Goal: Task Accomplishment & Management: Complete application form

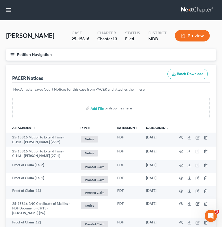
click at [12, 57] on icon "button" at bounding box center [12, 54] width 5 height 5
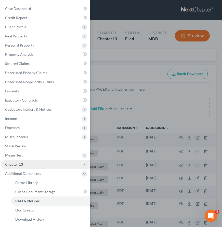
click at [15, 166] on span "Chapter 13" at bounding box center [14, 164] width 18 height 4
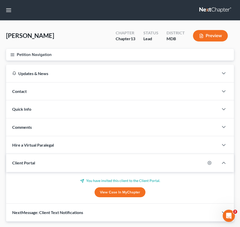
click at [12, 55] on icon "button" at bounding box center [12, 54] width 5 height 5
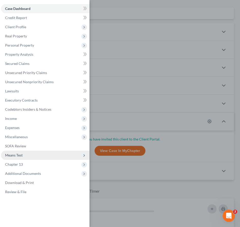
scroll to position [43, 0]
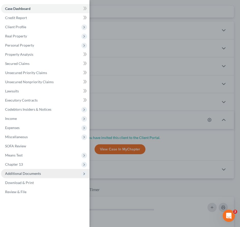
click at [21, 172] on span "Additional Documents" at bounding box center [23, 173] width 36 height 4
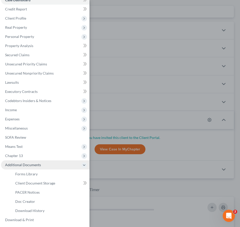
scroll to position [19, 0]
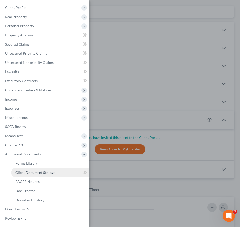
click at [21, 173] on span "Client Document Storage" at bounding box center [35, 172] width 40 height 4
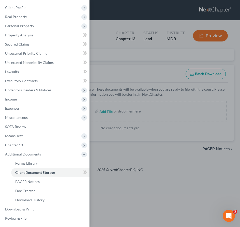
click at [116, 22] on div "Case Dashboard Payments Invoices Payments Payments Credit Report Client Profile" at bounding box center [120, 113] width 240 height 227
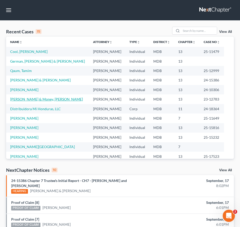
click at [16, 99] on link "[PERSON_NAME] & Money, [PERSON_NAME]" at bounding box center [46, 99] width 73 height 4
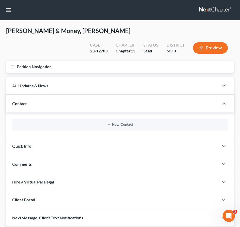
click at [12, 66] on line "button" at bounding box center [13, 66] width 4 height 0
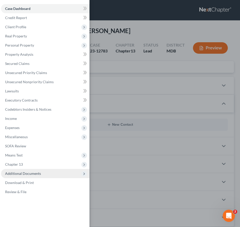
click at [22, 172] on span "Additional Documents" at bounding box center [23, 173] width 36 height 4
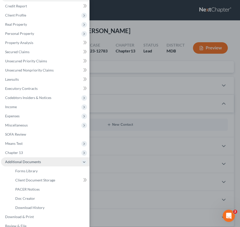
scroll to position [19, 0]
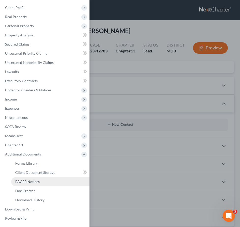
click at [22, 184] on span "PACER Notices" at bounding box center [27, 181] width 24 height 4
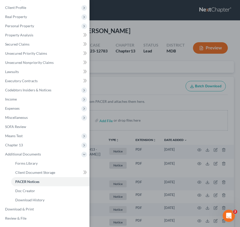
click at [106, 81] on div "Case Dashboard Payments Invoices Payments Payments Credit Report Client Profile" at bounding box center [120, 113] width 240 height 227
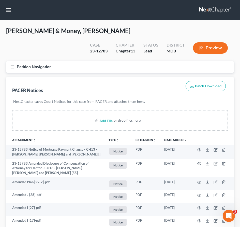
click at [13, 67] on icon "button" at bounding box center [12, 67] width 5 height 5
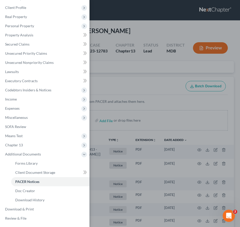
click at [13, 67] on div "Case Dashboard Payments Invoices Payments Payments Credit Report Client Profile" at bounding box center [120, 113] width 240 height 227
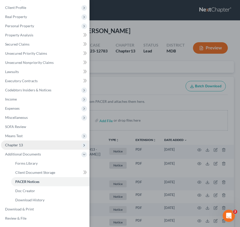
click at [23, 141] on span "Chapter 13" at bounding box center [45, 145] width 89 height 9
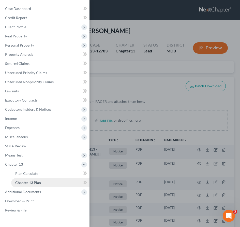
click at [28, 182] on span "Chapter 13 Plan" at bounding box center [28, 182] width 26 height 4
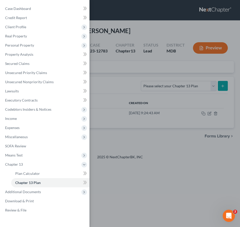
click at [128, 74] on div "Case Dashboard Payments Invoices Payments Payments Credit Report Client Profile" at bounding box center [120, 113] width 240 height 227
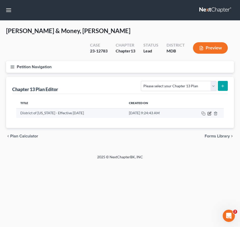
click at [211, 113] on icon "button" at bounding box center [210, 114] width 4 height 4
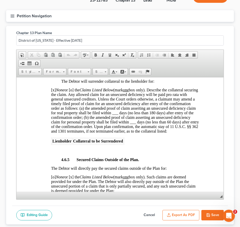
scroll to position [1090, 0]
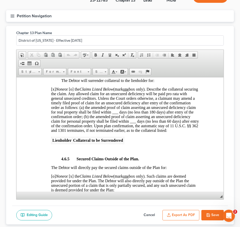
click at [177, 212] on button "Export as PDF" at bounding box center [181, 215] width 37 height 11
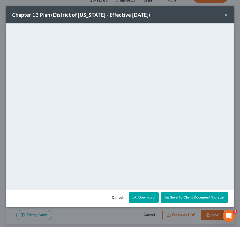
click at [226, 15] on button "×" at bounding box center [227, 15] width 4 height 6
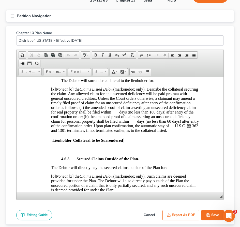
click at [214, 212] on button "Save" at bounding box center [213, 215] width 22 height 11
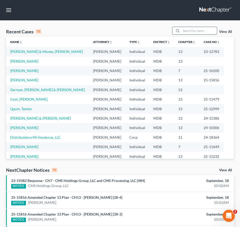
click at [198, 29] on input "search" at bounding box center [200, 30] width 36 height 7
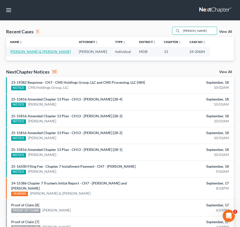
type input "[PERSON_NAME]"
click at [18, 53] on link "[PERSON_NAME] & [PERSON_NAME]" at bounding box center [40, 51] width 61 height 4
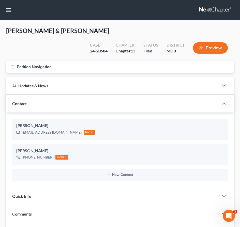
click at [13, 67] on line "button" at bounding box center [13, 67] width 4 height 0
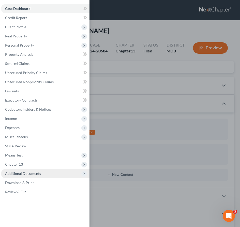
click at [19, 173] on span "Additional Documents" at bounding box center [23, 173] width 36 height 4
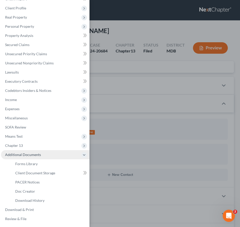
scroll to position [19, 0]
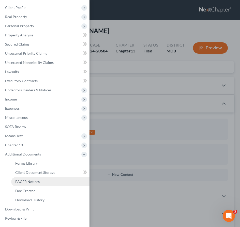
click at [20, 183] on span "PACER Notices" at bounding box center [27, 181] width 24 height 4
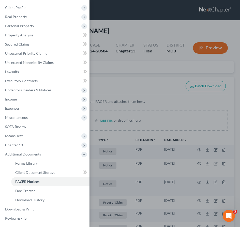
click at [106, 63] on div "Case Dashboard Payments Invoices Payments Payments Credit Report Client Profile" at bounding box center [120, 113] width 240 height 227
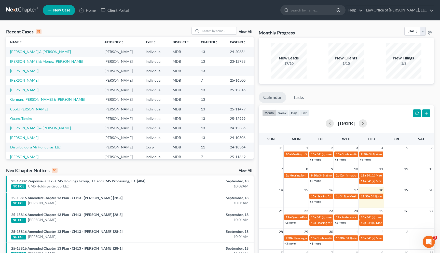
click at [240, 31] on link "View All" at bounding box center [245, 32] width 13 height 4
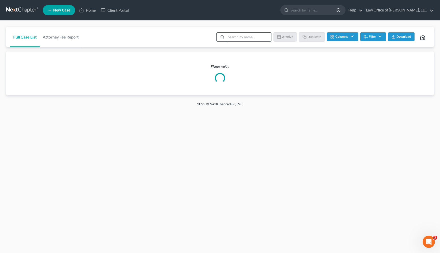
click at [237, 37] on input "search" at bounding box center [248, 37] width 45 height 9
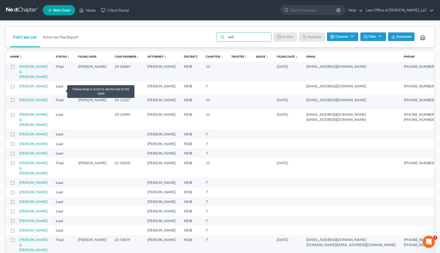
click at [17, 68] on label at bounding box center [17, 68] width 0 height 0
type input "will"
click at [19, 67] on input "checkbox" at bounding box center [20, 65] width 3 height 3
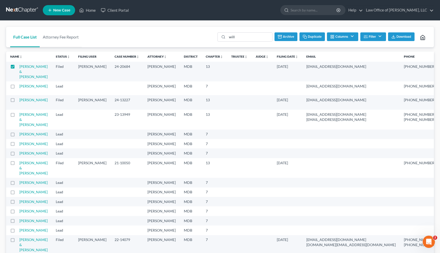
click at [240, 36] on icon "button" at bounding box center [305, 37] width 4 height 4
checkbox input "false"
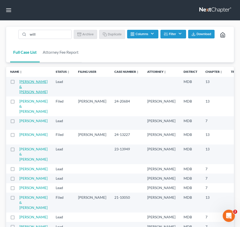
click at [23, 80] on link "[PERSON_NAME] & [PERSON_NAME]" at bounding box center [33, 86] width 28 height 15
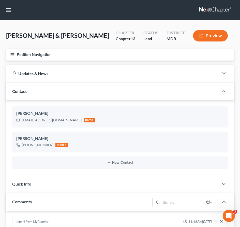
scroll to position [91, 0]
click at [12, 52] on icon "button" at bounding box center [12, 54] width 5 height 5
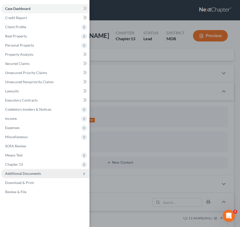
click at [23, 172] on span "Additional Documents" at bounding box center [23, 173] width 36 height 4
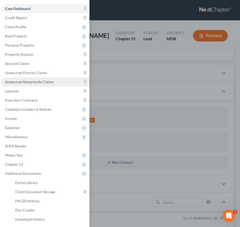
click at [23, 82] on span "Unsecured Nonpriority Claims" at bounding box center [29, 82] width 49 height 4
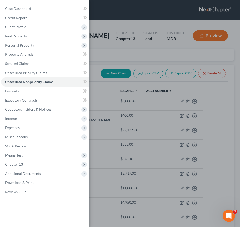
click at [123, 57] on div "Case Dashboard Payments Invoices Payments Payments Credit Report Client Profile" at bounding box center [120, 113] width 240 height 227
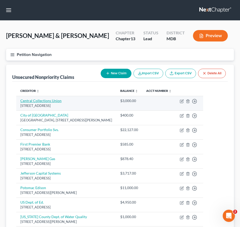
click at [33, 99] on link "Central Collections Union" at bounding box center [40, 101] width 41 height 4
select select "21"
select select "14"
select select "1"
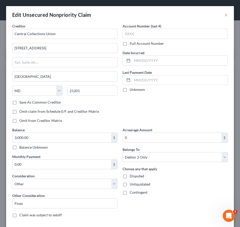
scroll to position [41, 0]
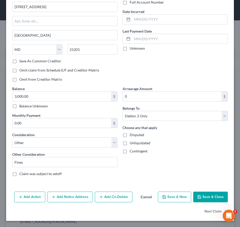
click at [144, 195] on button "Cancel" at bounding box center [146, 197] width 19 height 10
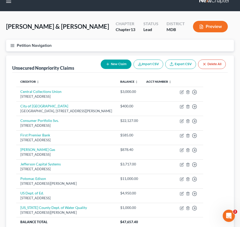
scroll to position [11, 0]
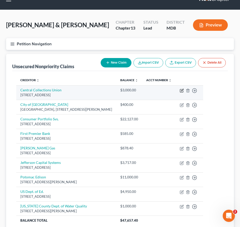
click at [184, 89] on icon "button" at bounding box center [182, 91] width 4 height 4
select select "21"
select select "14"
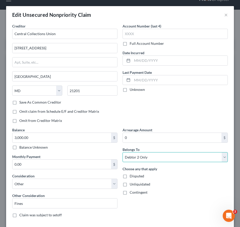
click at [159, 160] on select "Select Debtor 1 Only Debtor 2 Only Debtor 1 And Debtor 2 Only At Least One Of T…" at bounding box center [175, 157] width 105 height 10
select select "0"
click at [123, 152] on select "Select Debtor 1 Only Debtor 2 Only Debtor 1 And Debtor 2 Only At Least One Of T…" at bounding box center [175, 157] width 105 height 10
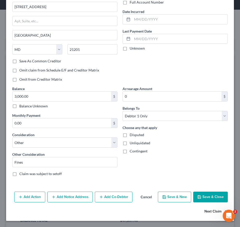
click at [208, 210] on button "Next Claim" at bounding box center [216, 211] width 23 height 11
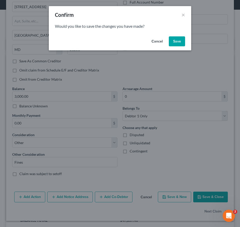
click at [175, 38] on button "Save" at bounding box center [177, 41] width 16 height 10
select select "21"
select select "20"
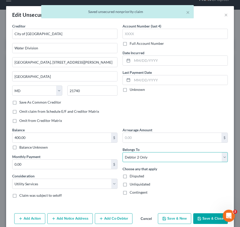
click at [166, 160] on select "Select Debtor 1 Only Debtor 2 Only Debtor 1 And Debtor 2 Only At Least One Of T…" at bounding box center [175, 157] width 105 height 10
select select "0"
click at [123, 152] on select "Select Debtor 1 Only Debtor 2 Only Debtor 1 And Debtor 2 Only At Least One Of T…" at bounding box center [175, 157] width 105 height 10
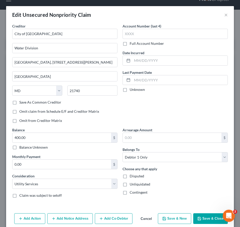
click at [211, 220] on button "Save & Close" at bounding box center [210, 218] width 35 height 11
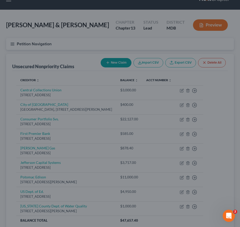
type input "0"
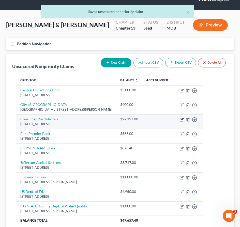
click at [184, 120] on icon "button" at bounding box center [182, 120] width 4 height 4
select select "4"
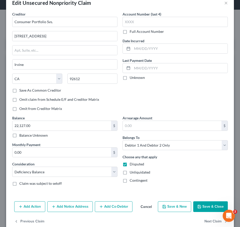
scroll to position [15, 0]
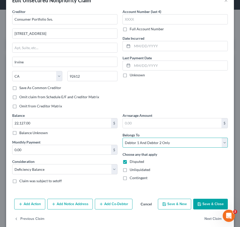
click at [165, 143] on select "Select Debtor 1 Only Debtor 2 Only Debtor 1 And Debtor 2 Only At Least One Of T…" at bounding box center [175, 143] width 105 height 10
select select "3"
click at [123, 138] on select "Select Debtor 1 Only Debtor 2 Only Debtor 1 And Debtor 2 Only At Least One Of T…" at bounding box center [175, 143] width 105 height 10
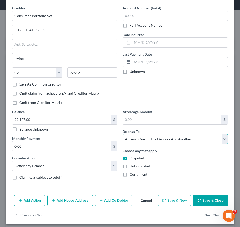
scroll to position [22, 0]
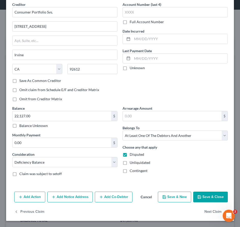
click at [106, 195] on button "Add Co-Debtor" at bounding box center [114, 197] width 38 height 11
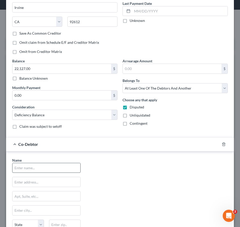
scroll to position [73, 0]
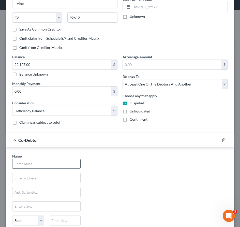
click at [39, 162] on input "text" at bounding box center [46, 164] width 68 height 10
type input "[PERSON_NAME]"
click at [33, 175] on input "text" at bounding box center [46, 178] width 68 height 10
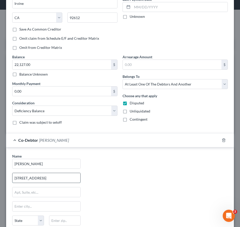
type input "10725 Greenwich Dr."
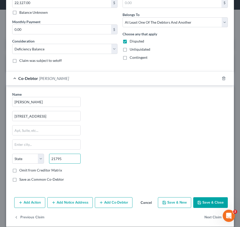
scroll to position [141, 0]
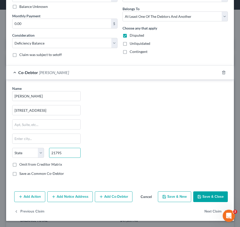
type input "21795"
click at [19, 174] on label "Save as Common Co-Debtor" at bounding box center [41, 173] width 45 height 5
click at [21, 174] on input "Save as Common Co-Debtor" at bounding box center [22, 172] width 3 height 3
checkbox input "true"
type input "Williamsport"
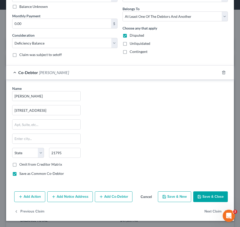
select select "21"
click at [214, 211] on button "Next Claim" at bounding box center [216, 211] width 23 height 11
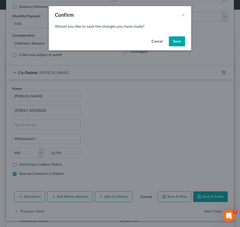
click at [174, 42] on button "Save" at bounding box center [177, 41] width 16 height 10
select select "43"
select select "2"
select select "0"
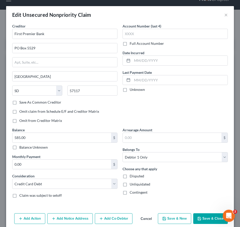
scroll to position [0, 0]
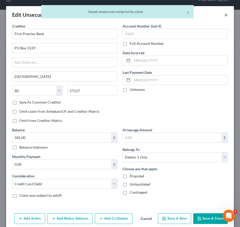
click at [225, 15] on button "×" at bounding box center [227, 15] width 4 height 6
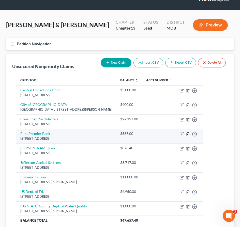
click at [190, 133] on polyline "button" at bounding box center [188, 133] width 3 height 0
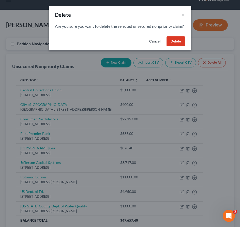
click at [176, 47] on button "Delete" at bounding box center [176, 41] width 19 height 10
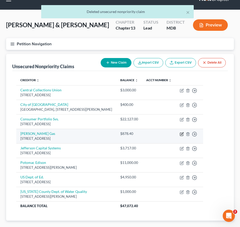
click at [184, 135] on icon "button" at bounding box center [182, 134] width 4 height 4
select select "39"
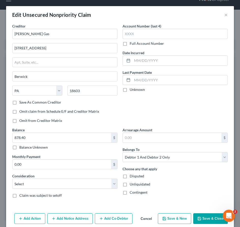
scroll to position [22, 0]
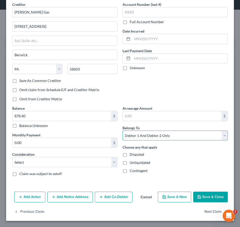
click at [126, 135] on select "Select Debtor 1 Only Debtor 2 Only Debtor 1 And Debtor 2 Only At Least One Of T…" at bounding box center [175, 136] width 105 height 10
select select "3"
click at [123, 131] on select "Select Debtor 1 Only Debtor 2 Only Debtor 1 And Debtor 2 Only At Least One Of T…" at bounding box center [175, 136] width 105 height 10
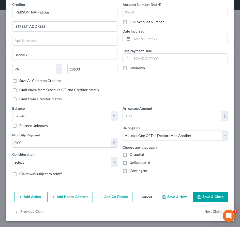
click at [114, 196] on button "Add Co-Debtor" at bounding box center [114, 197] width 38 height 11
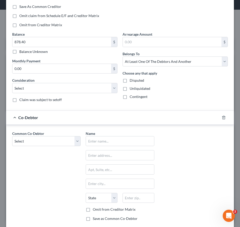
scroll to position [129, 0]
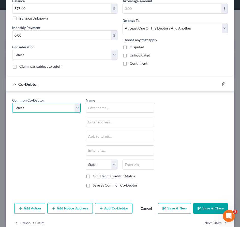
click at [47, 105] on select "Select Angelia Willard" at bounding box center [46, 108] width 68 height 10
select select "0"
click at [12, 103] on select "Select Angelia Willard" at bounding box center [46, 108] width 68 height 10
type input "[PERSON_NAME]"
type input "10725 Greenwich Dr."
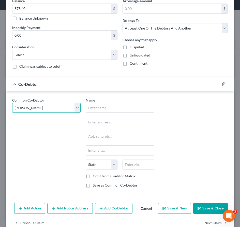
type input "Williamsport"
select select "21"
type input "21795"
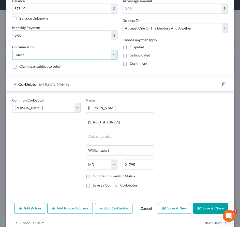
click at [37, 51] on select "Select Cable / Satellite Services Collection Agency Credit Card Debt Debt Couns…" at bounding box center [64, 55] width 105 height 10
select select "14"
click at [12, 50] on select "Select Cable / Satellite Services Collection Agency Credit Card Debt Debt Couns…" at bounding box center [64, 55] width 105 height 10
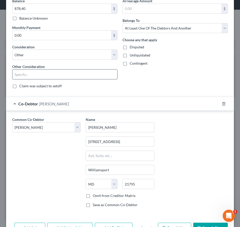
click at [32, 73] on input "text" at bounding box center [64, 74] width 105 height 10
type input "Judgement"
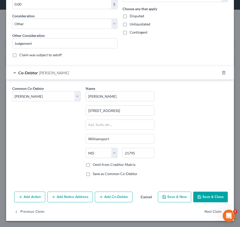
click at [204, 200] on button "Save & Close" at bounding box center [210, 197] width 35 height 11
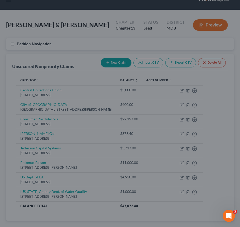
scroll to position [0, 0]
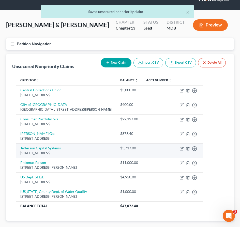
click at [39, 149] on link "Jefferson Capital Systems" at bounding box center [40, 148] width 40 height 4
select select "24"
select select "1"
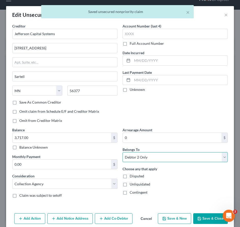
click at [131, 157] on select "Select Debtor 1 Only Debtor 2 Only Debtor 1 And Debtor 2 Only At Least One Of T…" at bounding box center [175, 157] width 105 height 10
select select "0"
click at [123, 152] on select "Select Debtor 1 Only Debtor 2 Only Debtor 1 And Debtor 2 Only At Least One Of T…" at bounding box center [175, 157] width 105 height 10
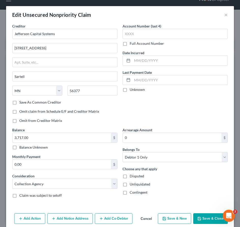
click at [204, 217] on button "Save & Close" at bounding box center [210, 218] width 35 height 11
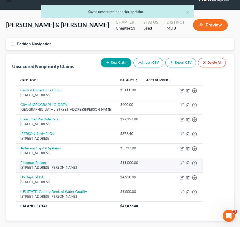
click at [26, 163] on link "Potomac Edison" at bounding box center [33, 162] width 26 height 4
select select "21"
select select "20"
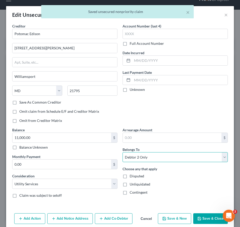
click at [138, 156] on select "Select Debtor 1 Only Debtor 2 Only Debtor 1 And Debtor 2 Only At Least One Of T…" at bounding box center [175, 157] width 105 height 10
select select "0"
click at [123, 152] on select "Select Debtor 1 Only Debtor 2 Only Debtor 1 And Debtor 2 Only At Least One Of T…" at bounding box center [175, 157] width 105 height 10
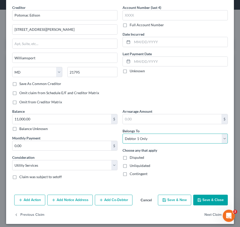
scroll to position [22, 0]
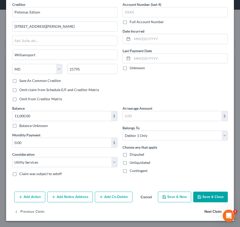
click at [212, 212] on button "Next Claim" at bounding box center [216, 211] width 23 height 11
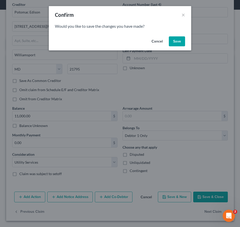
click at [180, 42] on button "Save" at bounding box center [177, 41] width 16 height 10
select select "45"
select select "17"
select select "0"
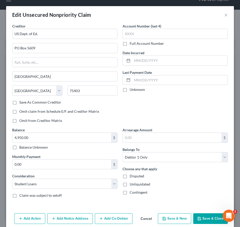
type input "0"
click at [151, 219] on button "Cancel" at bounding box center [146, 219] width 19 height 10
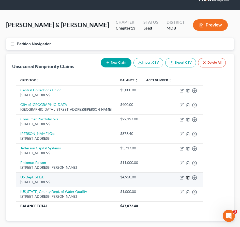
click at [190, 177] on icon "button" at bounding box center [188, 178] width 4 height 4
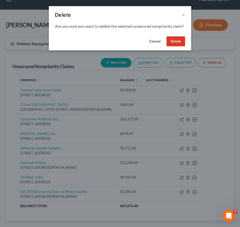
click at [174, 47] on button "Delete" at bounding box center [176, 41] width 19 height 10
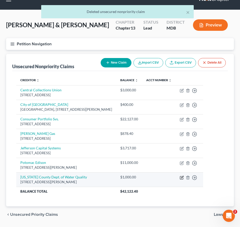
click at [184, 176] on icon "button" at bounding box center [182, 178] width 4 height 4
select select "21"
select select "20"
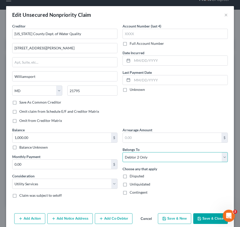
click at [146, 157] on select "Select Debtor 1 Only Debtor 2 Only Debtor 1 And Debtor 2 Only At Least One Of T…" at bounding box center [175, 157] width 105 height 10
select select "0"
click at [123, 152] on select "Select Debtor 1 Only Debtor 2 Only Debtor 1 And Debtor 2 Only At Least One Of T…" at bounding box center [175, 157] width 105 height 10
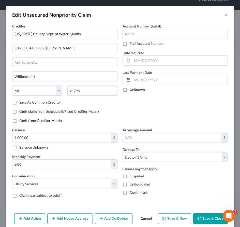
click at [205, 216] on button "Save & Close" at bounding box center [210, 218] width 35 height 11
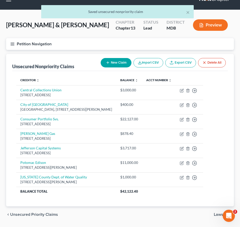
click at [13, 44] on line "button" at bounding box center [13, 44] width 4 height 0
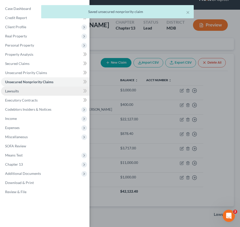
scroll to position [0, 0]
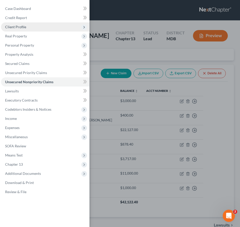
click at [20, 27] on span "Client Profile" at bounding box center [15, 27] width 21 height 4
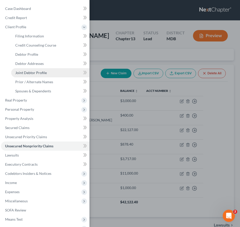
click at [30, 71] on span "Joint Debtor Profile" at bounding box center [31, 73] width 32 height 4
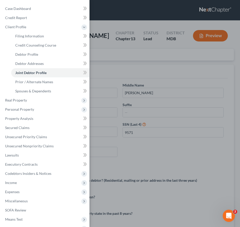
click at [110, 75] on div "Case Dashboard Payments Invoices Payments Payments Credit Report Client Profile" at bounding box center [120, 113] width 240 height 227
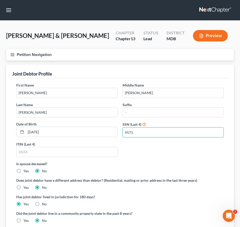
drag, startPoint x: 142, startPoint y: 134, endPoint x: 121, endPoint y: 130, distance: 21.3
click at [121, 130] on div "SSN (Last 4) 9571" at bounding box center [173, 129] width 106 height 16
click at [14, 56] on line "button" at bounding box center [13, 56] width 4 height 0
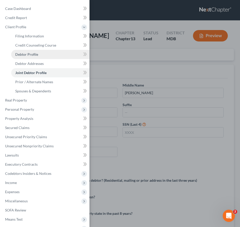
click at [23, 53] on span "Debtor Profile" at bounding box center [26, 54] width 23 height 4
select select "1"
select select "2"
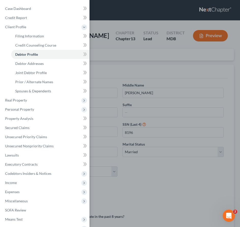
click at [119, 58] on div "Case Dashboard Payments Invoices Payments Payments Credit Report Client Profile" at bounding box center [120, 113] width 240 height 227
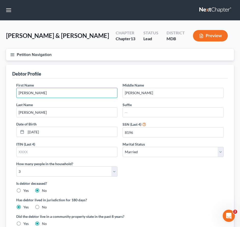
drag, startPoint x: 55, startPoint y: 91, endPoint x: 1, endPoint y: 91, distance: 55.0
click at [1, 91] on div "Willard, Angelia & Kevin Upgraded Chapter Chapter 13 Status Lead District MDB P…" at bounding box center [120, 171] width 240 height 301
type input "Kevin"
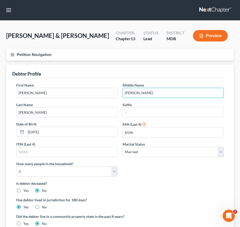
type input "Scot"
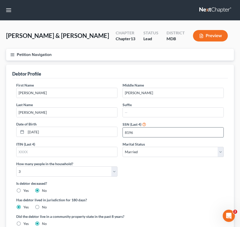
drag, startPoint x: 149, startPoint y: 133, endPoint x: 124, endPoint y: 133, distance: 25.7
click at [124, 133] on input "8196" at bounding box center [173, 133] width 101 height 10
paste input "9571"
type input "9571"
click at [13, 56] on line "button" at bounding box center [13, 56] width 4 height 0
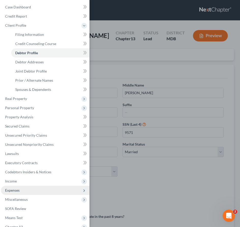
scroll to position [1, 0]
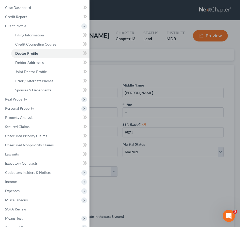
click at [153, 193] on div "Case Dashboard Payments Invoices Payments Payments Credit Report Client Profile" at bounding box center [120, 113] width 240 height 227
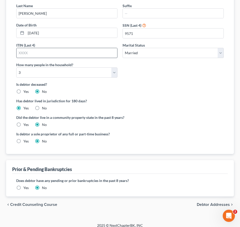
scroll to position [104, 0]
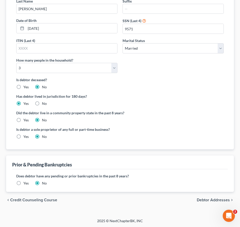
click at [23, 181] on label "Yes" at bounding box center [25, 183] width 5 height 5
click at [25, 181] on input "Yes" at bounding box center [26, 182] width 3 height 3
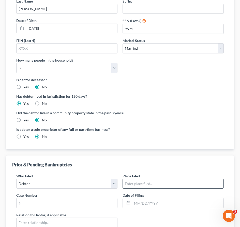
click at [126, 182] on input "text" at bounding box center [173, 184] width 101 height 10
type input "Maryland"
click at [21, 201] on input "text" at bounding box center [67, 203] width 101 height 10
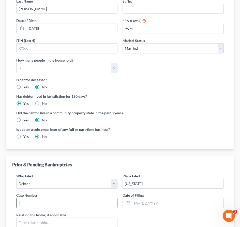
paste input "24-20684"
type input "24-20684"
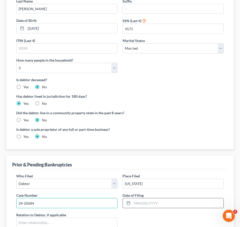
click at [142, 203] on input "text" at bounding box center [177, 203] width 91 height 10
type input "[DATE]"
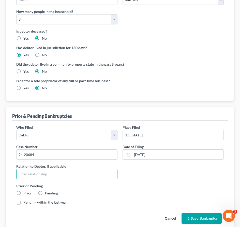
scroll to position [158, 0]
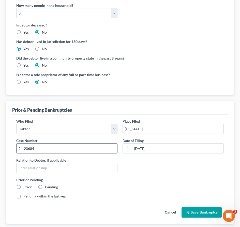
click at [24, 148] on input "24-20684" at bounding box center [67, 149] width 101 height 10
type input "24-20684"
click at [23, 186] on label "Prior" at bounding box center [27, 187] width 8 height 5
click at [25, 186] on input "Prior" at bounding box center [26, 186] width 3 height 3
radio input "true"
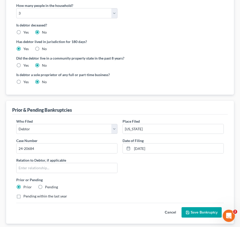
click at [23, 194] on label "Pending within the last year" at bounding box center [45, 196] width 44 height 5
click at [25, 194] on input "Pending within the last year" at bounding box center [26, 195] width 3 height 3
checkbox input "true"
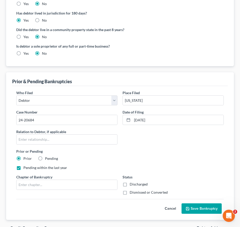
scroll to position [215, 0]
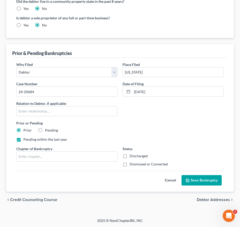
click at [130, 165] on label "Dismissed or Converted" at bounding box center [149, 164] width 38 height 5
click at [132, 165] on input "Dismissed or Converted" at bounding box center [133, 163] width 3 height 3
checkbox input "true"
click at [188, 179] on icon "submit" at bounding box center [188, 180] width 4 height 4
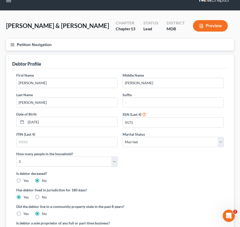
scroll to position [5, 0]
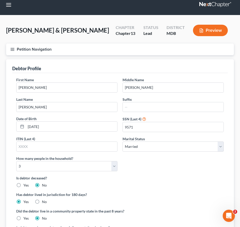
click at [13, 48] on line "button" at bounding box center [13, 48] width 4 height 0
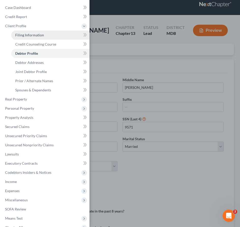
click at [19, 34] on span "Filing Information" at bounding box center [29, 35] width 29 height 4
select select "1"
select select "3"
select select "38"
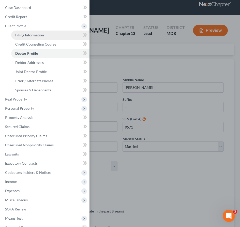
select select "0"
select select "21"
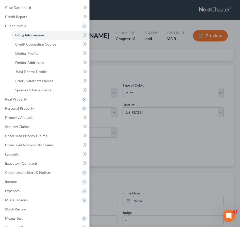
click at [128, 90] on div "Case Dashboard Payments Invoices Payments Payments Credit Report Client Profile" at bounding box center [120, 113] width 240 height 227
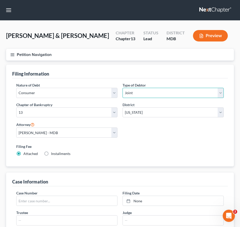
click at [128, 91] on select "Select Individual Joint" at bounding box center [173, 93] width 101 height 10
select select "0"
click at [123, 88] on select "Select Individual Joint" at bounding box center [173, 93] width 101 height 10
click at [13, 56] on line "button" at bounding box center [13, 56] width 4 height 0
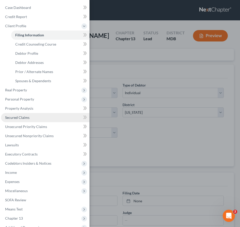
click at [14, 119] on span "Secured Claims" at bounding box center [17, 117] width 24 height 4
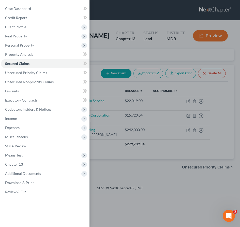
click at [137, 50] on div "Case Dashboard Payments Invoices Payments Payments Credit Report Client Profile" at bounding box center [120, 113] width 240 height 227
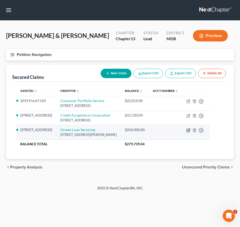
click at [191, 132] on icon "button" at bounding box center [189, 130] width 4 height 4
select select "9"
select select "3"
select select "0"
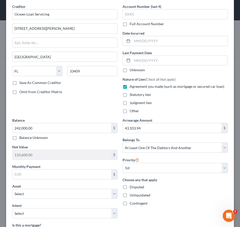
scroll to position [20, 0]
click at [151, 128] on input "43,103.94" at bounding box center [172, 128] width 99 height 10
type input "53,707.38"
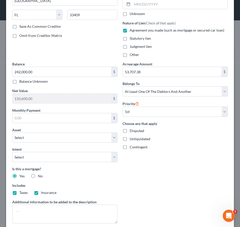
scroll to position [137, 0]
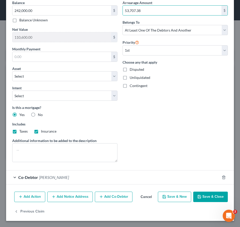
click at [202, 196] on icon "button" at bounding box center [200, 197] width 4 height 4
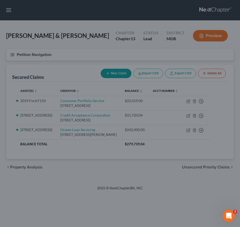
click at [202, 182] on button "Save & Close" at bounding box center [199, 177] width 30 height 9
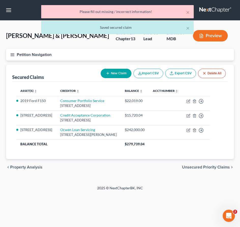
click at [11, 55] on icon "button" at bounding box center [12, 54] width 5 height 5
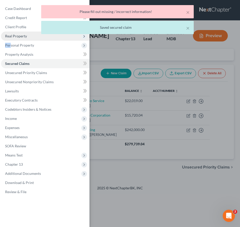
drag, startPoint x: 10, startPoint y: 46, endPoint x: 11, endPoint y: 39, distance: 7.4
click at [11, 39] on ul "Case Dashboard Payments Invoices Payments Payments Credit Report Client Profile" at bounding box center [45, 100] width 89 height 192
click at [10, 37] on span "Real Property" at bounding box center [16, 36] width 22 height 4
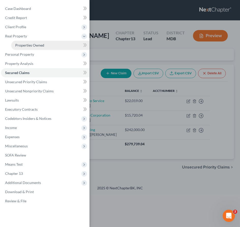
click at [18, 46] on span "Properties Owned" at bounding box center [29, 45] width 29 height 4
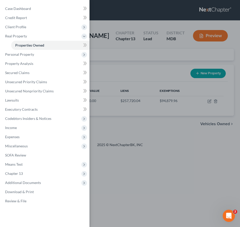
click at [95, 69] on div "Case Dashboard Payments Invoices Payments Payments Credit Report Client Profile" at bounding box center [120, 113] width 240 height 227
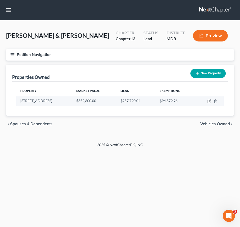
click at [208, 101] on icon "button" at bounding box center [210, 101] width 4 height 4
select select "21"
select select "2"
select select "5"
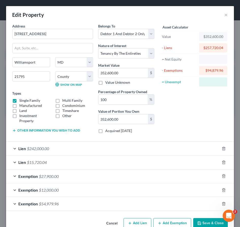
click at [208, 101] on div "Asset Calculator Value $352,600.00 - Liens $257,720.04 = Net Equity - Exemption…" at bounding box center [194, 80] width 74 height 114
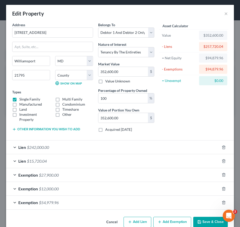
scroll to position [12, 0]
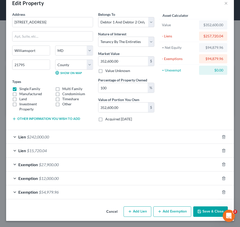
click at [50, 161] on div "Exemption $27,900.00" at bounding box center [113, 164] width 214 height 13
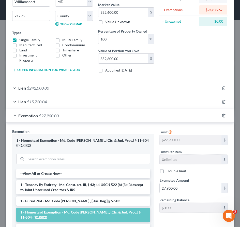
scroll to position [58, 0]
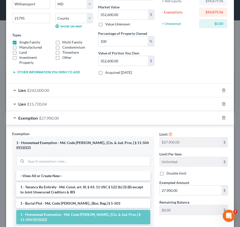
click at [48, 89] on span "$242,000.00" at bounding box center [38, 90] width 22 height 5
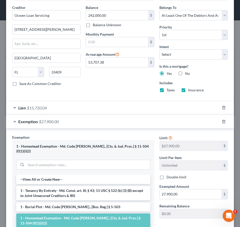
scroll to position [256, 0]
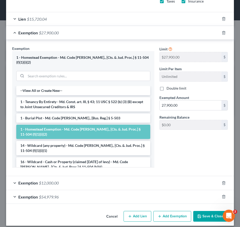
click at [204, 211] on button "Save & Close" at bounding box center [210, 216] width 35 height 11
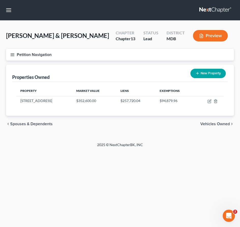
click at [12, 56] on icon "button" at bounding box center [12, 54] width 5 height 5
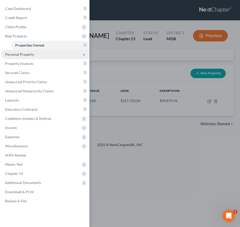
click at [15, 53] on span "Personal Property" at bounding box center [19, 54] width 29 height 4
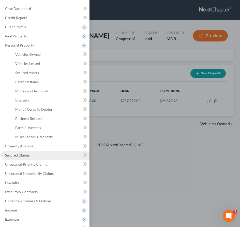
click at [19, 155] on span "Secured Claims" at bounding box center [17, 155] width 24 height 4
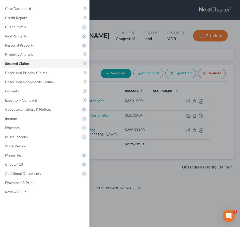
click at [108, 49] on div "Case Dashboard Payments Invoices Payments Payments Credit Report Client Profile" at bounding box center [120, 113] width 240 height 227
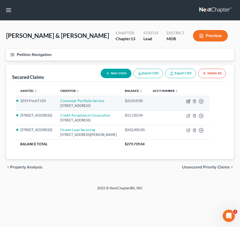
click at [190, 102] on icon "button" at bounding box center [189, 101] width 2 height 2
select select "4"
select select "2"
select select "0"
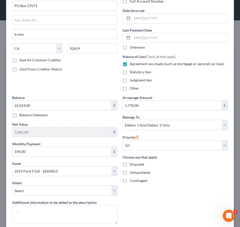
scroll to position [41, 0]
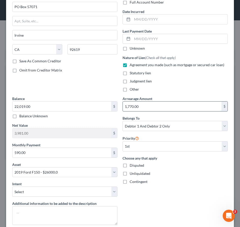
click at [145, 106] on input "1,770.00" at bounding box center [172, 107] width 99 height 10
click at [142, 106] on input "1,770.00" at bounding box center [172, 107] width 99 height 10
drag, startPoint x: 145, startPoint y: 108, endPoint x: 107, endPoint y: 106, distance: 37.7
click at [107, 106] on div "Creditor * Consumer Portfolio Service PO Box 57071 Irvine State AL AK AR AZ CA …" at bounding box center [120, 105] width 221 height 247
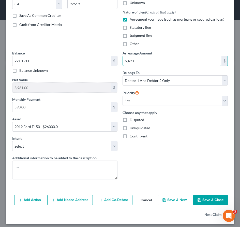
scroll to position [90, 0]
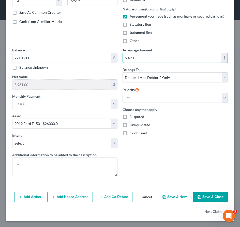
type input "6,490"
click at [202, 199] on button "Save & Close" at bounding box center [210, 197] width 35 height 11
select select
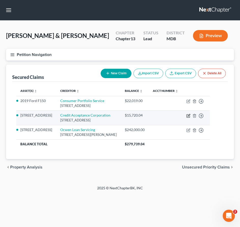
click at [191, 118] on icon "button" at bounding box center [189, 116] width 4 height 4
select select "23"
select select "2"
select select "0"
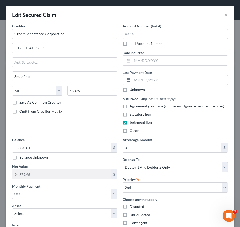
scroll to position [11, 0]
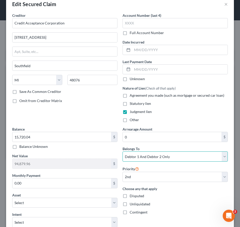
click at [146, 155] on select "Select Debtor 1 Only Debtor 2 Only Debtor 1 And Debtor 2 Only At Least One Of T…" at bounding box center [175, 156] width 105 height 10
select select "3"
click at [123, 151] on select "Select Debtor 1 Only Debtor 2 Only Debtor 1 And Debtor 2 Only At Least One Of T…" at bounding box center [175, 156] width 105 height 10
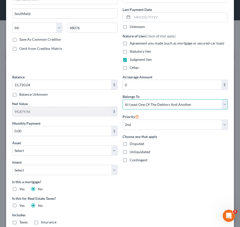
scroll to position [140, 0]
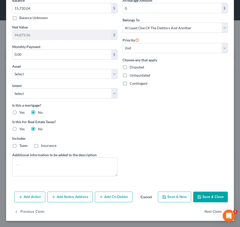
click at [108, 201] on button "Add Co-Debtor" at bounding box center [114, 197] width 38 height 11
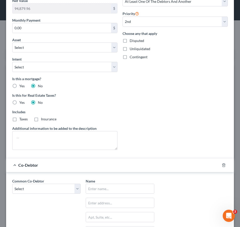
scroll to position [180, 0]
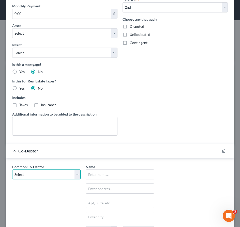
click at [75, 172] on select "Select Angelia Willard" at bounding box center [46, 175] width 68 height 10
select select "0"
click at [12, 170] on select "Select Angelia Willard" at bounding box center [46, 175] width 68 height 10
type input "[PERSON_NAME]"
type input "10725 Greenwich Dr."
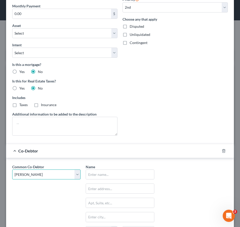
type input "Williamsport"
select select "21"
type input "21795"
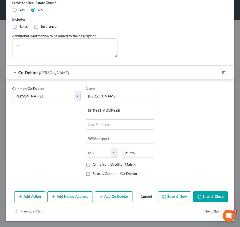
click at [210, 199] on button "Save & Close" at bounding box center [210, 196] width 35 height 11
select select "1"
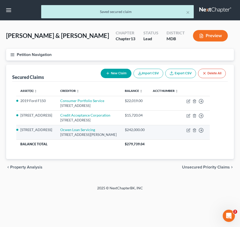
click at [203, 132] on td "Move to E Move to F Move to G Move to Notice Only" at bounding box center [196, 132] width 27 height 15
click at [191, 132] on icon "button" at bounding box center [189, 130] width 4 height 4
select select "9"
select select "3"
select select "0"
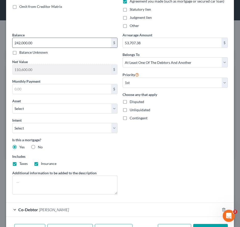
scroll to position [137, 0]
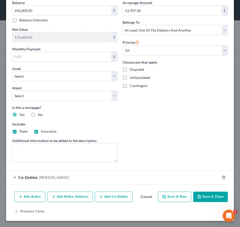
click at [211, 198] on button "Save & Close" at bounding box center [210, 197] width 35 height 11
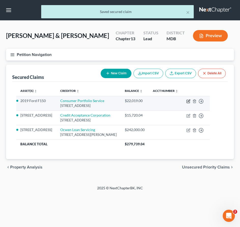
click at [191, 103] on icon "button" at bounding box center [189, 101] width 4 height 4
select select "4"
select select "2"
select select "0"
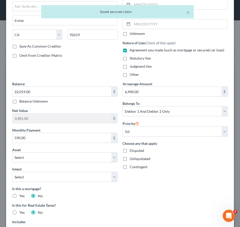
scroll to position [74, 0]
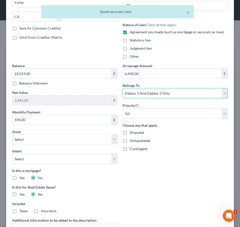
click at [139, 93] on select "Select Debtor 1 Only Debtor 2 Only Debtor 1 And Debtor 2 Only At Least One Of T…" at bounding box center [175, 93] width 105 height 10
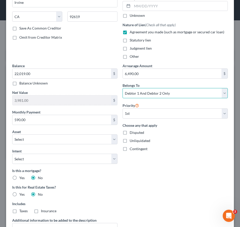
select select "3"
click at [123, 88] on select "Select Debtor 1 Only Debtor 2 Only Debtor 1 And Debtor 2 Only At Least One Of T…" at bounding box center [175, 93] width 105 height 10
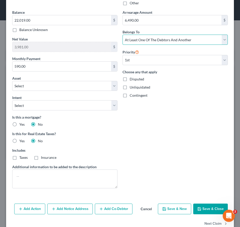
scroll to position [140, 0]
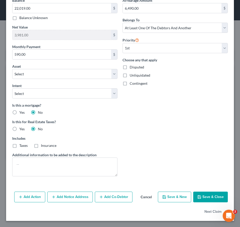
click at [110, 193] on button "Add Co-Debtor" at bounding box center [114, 197] width 38 height 11
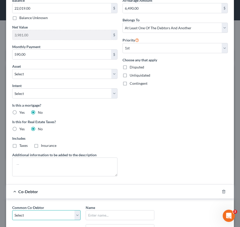
click at [54, 220] on select "Select Angelia Willard" at bounding box center [46, 215] width 68 height 10
select select "0"
click at [12, 210] on select "Select Angelia Willard" at bounding box center [46, 215] width 68 height 10
type input "[PERSON_NAME]"
type input "10725 Greenwich Dr."
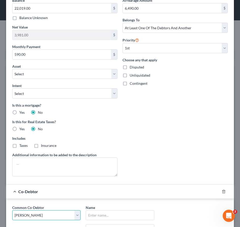
type input "Williamsport"
select select "21"
type input "21795"
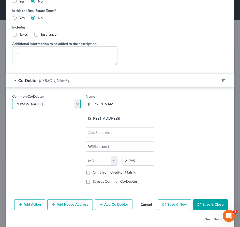
scroll to position [254, 0]
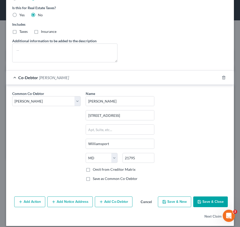
click at [208, 201] on button "Save & Close" at bounding box center [210, 202] width 35 height 11
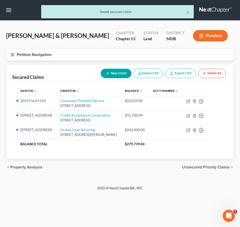
click at [196, 169] on span "Unsecured Priority Claims" at bounding box center [206, 167] width 48 height 4
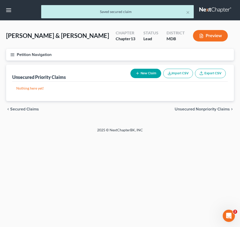
click at [183, 108] on span "Unsecured Nonpriority Claims" at bounding box center [202, 109] width 55 height 4
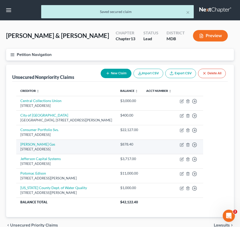
scroll to position [2, 0]
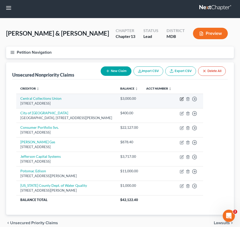
click at [184, 99] on icon "button" at bounding box center [182, 99] width 4 height 4
select select "21"
select select "14"
select select "0"
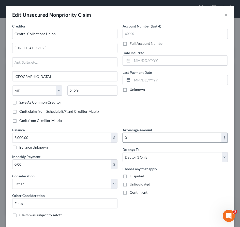
scroll to position [41, 0]
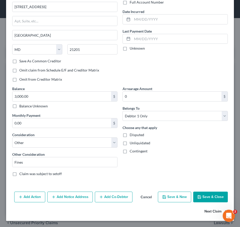
click at [207, 209] on button "Next Claim" at bounding box center [216, 211] width 23 height 11
select select "21"
select select "20"
select select "0"
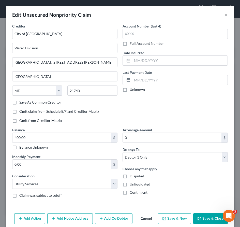
scroll to position [22, 0]
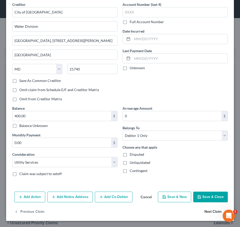
click at [206, 212] on button "Next Claim" at bounding box center [216, 211] width 23 height 11
select select "4"
select select "3"
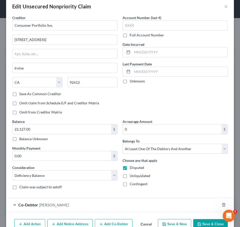
scroll to position [36, 0]
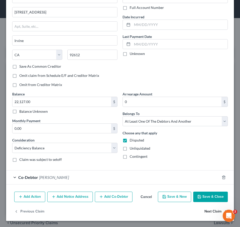
click at [209, 212] on button "Next Claim" at bounding box center [216, 211] width 23 height 11
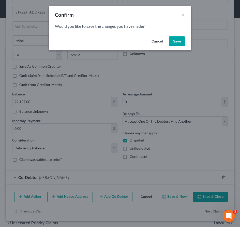
click at [176, 40] on button "Save" at bounding box center [177, 41] width 16 height 10
select select "39"
select select "14"
select select "3"
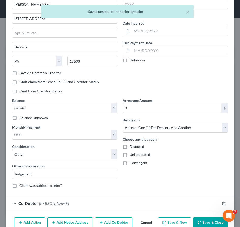
scroll to position [55, 0]
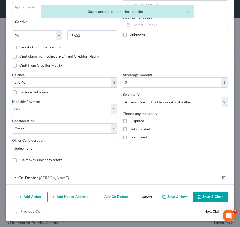
click at [210, 212] on button "Next Claim" at bounding box center [216, 211] width 23 height 11
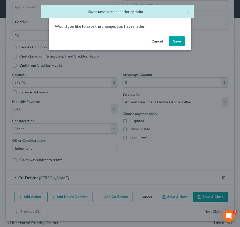
click at [176, 42] on button "Save" at bounding box center [177, 41] width 16 height 10
select select "24"
select select "1"
select select "0"
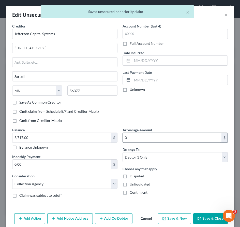
scroll to position [22, 0]
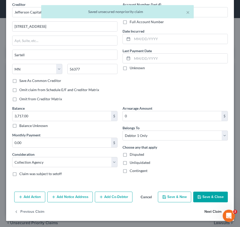
click at [207, 211] on button "Next Claim" at bounding box center [216, 211] width 23 height 11
select select "21"
select select "20"
select select "0"
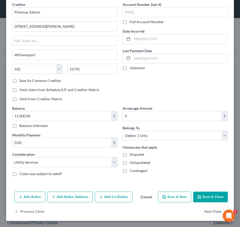
click at [211, 198] on button "Save & Close" at bounding box center [210, 197] width 35 height 11
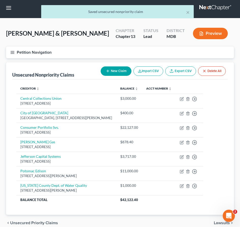
scroll to position [25, 0]
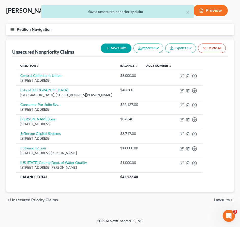
click at [25, 198] on span "Unsecured Priority Claims" at bounding box center [34, 200] width 48 height 4
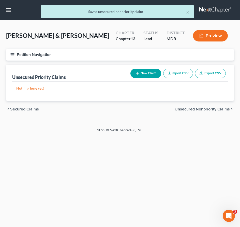
click at [20, 110] on span "Secured Claims" at bounding box center [24, 109] width 29 height 4
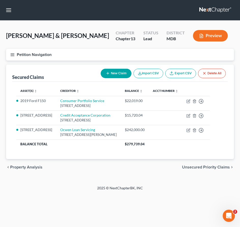
click at [31, 169] on span "Property Analysis" at bounding box center [26, 167] width 32 height 4
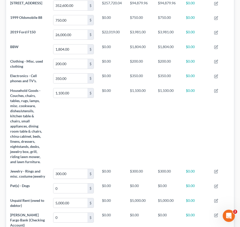
scroll to position [221, 0]
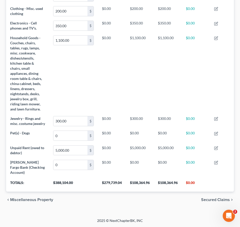
click at [34, 199] on span "Miscellaneous Property" at bounding box center [31, 200] width 43 height 4
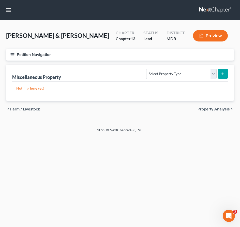
click at [12, 55] on icon "button" at bounding box center [12, 54] width 5 height 5
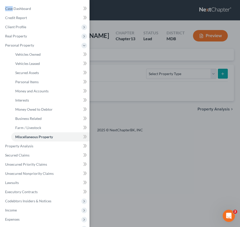
click at [12, 55] on div "Case Dashboard Payments Invoices Payments Payments Credit Report Client Profile" at bounding box center [120, 113] width 240 height 227
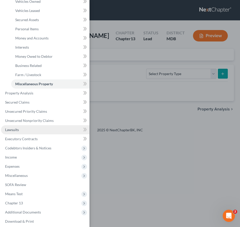
scroll to position [65, 0]
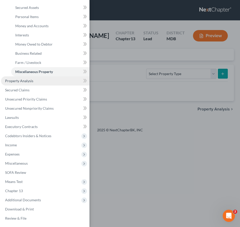
click at [21, 80] on span "Property Analysis" at bounding box center [19, 81] width 28 height 4
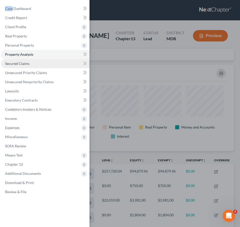
click at [15, 65] on span "Secured Claims" at bounding box center [17, 63] width 24 height 4
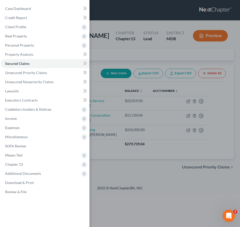
click at [106, 55] on div "Case Dashboard Payments Invoices Payments Payments Credit Report Client Profile" at bounding box center [120, 113] width 240 height 227
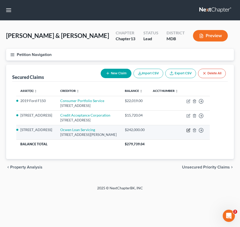
click at [191, 132] on icon "button" at bounding box center [189, 130] width 4 height 4
select select "9"
select select "3"
select select "0"
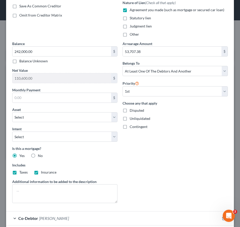
scroll to position [137, 0]
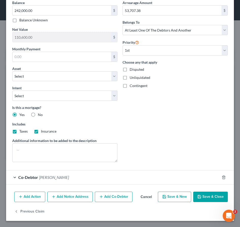
click at [53, 177] on span "Karen Willard" at bounding box center [54, 177] width 30 height 5
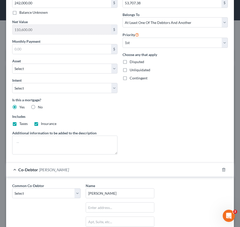
scroll to position [242, 0]
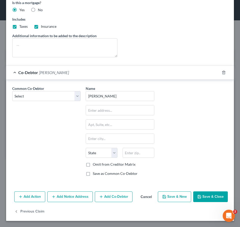
click at [206, 196] on button "Save & Close" at bounding box center [210, 196] width 35 height 11
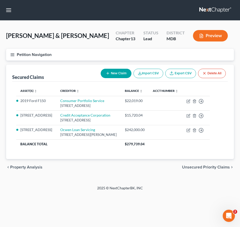
click at [10, 57] on button "Petition Navigation" at bounding box center [120, 55] width 228 height 12
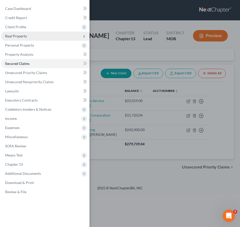
click at [12, 38] on span "Real Property" at bounding box center [16, 36] width 22 height 4
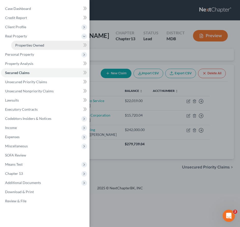
click at [19, 45] on span "Properties Owned" at bounding box center [29, 45] width 29 height 4
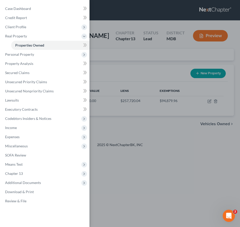
click at [119, 56] on div "Case Dashboard Payments Invoices Payments Payments Credit Report Client Profile" at bounding box center [120, 113] width 240 height 227
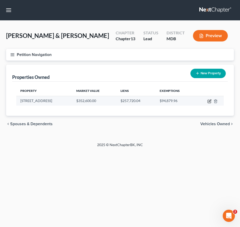
click at [210, 101] on icon "button" at bounding box center [210, 101] width 2 height 2
select select "21"
select select "2"
select select "5"
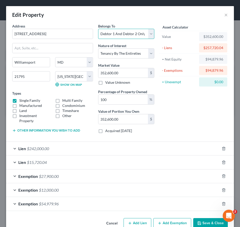
click at [131, 32] on select "Select Debtor 1 Only Debtor 2 Only Debtor 1 And Debtor 2 Only At Least One Of T…" at bounding box center [126, 34] width 56 height 10
select select "0"
click at [98, 29] on select "Select Debtor 1 Only Debtor 2 Only Debtor 1 And Debtor 2 Only At Least One Of T…" at bounding box center [126, 34] width 56 height 10
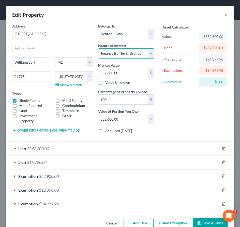
click at [128, 53] on select "Select Fee Simple Joint Tenant Life Estate Equitable Interest Future Interest T…" at bounding box center [126, 53] width 56 height 10
select select "0"
click at [98, 48] on select "Select Fee Simple Joint Tenant Life Estate Equitable Interest Future Interest T…" at bounding box center [126, 53] width 56 height 10
click at [192, 109] on div "Asset Calculator Value $352,600.00 - Liens $257,720.04 = Net Equity $94,879.96 …" at bounding box center [194, 80] width 74 height 114
click at [72, 204] on div "Exemption $54,979.96" at bounding box center [113, 203] width 214 height 13
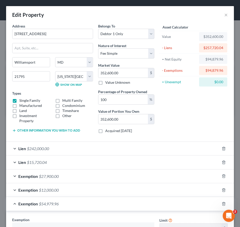
click at [72, 204] on div "Exemption $54,979.96" at bounding box center [113, 203] width 214 height 13
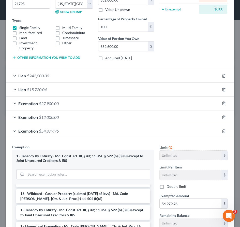
scroll to position [81, 0]
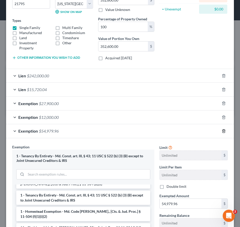
click at [224, 131] on line "button" at bounding box center [224, 131] width 0 height 1
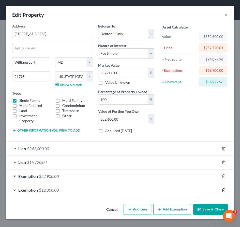
click at [224, 190] on line "button" at bounding box center [224, 190] width 0 height 1
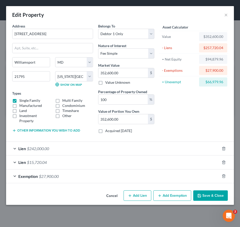
click at [69, 164] on div "Lien $15,720.04" at bounding box center [113, 162] width 214 height 13
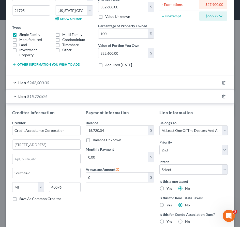
scroll to position [130, 0]
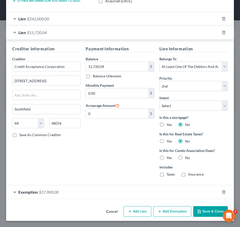
click at [45, 193] on span "$27,900.00" at bounding box center [49, 192] width 20 height 5
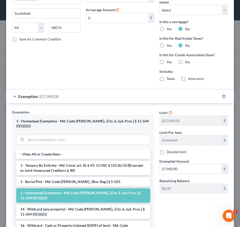
scroll to position [261, 0]
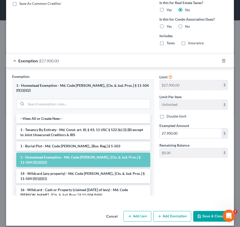
click at [205, 211] on button "Save & Close" at bounding box center [210, 216] width 35 height 11
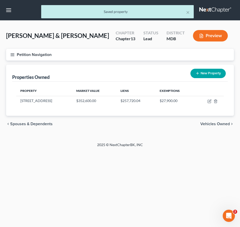
click at [13, 55] on line "button" at bounding box center [13, 55] width 4 height 0
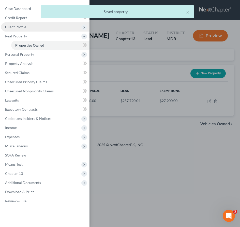
click at [10, 25] on span "Client Profile" at bounding box center [15, 27] width 21 height 4
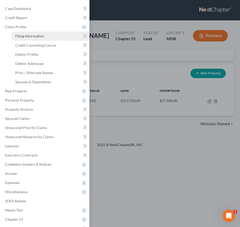
click at [22, 37] on span "Filing Information" at bounding box center [29, 36] width 29 height 4
select select "1"
select select "0"
select select "3"
select select "38"
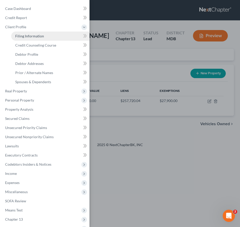
select select "0"
select select "21"
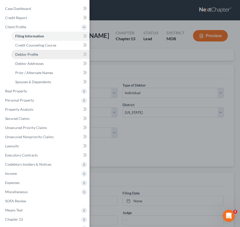
click at [24, 53] on span "Debtor Profile" at bounding box center [26, 54] width 23 height 4
select select "1"
select select "2"
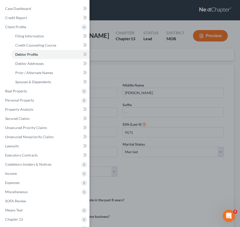
click at [103, 53] on div "Case Dashboard Payments Invoices Payments Payments Credit Report Client Profile" at bounding box center [120, 113] width 240 height 227
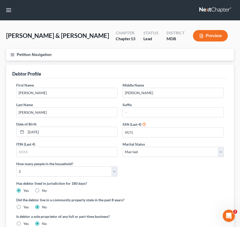
click at [13, 53] on icon "button" at bounding box center [12, 54] width 5 height 5
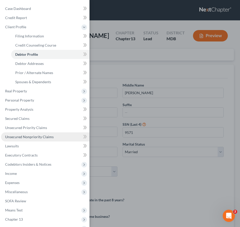
click at [31, 136] on span "Unsecured Nonpriority Claims" at bounding box center [29, 137] width 49 height 4
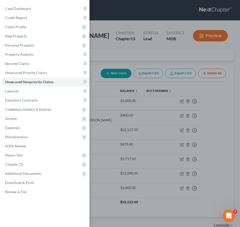
click at [130, 59] on div "Case Dashboard Payments Invoices Payments Payments Credit Report Client Profile" at bounding box center [120, 113] width 240 height 227
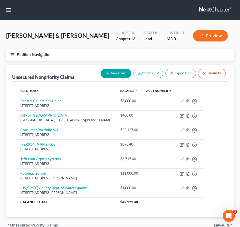
scroll to position [25, 0]
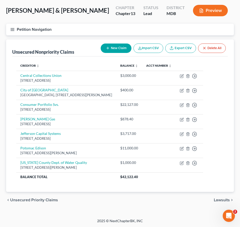
click at [23, 198] on span "Unsecured Priority Claims" at bounding box center [34, 200] width 48 height 4
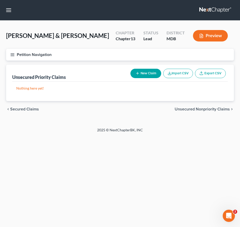
click at [28, 110] on span "Secured Claims" at bounding box center [24, 109] width 29 height 4
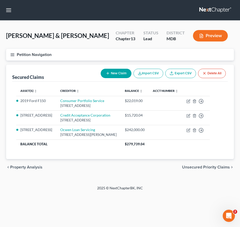
click at [192, 174] on div "chevron_left Property Analysis Unsecured Priority Claims chevron_right" at bounding box center [120, 167] width 228 height 16
click at [192, 169] on span "Unsecured Priority Claims" at bounding box center [206, 167] width 48 height 4
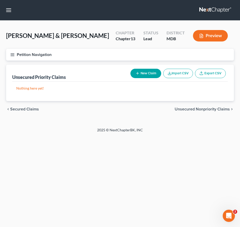
click at [185, 109] on span "Unsecured Nonpriority Claims" at bounding box center [202, 109] width 55 height 4
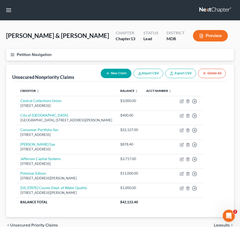
click at [29, 224] on span "Unsecured Priority Claims" at bounding box center [34, 225] width 48 height 4
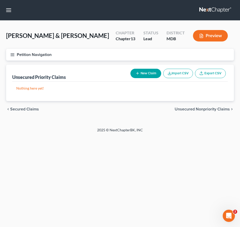
click at [16, 108] on span "Secured Claims" at bounding box center [24, 109] width 29 height 4
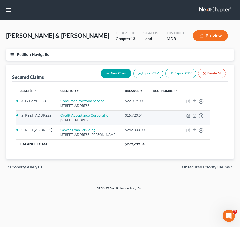
click at [67, 117] on link "Credit Acceptance Corporation" at bounding box center [85, 115] width 50 height 4
select select "23"
select select "3"
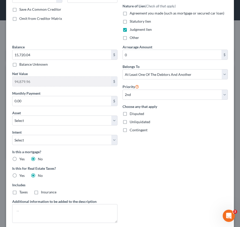
scroll to position [154, 0]
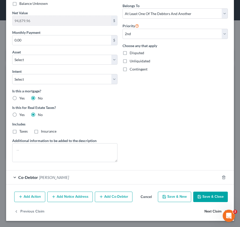
click at [211, 212] on button "Next Claim" at bounding box center [216, 211] width 23 height 11
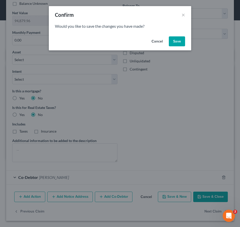
click at [173, 37] on button "Save" at bounding box center [177, 41] width 16 height 10
select select "1"
select select "9"
select select "3"
select select "0"
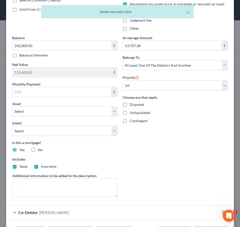
scroll to position [137, 0]
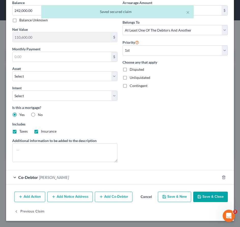
click at [215, 199] on button "Save & Close" at bounding box center [210, 197] width 35 height 11
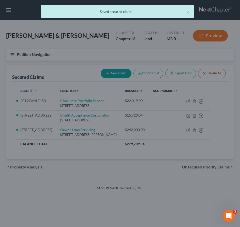
select select "12"
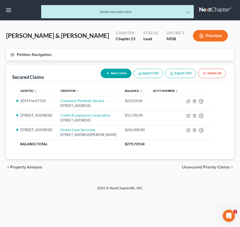
click at [13, 52] on icon "button" at bounding box center [12, 54] width 5 height 5
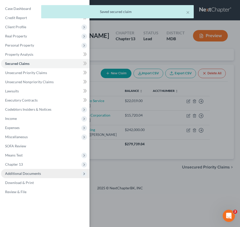
click at [35, 176] on span "Additional Documents" at bounding box center [45, 173] width 89 height 9
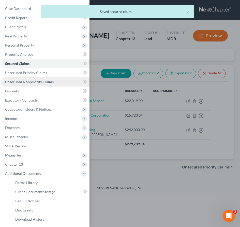
click at [23, 79] on link "Unsecured Nonpriority Claims" at bounding box center [45, 81] width 89 height 9
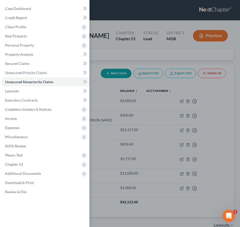
click at [108, 57] on div "Case Dashboard Payments Invoices Payments Payments Credit Report Client Profile" at bounding box center [120, 113] width 240 height 227
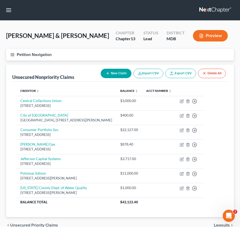
click at [112, 75] on button "New Claim" at bounding box center [116, 73] width 31 height 9
select select "0"
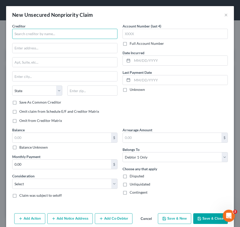
click at [61, 33] on input "text" at bounding box center [64, 34] width 105 height 10
type input "American Credit Acceptance"
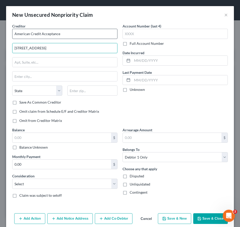
type input "961 East Main St."
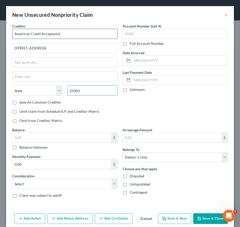
type input "29302"
type input "Spartanburg"
select select "42"
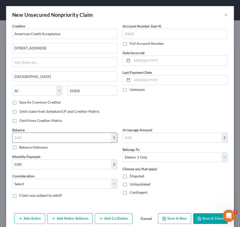
click at [54, 133] on input "text" at bounding box center [61, 138] width 99 height 10
type input "10,221.09"
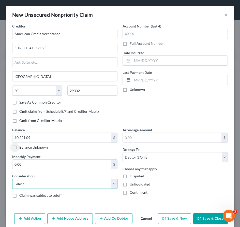
click at [33, 182] on select "Select Cable / Satellite Services Collection Agency Credit Card Debt Debt Couns…" at bounding box center [64, 184] width 105 height 10
select select "4"
click at [12, 179] on select "Select Cable / Satellite Services Collection Agency Credit Card Debt Debt Couns…" at bounding box center [64, 184] width 105 height 10
click at [204, 219] on button "Save & Close" at bounding box center [210, 218] width 35 height 11
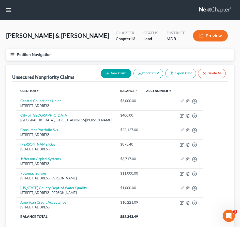
click at [107, 73] on line "button" at bounding box center [108, 73] width 2 height 0
select select "0"
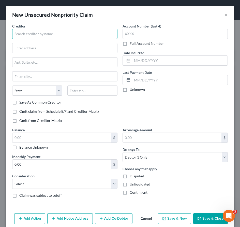
click at [25, 32] on input "text" at bounding box center [64, 34] width 105 height 10
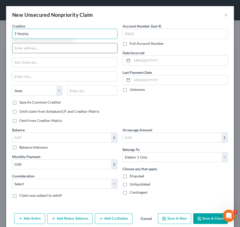
type input "T Mobile"
click at [17, 48] on input "text" at bounding box center [64, 48] width 105 height 10
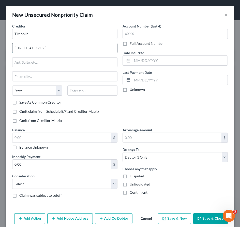
type input "4515 N. Santa Fe Ave."
type input "73118"
type input "Oklahoma City"
select select "37"
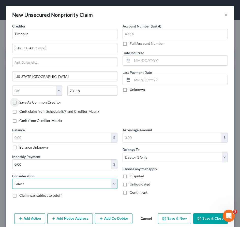
click at [49, 182] on select "Select Cable / Satellite Services Collection Agency Credit Card Debt Debt Couns…" at bounding box center [64, 184] width 105 height 10
select select "19"
click at [12, 179] on select "Select Cable / Satellite Services Collection Agency Credit Card Debt Debt Couns…" at bounding box center [64, 184] width 105 height 10
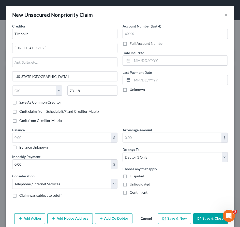
click at [132, 149] on span "Belongs To" at bounding box center [131, 149] width 17 height 4
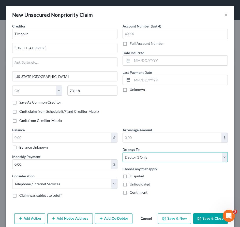
click at [132, 155] on select "Select Debtor 1 Only Debtor 2 Only Debtor 1 And Debtor 2 Only At Least One Of T…" at bounding box center [175, 157] width 105 height 10
click at [123, 152] on select "Select Debtor 1 Only Debtor 2 Only Debtor 1 And Debtor 2 Only At Least One Of T…" at bounding box center [175, 157] width 105 height 10
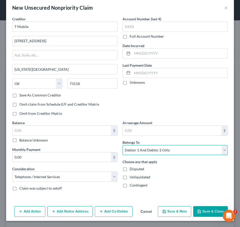
click at [136, 154] on select "Select Debtor 1 Only Debtor 2 Only Debtor 1 And Debtor 2 Only At Least One Of T…" at bounding box center [175, 150] width 105 height 10
select select "3"
click at [123, 145] on select "Select Debtor 1 Only Debtor 2 Only Debtor 1 And Debtor 2 Only At Least One Of T…" at bounding box center [175, 150] width 105 height 10
click at [107, 210] on button "Add Co-Debtor" at bounding box center [114, 211] width 38 height 11
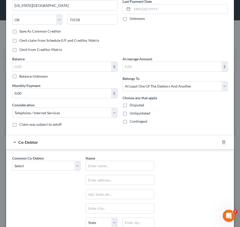
scroll to position [96, 0]
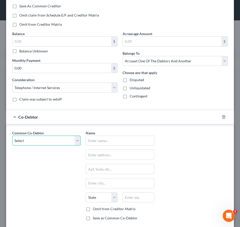
click at [18, 139] on select "Select Angelia Willard" at bounding box center [46, 141] width 68 height 10
select select "0"
click at [12, 136] on select "Select Angelia Willard" at bounding box center [46, 141] width 68 height 10
type input "[PERSON_NAME]"
type input "10725 Greenwich Dr."
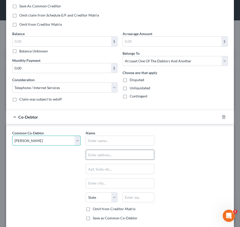
type input "Williamsport"
select select "21"
type input "21795"
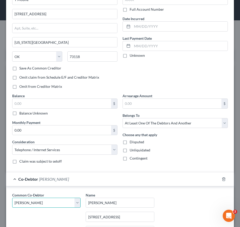
scroll to position [0, 0]
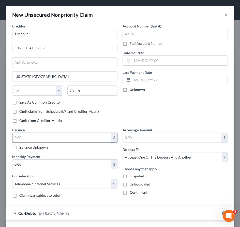
click at [41, 137] on input "text" at bounding box center [61, 138] width 99 height 10
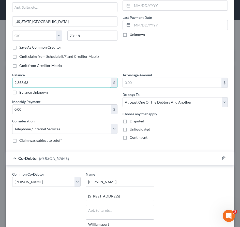
scroll to position [126, 0]
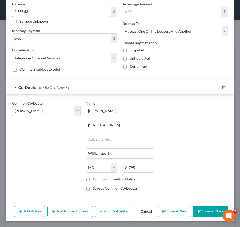
type input "2,353.53"
click at [200, 210] on icon "button" at bounding box center [200, 212] width 4 height 4
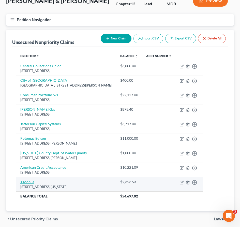
scroll to position [54, 0]
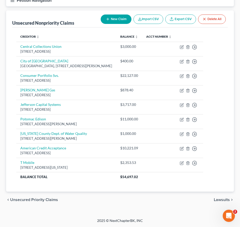
click at [24, 200] on span "Unsecured Priority Claims" at bounding box center [34, 200] width 48 height 4
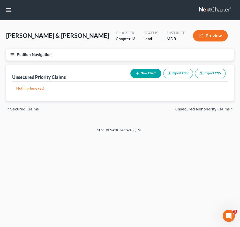
click at [19, 110] on span "Secured Claims" at bounding box center [24, 109] width 29 height 4
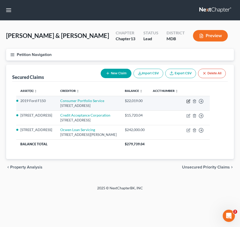
click at [190, 103] on icon "button" at bounding box center [188, 101] width 3 height 3
select select "4"
select select "3"
select select "0"
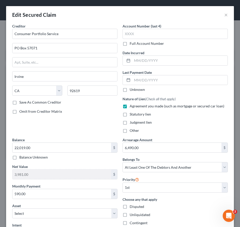
scroll to position [104, 0]
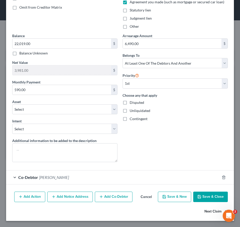
click at [209, 213] on button "Next Claim" at bounding box center [216, 211] width 23 height 11
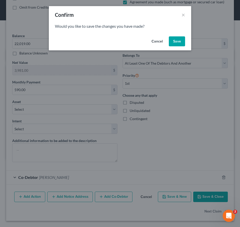
click at [176, 40] on button "Save" at bounding box center [177, 41] width 16 height 10
select select "23"
select select "3"
select select "0"
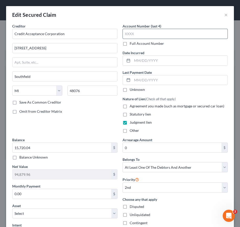
select select "2"
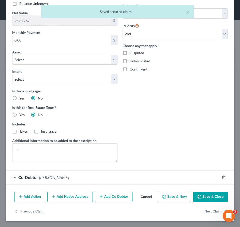
scroll to position [0, 0]
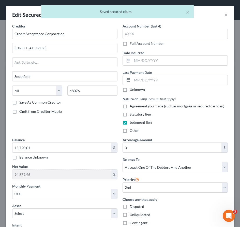
click at [226, 16] on div "× Saved secured claim" at bounding box center [117, 13] width 240 height 16
click at [188, 12] on button "×" at bounding box center [188, 12] width 4 height 6
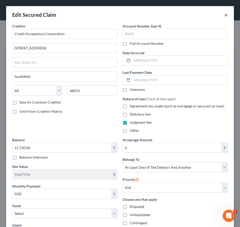
click at [226, 14] on button "×" at bounding box center [227, 15] width 4 height 6
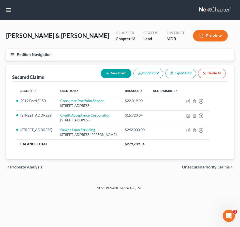
click at [189, 169] on span "Unsecured Priority Claims" at bounding box center [206, 167] width 48 height 4
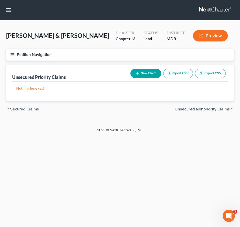
click at [187, 110] on span "Unsecured Nonpriority Claims" at bounding box center [202, 109] width 55 height 4
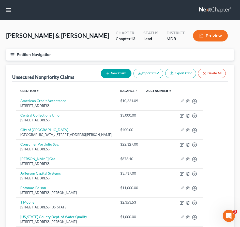
click at [108, 73] on icon "button" at bounding box center [108, 73] width 4 height 4
select select "0"
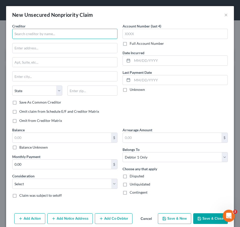
click at [22, 36] on input "text" at bounding box center [64, 34] width 105 height 10
click at [18, 34] on input "Visit, Inc." at bounding box center [64, 34] width 105 height 10
click at [22, 34] on input "Viasit, Inc." at bounding box center [64, 34] width 105 height 10
type input "Viasat, Inc."
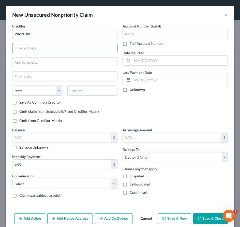
click at [20, 47] on input "text" at bounding box center [64, 48] width 105 height 10
paste input "6155 El Camino Real"
type input "6155 El Camino Real"
click at [84, 90] on input "text" at bounding box center [92, 91] width 50 height 10
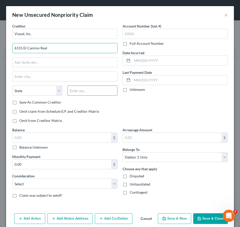
click at [84, 90] on input "text" at bounding box center [92, 91] width 50 height 10
paste input "92009"
type input "92009"
type input "Carlsbad"
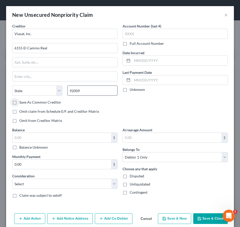
select select "4"
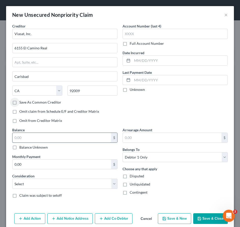
click at [23, 137] on input "text" at bounding box center [61, 138] width 99 height 10
type input "812.66"
click at [28, 186] on select "Select Cable / Satellite Services Collection Agency Credit Card Debt Debt Couns…" at bounding box center [64, 184] width 105 height 10
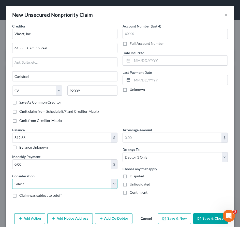
select select "2"
click at [12, 179] on select "Select Cable / Satellite Services Collection Agency Credit Card Debt Debt Couns…" at bounding box center [64, 184] width 105 height 10
click at [201, 217] on icon "button" at bounding box center [200, 219] width 4 height 4
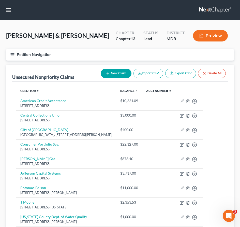
click at [119, 71] on button "New Claim" at bounding box center [116, 73] width 31 height 9
select select "0"
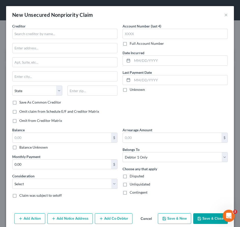
click at [119, 71] on div "Creditor * State AL AK AR AZ CA CO CT DE DC FL GA GU HI ID IL IN IA KS KY LA ME…" at bounding box center [65, 75] width 110 height 104
click at [31, 33] on input "text" at bounding box center [64, 34] width 105 height 10
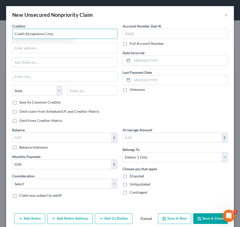
type input "Credit Acceptance Corp."
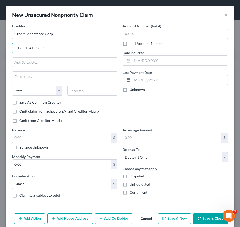
type input "255505 W. 12 Mile Rd., Ste. 3000"
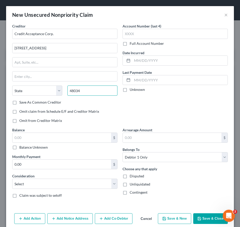
type input "48034"
type input "Southfield"
select select "23"
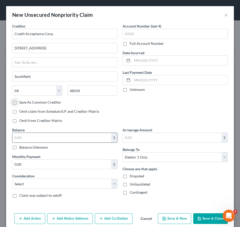
click at [63, 138] on input "text" at bounding box center [61, 138] width 99 height 10
paste input "92009"
drag, startPoint x: 63, startPoint y: 138, endPoint x: 12, endPoint y: 136, distance: 51.0
click at [12, 136] on div "92009 $" at bounding box center [64, 138] width 105 height 10
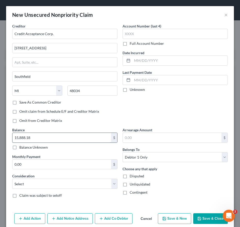
type input "15,888.18"
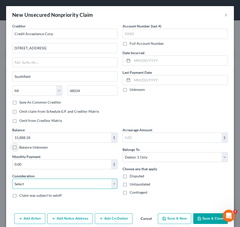
click at [23, 186] on select "Select Cable / Satellite Services Collection Agency Credit Card Debt Debt Couns…" at bounding box center [64, 184] width 105 height 10
select select "4"
click at [12, 179] on select "Select Cable / Satellite Services Collection Agency Credit Card Debt Debt Couns…" at bounding box center [64, 184] width 105 height 10
click at [111, 218] on button "Add Co-Debtor" at bounding box center [114, 218] width 38 height 11
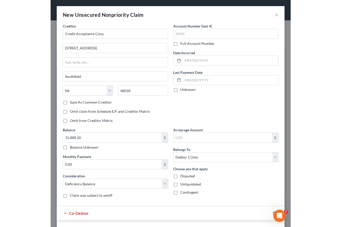
scroll to position [126, 0]
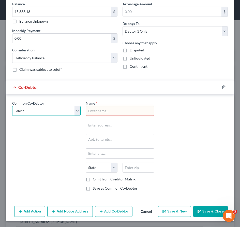
click at [39, 109] on select "Select Angelia Willard" at bounding box center [46, 111] width 68 height 10
select select "0"
click at [12, 106] on select "Select Angelia Willard" at bounding box center [46, 111] width 68 height 10
type input "[PERSON_NAME]"
type input "10725 Greenwich Dr."
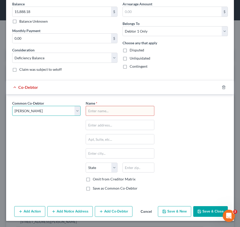
type input "Williamsport"
select select "21"
type input "21795"
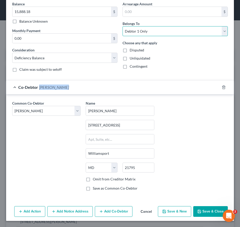
click at [133, 31] on select "Select Debtor 1 Only Debtor 2 Only Debtor 1 And Debtor 2 Only At Least One Of T…" at bounding box center [175, 31] width 105 height 10
select select "3"
click at [123, 26] on select "Select Debtor 1 Only Debtor 2 Only Debtor 1 And Debtor 2 Only At Least One Of T…" at bounding box center [175, 31] width 105 height 10
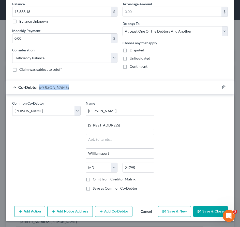
click at [198, 212] on icon "button" at bounding box center [200, 212] width 4 height 4
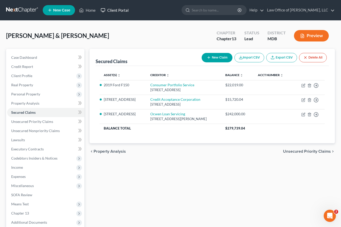
click at [115, 6] on link "Client Portal" at bounding box center [114, 10] width 33 height 9
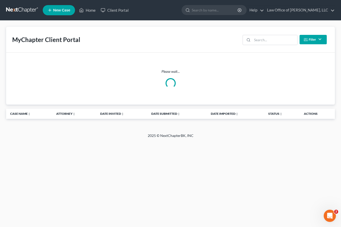
click at [24, 8] on link at bounding box center [22, 10] width 33 height 9
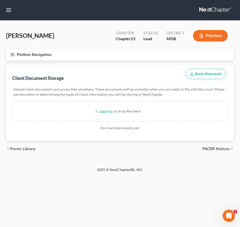
click at [206, 7] on link at bounding box center [216, 10] width 33 height 9
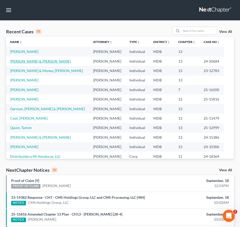
click at [33, 61] on link "[PERSON_NAME] & [PERSON_NAME]" at bounding box center [40, 61] width 61 height 4
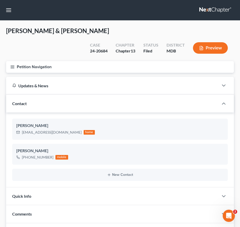
click at [15, 65] on icon "button" at bounding box center [12, 67] width 5 height 5
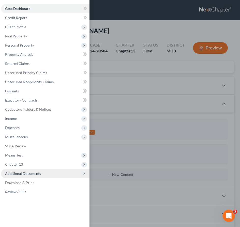
click at [28, 173] on span "Additional Documents" at bounding box center [23, 173] width 36 height 4
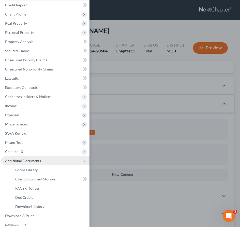
scroll to position [19, 0]
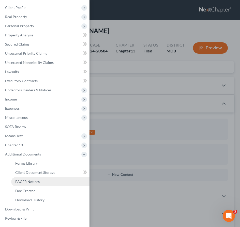
click at [25, 182] on span "PACER Notices" at bounding box center [27, 181] width 24 height 4
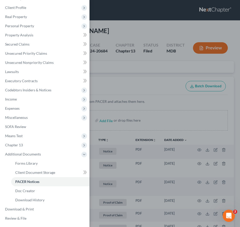
click at [130, 61] on div "Case Dashboard Payments Invoices Payments Payments Credit Report Client Profile" at bounding box center [120, 113] width 240 height 227
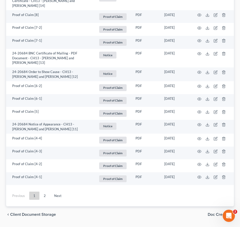
scroll to position [1097, 0]
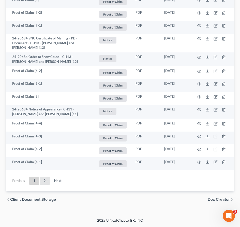
click at [41, 184] on link "2" at bounding box center [45, 181] width 10 height 8
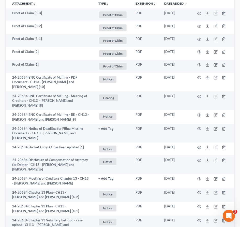
scroll to position [74, 0]
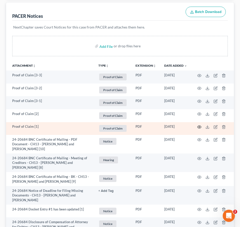
click at [200, 125] on icon "button" at bounding box center [200, 127] width 4 height 4
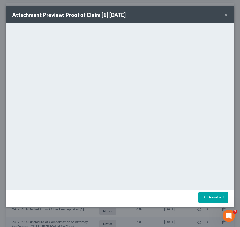
click at [226, 15] on button "×" at bounding box center [227, 15] width 4 height 6
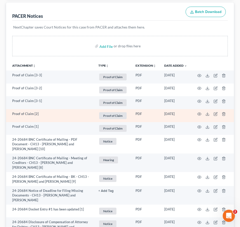
click at [197, 109] on td at bounding box center [212, 115] width 43 height 13
click at [199, 112] on icon "button" at bounding box center [200, 114] width 4 height 4
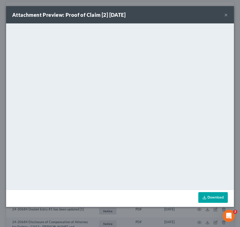
click at [227, 14] on button "×" at bounding box center [227, 15] width 4 height 6
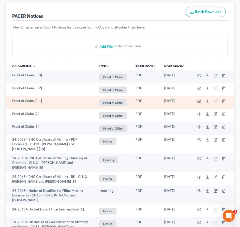
click at [199, 99] on icon "button" at bounding box center [200, 101] width 4 height 4
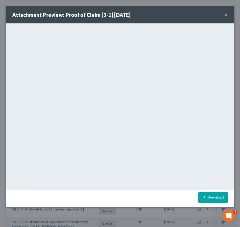
click at [227, 15] on button "×" at bounding box center [227, 15] width 4 height 6
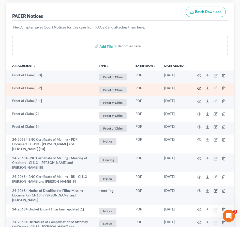
click at [201, 86] on icon "button" at bounding box center [200, 88] width 4 height 4
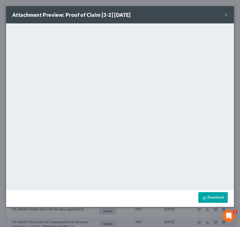
click at [226, 14] on button "×" at bounding box center [227, 15] width 4 height 6
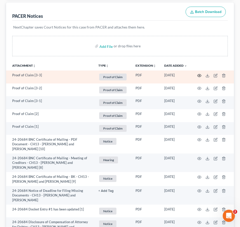
click at [200, 74] on icon "button" at bounding box center [200, 75] width 4 height 3
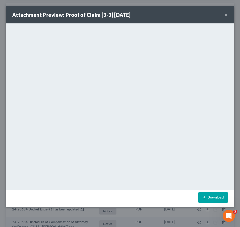
click at [226, 15] on button "×" at bounding box center [227, 15] width 4 height 6
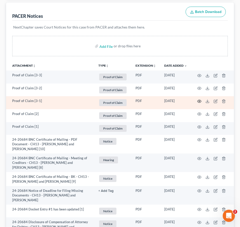
click at [199, 101] on circle "button" at bounding box center [199, 101] width 1 height 1
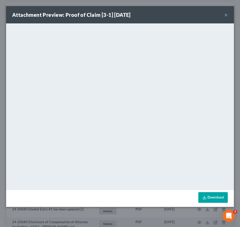
click at [226, 15] on button "×" at bounding box center [227, 15] width 4 height 6
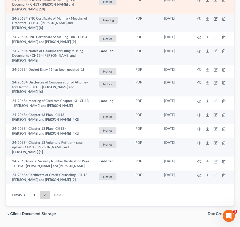
scroll to position [221, 0]
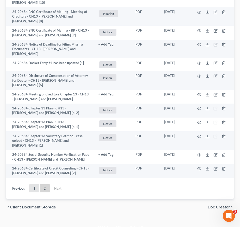
click at [32, 184] on link "1" at bounding box center [34, 188] width 10 height 8
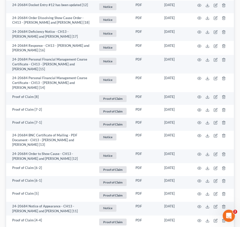
scroll to position [1097, 0]
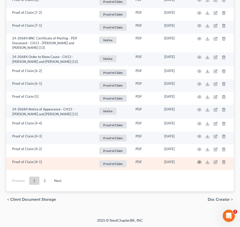
click at [201, 162] on icon "button" at bounding box center [200, 162] width 4 height 4
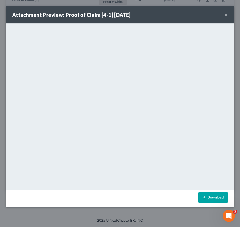
click at [227, 15] on button "×" at bounding box center [227, 15] width 4 height 6
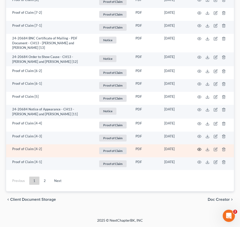
click at [199, 149] on circle "button" at bounding box center [199, 149] width 1 height 1
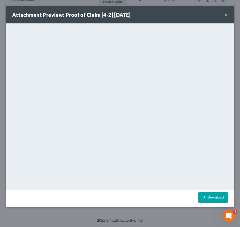
click at [227, 14] on button "×" at bounding box center [227, 15] width 4 height 6
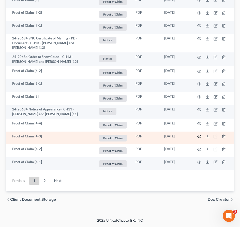
click at [201, 136] on icon "button" at bounding box center [200, 136] width 4 height 4
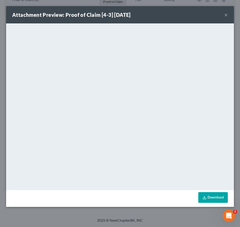
click at [226, 13] on button "×" at bounding box center [227, 15] width 4 height 6
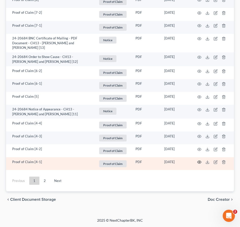
click at [199, 162] on icon "button" at bounding box center [200, 162] width 4 height 4
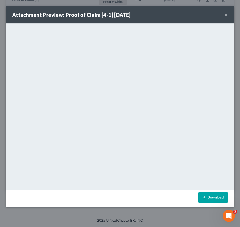
click at [225, 15] on button "×" at bounding box center [227, 15] width 4 height 6
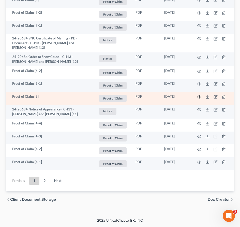
click at [200, 95] on icon "button" at bounding box center [200, 97] width 4 height 4
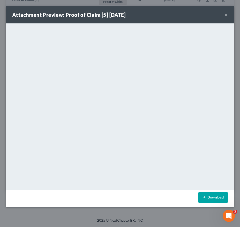
click at [228, 15] on button "×" at bounding box center [227, 15] width 4 height 6
click at [228, 15] on div "Attachment Preview: Proof of Claim [5] [DATE] ×" at bounding box center [120, 14] width 228 height 17
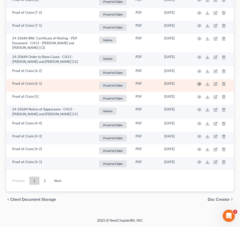
click at [198, 82] on icon "button" at bounding box center [200, 84] width 4 height 4
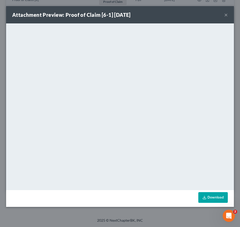
click at [226, 14] on button "×" at bounding box center [227, 15] width 4 height 6
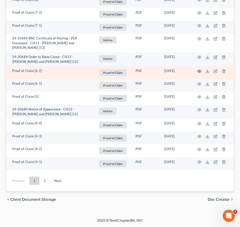
click at [200, 72] on circle "button" at bounding box center [199, 71] width 1 height 1
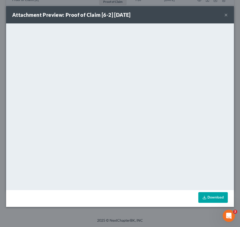
click at [226, 14] on button "×" at bounding box center [227, 15] width 4 height 6
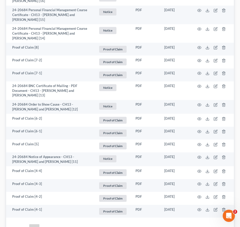
scroll to position [1034, 0]
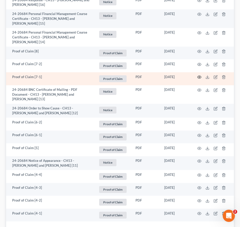
click at [199, 78] on circle "button" at bounding box center [199, 77] width 1 height 1
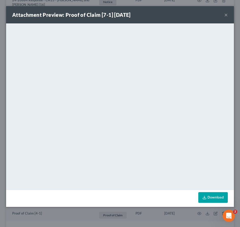
click at [226, 15] on button "×" at bounding box center [227, 15] width 4 height 6
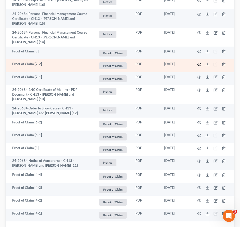
click at [199, 66] on icon "button" at bounding box center [200, 64] width 4 height 4
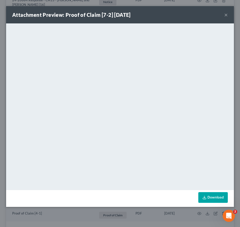
click at [226, 16] on button "×" at bounding box center [227, 15] width 4 height 6
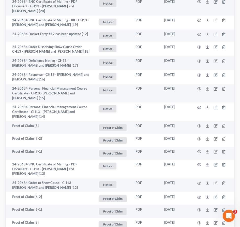
scroll to position [955, 0]
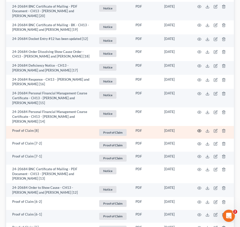
click at [200, 131] on circle "button" at bounding box center [199, 130] width 1 height 1
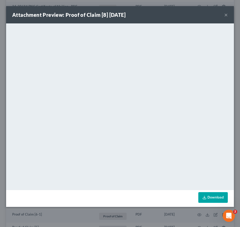
click at [226, 15] on button "×" at bounding box center [227, 15] width 4 height 6
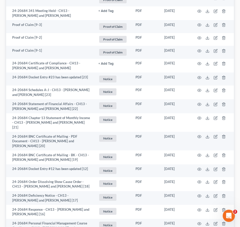
scroll to position [818, 0]
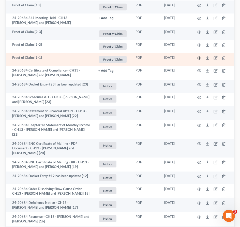
click at [200, 60] on icon "button" at bounding box center [200, 58] width 4 height 4
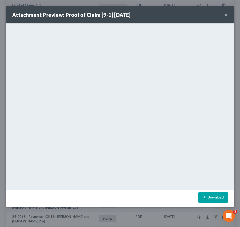
click at [226, 14] on button "×" at bounding box center [227, 15] width 4 height 6
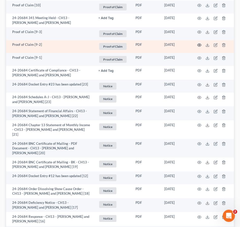
click at [199, 47] on icon "button" at bounding box center [200, 45] width 4 height 4
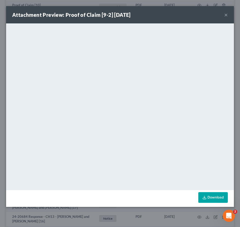
click at [229, 15] on div "Attachment Preview: Proof of Claim [9-2] [DATE] ×" at bounding box center [120, 14] width 228 height 17
click at [226, 15] on button "×" at bounding box center [227, 15] width 4 height 6
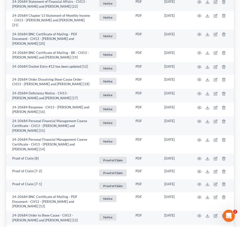
scroll to position [1097, 0]
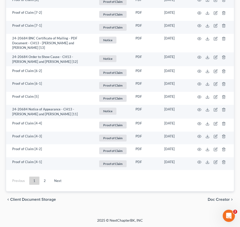
click at [43, 185] on ul "Previous 1 2 Next" at bounding box center [120, 180] width 228 height 13
click at [43, 181] on link "2" at bounding box center [45, 181] width 10 height 8
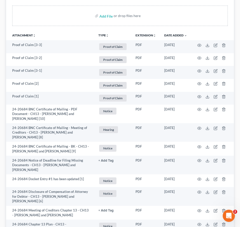
scroll to position [38, 0]
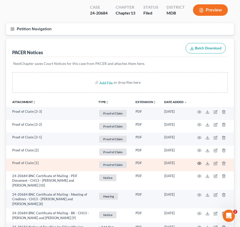
click at [200, 161] on icon "button" at bounding box center [200, 163] width 4 height 4
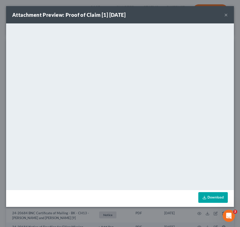
click at [227, 13] on button "×" at bounding box center [227, 15] width 4 height 6
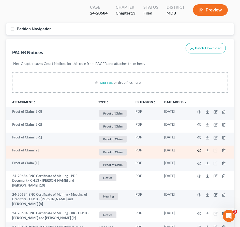
click at [199, 148] on icon "button" at bounding box center [200, 150] width 4 height 4
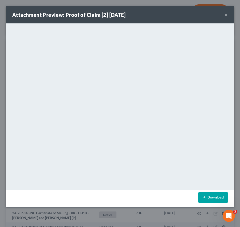
click at [226, 17] on button "×" at bounding box center [227, 15] width 4 height 6
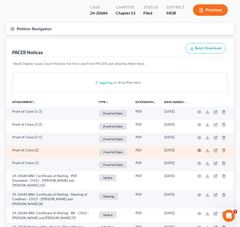
click at [199, 148] on icon "button" at bounding box center [200, 150] width 4 height 4
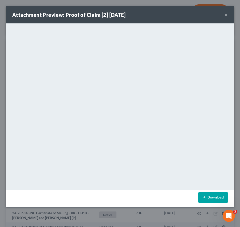
click at [227, 14] on button "×" at bounding box center [227, 15] width 4 height 6
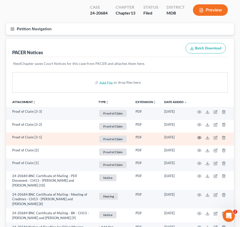
click at [199, 136] on icon "button" at bounding box center [200, 138] width 4 height 4
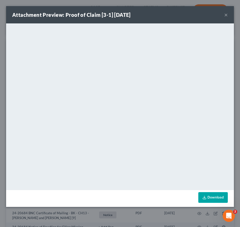
click at [226, 15] on button "×" at bounding box center [227, 15] width 4 height 6
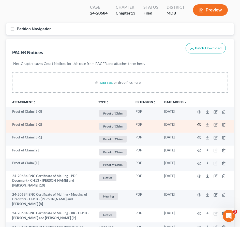
click at [200, 123] on icon "button" at bounding box center [200, 125] width 4 height 4
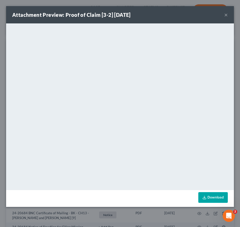
click at [226, 13] on button "×" at bounding box center [227, 15] width 4 height 6
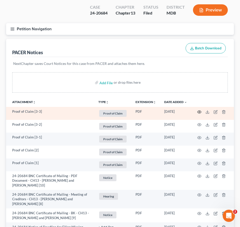
click at [199, 110] on icon "button" at bounding box center [200, 112] width 4 height 4
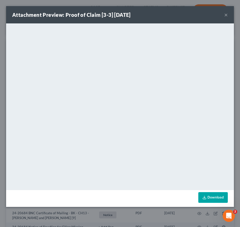
click at [227, 15] on button "×" at bounding box center [227, 15] width 4 height 6
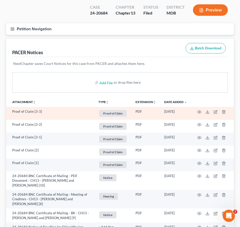
scroll to position [221, 0]
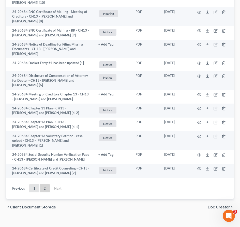
click at [33, 184] on link "1" at bounding box center [34, 188] width 10 height 8
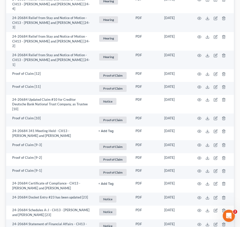
scroll to position [1097, 0]
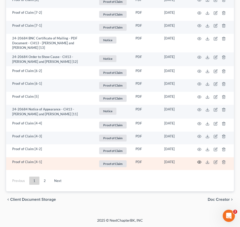
click at [201, 163] on icon "button" at bounding box center [200, 162] width 4 height 4
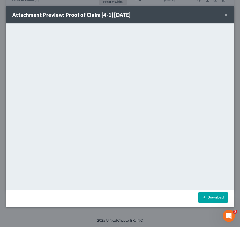
click at [226, 16] on button "×" at bounding box center [227, 15] width 4 height 6
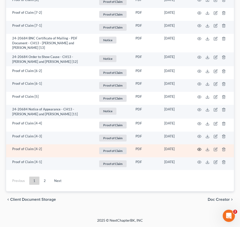
click at [199, 149] on icon "button" at bounding box center [200, 149] width 4 height 4
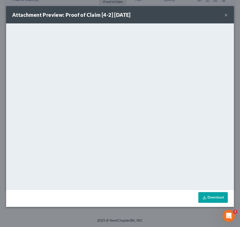
click at [227, 14] on button "×" at bounding box center [227, 15] width 4 height 6
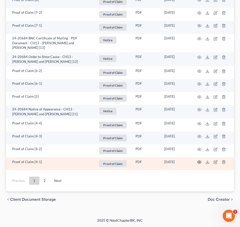
click at [198, 161] on icon "button" at bounding box center [200, 162] width 4 height 4
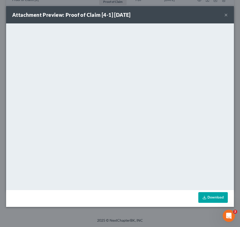
click at [226, 15] on button "×" at bounding box center [227, 15] width 4 height 6
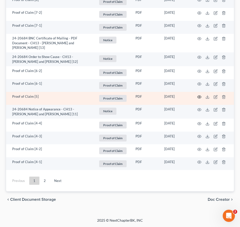
click at [200, 97] on icon "button" at bounding box center [200, 97] width 4 height 4
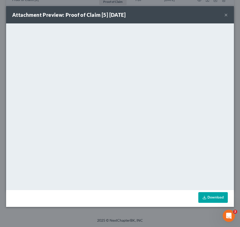
click at [227, 15] on button "×" at bounding box center [227, 15] width 4 height 6
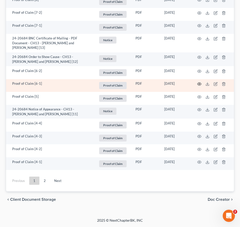
click at [199, 83] on icon "button" at bounding box center [200, 84] width 4 height 4
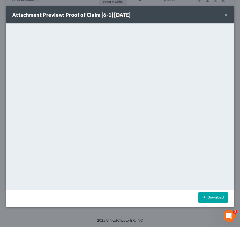
click at [227, 15] on button "×" at bounding box center [227, 15] width 4 height 6
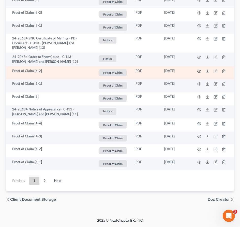
click at [200, 71] on circle "button" at bounding box center [199, 71] width 1 height 1
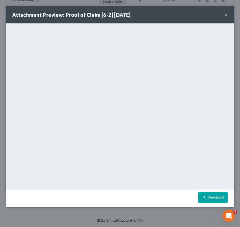
click at [226, 15] on button "×" at bounding box center [227, 15] width 4 height 6
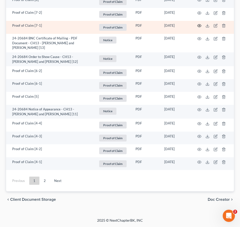
click at [199, 25] on icon "button" at bounding box center [200, 26] width 4 height 4
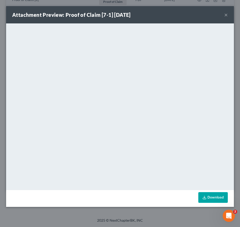
click at [226, 15] on button "×" at bounding box center [227, 15] width 4 height 6
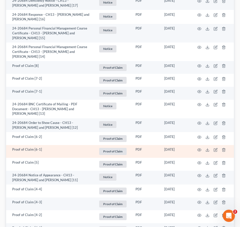
scroll to position [1018, 0]
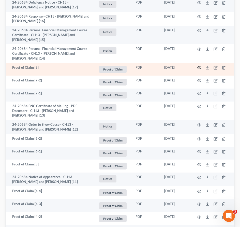
click at [199, 69] on icon "button" at bounding box center [200, 67] width 4 height 3
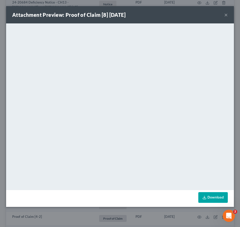
click at [226, 16] on button "×" at bounding box center [227, 15] width 4 height 6
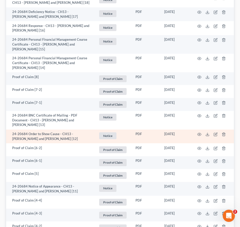
scroll to position [1006, 0]
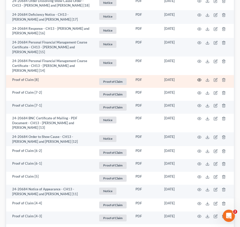
click at [198, 82] on icon "button" at bounding box center [200, 80] width 4 height 4
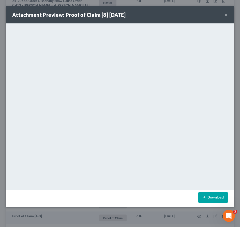
click at [227, 15] on button "×" at bounding box center [227, 15] width 4 height 6
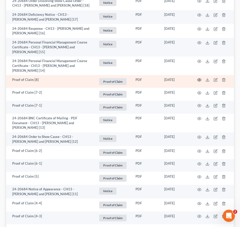
click at [199, 82] on icon "button" at bounding box center [200, 80] width 4 height 4
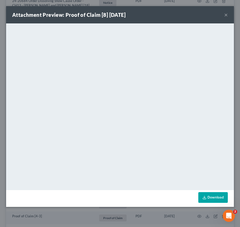
click at [227, 13] on button "×" at bounding box center [227, 15] width 4 height 6
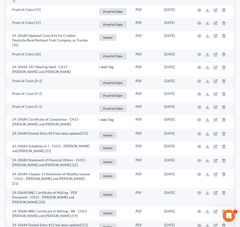
scroll to position [764, 0]
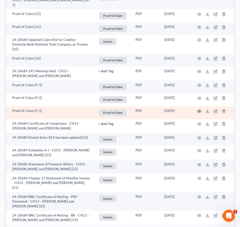
click at [199, 113] on icon "button" at bounding box center [200, 111] width 4 height 4
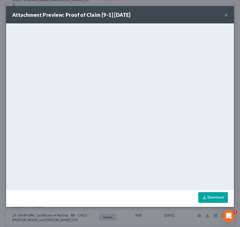
click at [226, 15] on button "×" at bounding box center [227, 15] width 4 height 6
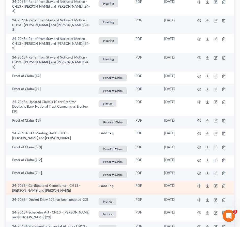
scroll to position [689, 0]
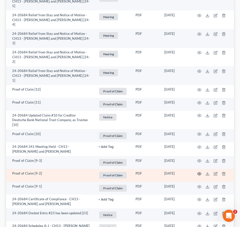
click at [198, 176] on icon "button" at bounding box center [200, 174] width 4 height 4
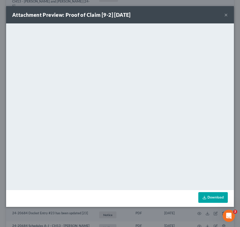
click at [226, 16] on button "×" at bounding box center [227, 15] width 4 height 6
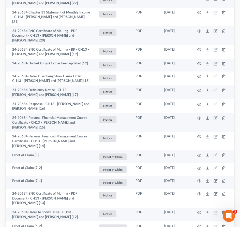
scroll to position [939, 0]
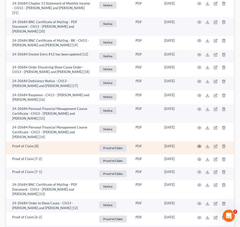
click at [198, 148] on icon "button" at bounding box center [200, 146] width 4 height 4
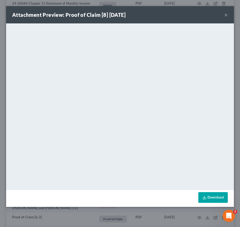
click at [227, 15] on button "×" at bounding box center [227, 15] width 4 height 6
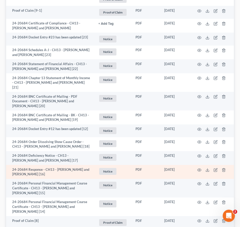
scroll to position [852, 0]
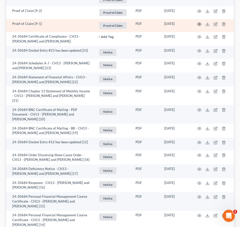
click at [200, 25] on icon "button" at bounding box center [200, 24] width 4 height 3
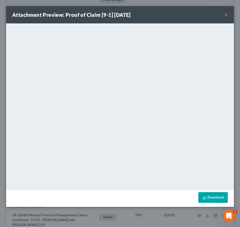
click at [225, 17] on button "×" at bounding box center [227, 15] width 4 height 6
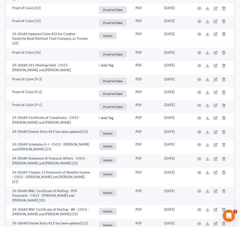
scroll to position [768, 0]
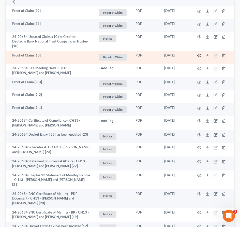
click at [200, 56] on circle "button" at bounding box center [199, 55] width 1 height 1
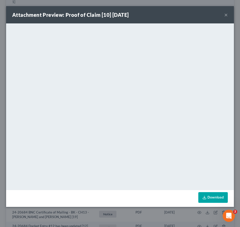
click at [227, 16] on button "×" at bounding box center [227, 15] width 4 height 6
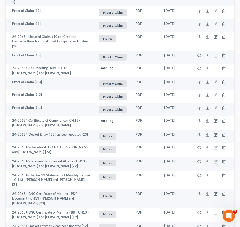
click at [103, 123] on button "+ Add Tag" at bounding box center [106, 120] width 15 height 3
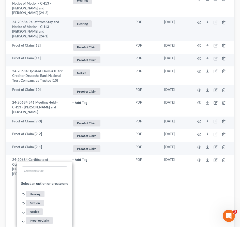
scroll to position [902, 0]
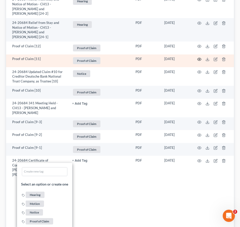
click at [199, 61] on icon "button" at bounding box center [200, 59] width 4 height 4
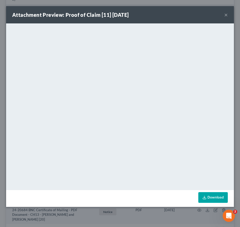
click at [226, 15] on button "×" at bounding box center [227, 15] width 4 height 6
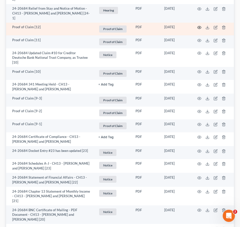
click at [200, 30] on icon "button" at bounding box center [200, 27] width 4 height 4
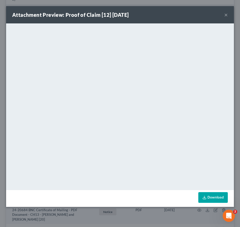
click at [225, 14] on button "×" at bounding box center [227, 15] width 4 height 6
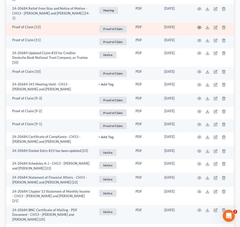
click at [200, 28] on circle "button" at bounding box center [199, 27] width 1 height 1
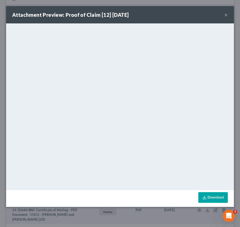
click at [225, 16] on button "×" at bounding box center [227, 15] width 4 height 6
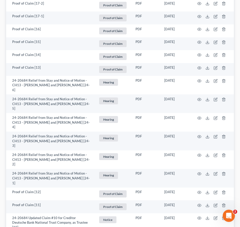
scroll to position [582, 0]
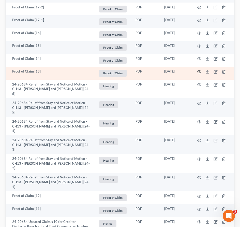
click at [200, 73] on icon "button" at bounding box center [200, 72] width 4 height 3
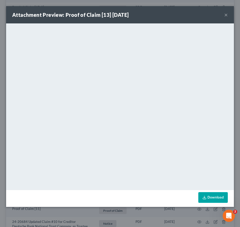
click at [227, 16] on button "×" at bounding box center [227, 15] width 4 height 6
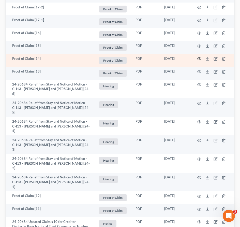
click at [200, 61] on icon "button" at bounding box center [200, 59] width 4 height 4
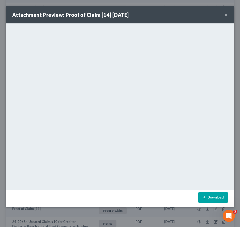
click at [227, 15] on button "×" at bounding box center [227, 15] width 4 height 6
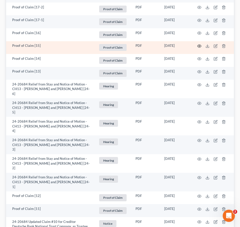
click at [199, 48] on icon "button" at bounding box center [200, 46] width 4 height 4
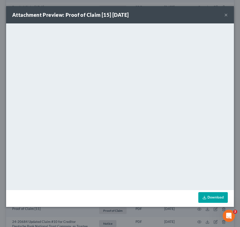
click at [227, 12] on button "×" at bounding box center [227, 15] width 4 height 6
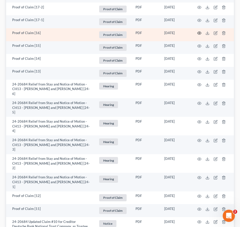
click at [201, 35] on icon "button" at bounding box center [200, 33] width 4 height 4
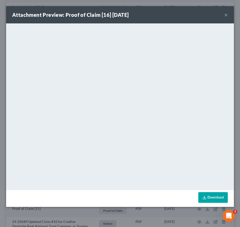
click at [226, 15] on button "×" at bounding box center [227, 15] width 4 height 6
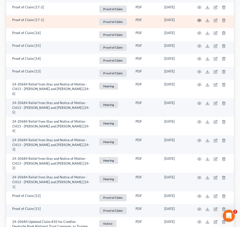
click at [200, 21] on circle "button" at bounding box center [199, 20] width 1 height 1
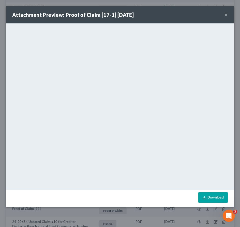
click at [229, 11] on div "Attachment Preview: Proof of Claim [17-1] [DATE] ×" at bounding box center [120, 14] width 228 height 17
click at [227, 15] on button "×" at bounding box center [227, 15] width 4 height 6
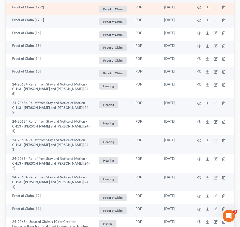
click at [200, 16] on td at bounding box center [212, 9] width 43 height 13
click at [199, 8] on circle "button" at bounding box center [199, 7] width 1 height 1
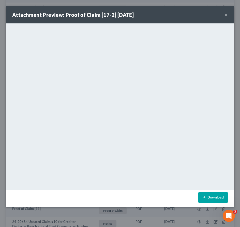
click at [226, 14] on button "×" at bounding box center [227, 15] width 4 height 6
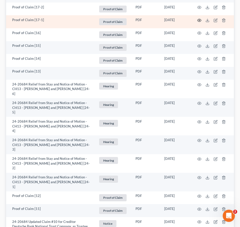
click at [200, 22] on icon "button" at bounding box center [200, 20] width 4 height 3
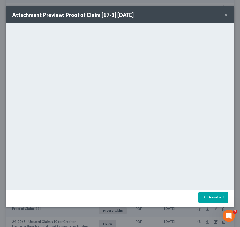
click at [226, 17] on button "×" at bounding box center [227, 15] width 4 height 6
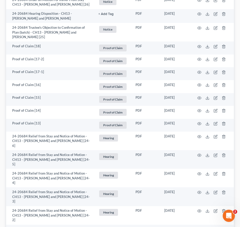
scroll to position [528, 0]
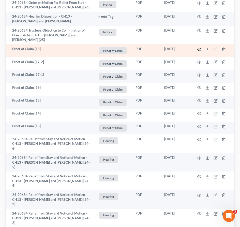
click at [200, 51] on icon "button" at bounding box center [200, 49] width 4 height 4
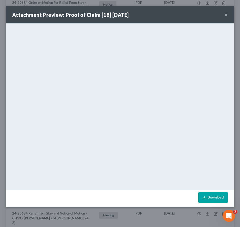
click at [225, 16] on button "×" at bounding box center [227, 15] width 4 height 6
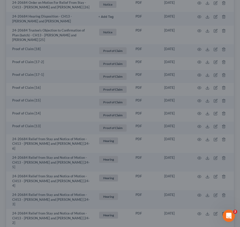
click at [214, 24] on button "×" at bounding box center [212, 26] width 3 height 5
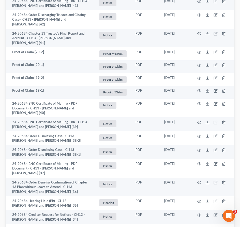
scroll to position [142, 0]
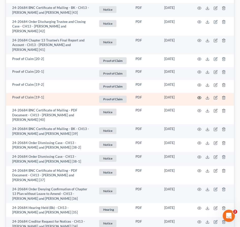
click at [200, 96] on icon "button" at bounding box center [200, 98] width 4 height 4
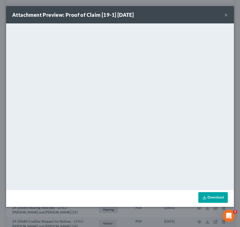
click at [226, 16] on button "×" at bounding box center [227, 15] width 4 height 6
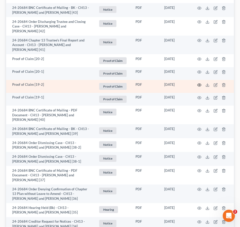
click at [199, 85] on circle "button" at bounding box center [199, 85] width 1 height 1
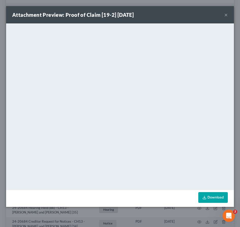
click at [228, 13] on div "Attachment Preview: Proof of Claim [19-2] [DATE] ×" at bounding box center [120, 14] width 228 height 17
click at [227, 13] on button "×" at bounding box center [227, 15] width 4 height 6
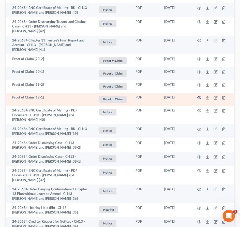
click at [199, 96] on icon "button" at bounding box center [200, 97] width 4 height 3
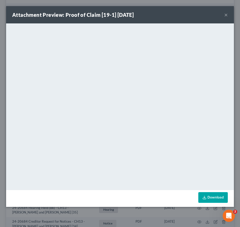
click at [226, 16] on button "×" at bounding box center [227, 15] width 4 height 6
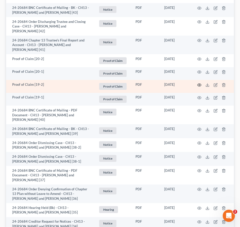
click at [199, 83] on icon "button" at bounding box center [200, 85] width 4 height 4
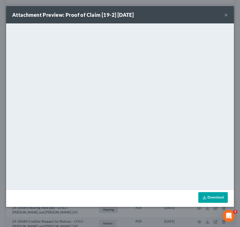
click at [227, 14] on button "×" at bounding box center [227, 15] width 4 height 6
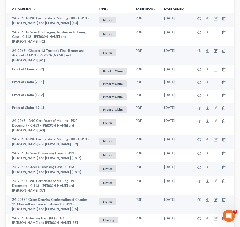
scroll to position [128, 0]
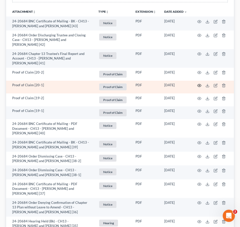
click at [199, 83] on icon "button" at bounding box center [200, 85] width 4 height 4
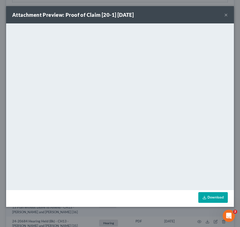
click at [226, 14] on button "×" at bounding box center [227, 15] width 4 height 6
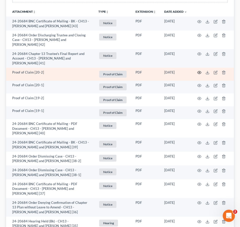
click at [199, 72] on circle "button" at bounding box center [199, 72] width 1 height 1
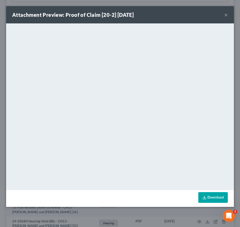
click at [225, 14] on button "×" at bounding box center [227, 15] width 4 height 6
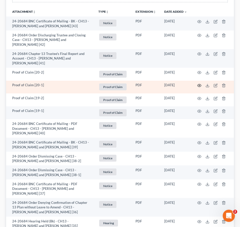
click at [200, 85] on circle "button" at bounding box center [199, 85] width 1 height 1
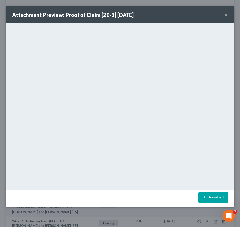
click at [226, 14] on button "×" at bounding box center [227, 15] width 4 height 6
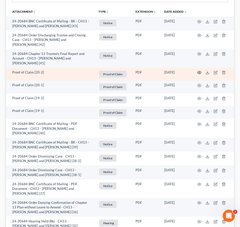
click at [199, 72] on circle "button" at bounding box center [199, 72] width 1 height 1
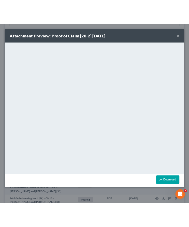
scroll to position [141, 0]
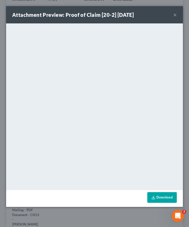
click at [174, 16] on button "×" at bounding box center [175, 15] width 4 height 6
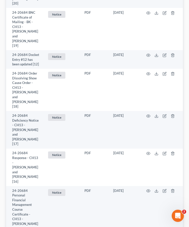
scroll to position [2135, 0]
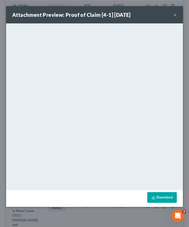
click at [176, 17] on button "×" at bounding box center [175, 15] width 4 height 6
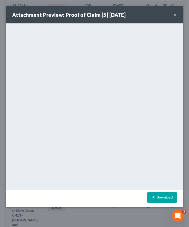
click at [175, 15] on button "×" at bounding box center [175, 15] width 4 height 6
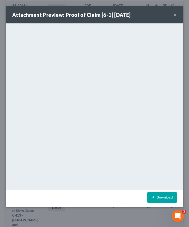
click at [175, 14] on button "×" at bounding box center [175, 15] width 4 height 6
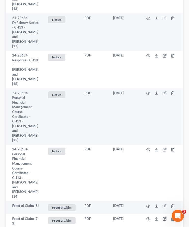
scroll to position [2041, 0]
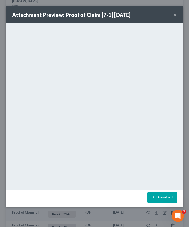
click at [175, 13] on button "×" at bounding box center [175, 15] width 4 height 6
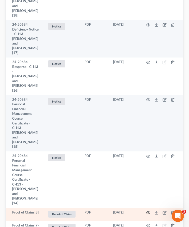
click at [148, 212] on circle "button" at bounding box center [148, 212] width 1 height 1
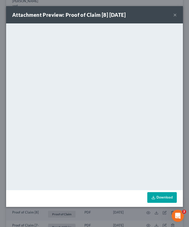
click at [176, 13] on button "×" at bounding box center [175, 15] width 4 height 6
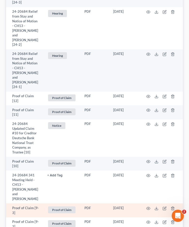
scroll to position [1482, 0]
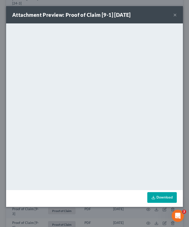
click at [175, 13] on button "×" at bounding box center [175, 15] width 4 height 6
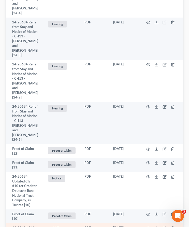
scroll to position [1357, 0]
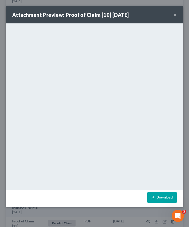
click at [175, 13] on button "×" at bounding box center [175, 15] width 4 height 6
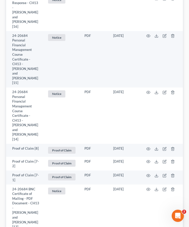
scroll to position [2135, 0]
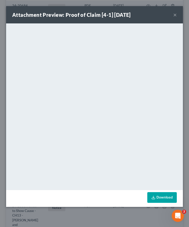
click at [173, 16] on button "×" at bounding box center [175, 15] width 4 height 6
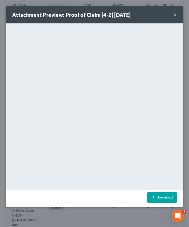
click at [175, 16] on button "×" at bounding box center [175, 15] width 4 height 6
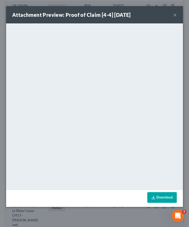
click at [175, 14] on button "×" at bounding box center [175, 15] width 4 height 6
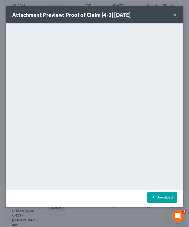
click at [176, 10] on div "Attachment Preview: Proof of Claim [4-3] [DATE] ×" at bounding box center [94, 14] width 177 height 17
click at [176, 13] on button "×" at bounding box center [175, 15] width 4 height 6
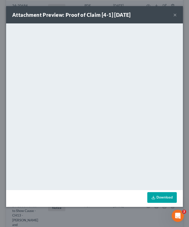
click at [174, 16] on button "×" at bounding box center [175, 15] width 4 height 6
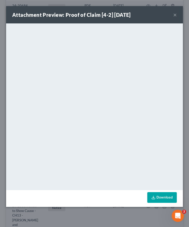
click at [175, 15] on button "×" at bounding box center [175, 15] width 4 height 6
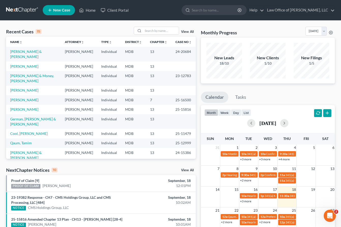
click at [190, 33] on link "View All" at bounding box center [187, 32] width 13 height 4
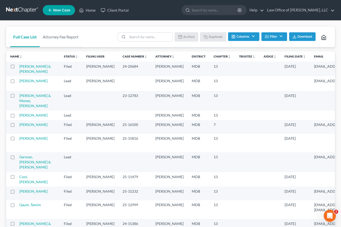
click at [17, 82] on label at bounding box center [17, 82] width 0 height 0
click at [19, 82] on input "checkbox" at bounding box center [20, 79] width 3 height 3
click at [186, 35] on button "Archive" at bounding box center [187, 36] width 23 height 9
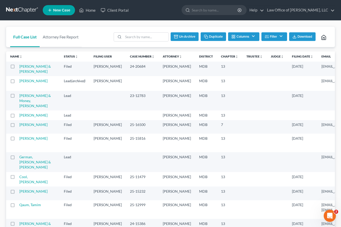
checkbox input "false"
click at [17, 68] on label at bounding box center [17, 68] width 0 height 0
click at [19, 66] on input "checkbox" at bounding box center [20, 65] width 3 height 3
click at [215, 37] on button "Duplicate" at bounding box center [213, 36] width 25 height 9
click at [100, 30] on div "Full Case List Attorney Fee Report Batch Download Archive Un-archive Duplicate …" at bounding box center [170, 37] width 329 height 21
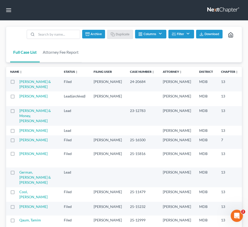
checkbox input "false"
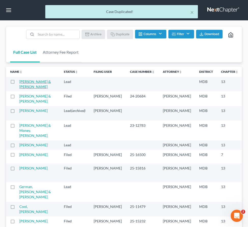
click at [25, 81] on link "[PERSON_NAME] & [PERSON_NAME]" at bounding box center [35, 83] width 32 height 9
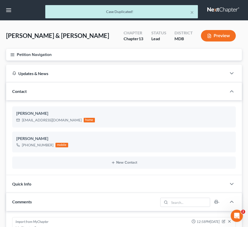
click at [13, 54] on icon "button" at bounding box center [12, 54] width 5 height 5
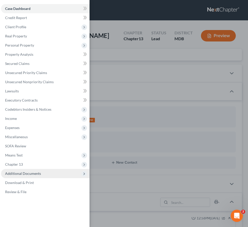
click at [20, 174] on span "Additional Documents" at bounding box center [23, 173] width 36 height 4
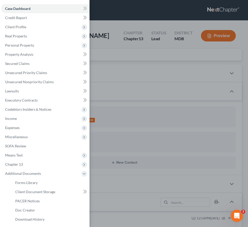
click at [113, 64] on div "Case Dashboard Payments Invoices Payments Payments Credit Report Client Profile" at bounding box center [124, 113] width 248 height 227
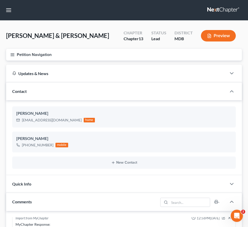
click at [12, 55] on icon "button" at bounding box center [12, 54] width 5 height 5
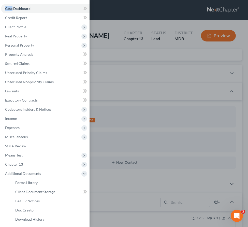
click at [12, 55] on div "Case Dashboard Payments Invoices Payments Payments Credit Report Client Profile" at bounding box center [124, 113] width 248 height 227
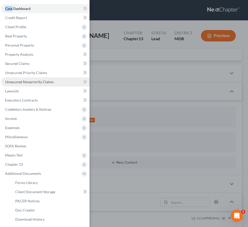
click at [26, 81] on span "Unsecured Nonpriority Claims" at bounding box center [29, 82] width 49 height 4
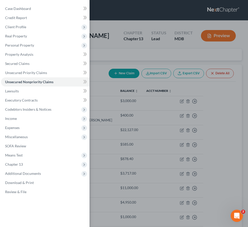
click at [100, 65] on div "Case Dashboard Payments Invoices Payments Payments Credit Report Client Profile" at bounding box center [124, 113] width 248 height 227
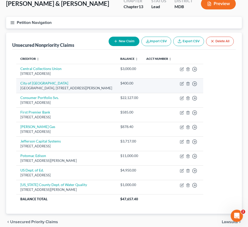
scroll to position [23, 0]
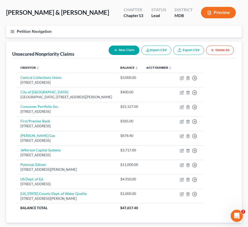
click at [120, 44] on div "New Claim Import CSV Export CSV Delete All" at bounding box center [171, 50] width 129 height 13
click at [119, 47] on button "New Claim" at bounding box center [124, 50] width 31 height 9
select select "2"
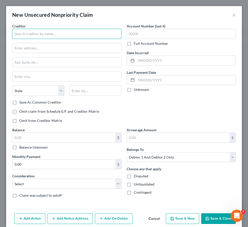
click at [50, 33] on input "text" at bounding box center [66, 34] width 109 height 10
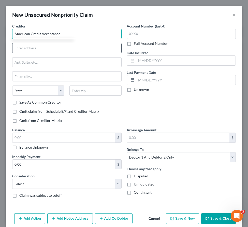
type input "American Credit Acceptance"
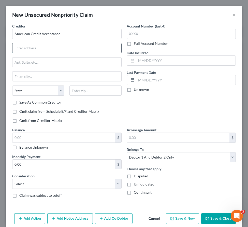
click at [19, 50] on input "text" at bounding box center [66, 48] width 109 height 10
type input "961 East Main St."
click at [89, 91] on input "text" at bounding box center [95, 91] width 52 height 10
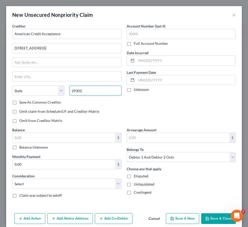
type input "29302"
type input "Spartanburg"
select select "42"
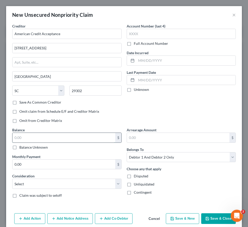
click at [83, 134] on input "text" at bounding box center [63, 138] width 103 height 10
type input "10,221.09"
click at [61, 183] on select "Select Cable / Satellite Services Collection Agency Credit Card Debt Debt Couns…" at bounding box center [66, 184] width 109 height 10
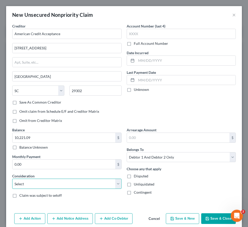
select select "4"
click at [12, 179] on select "Select Cable / Satellite Services Collection Agency Credit Card Debt Debt Couns…" at bounding box center [66, 184] width 109 height 10
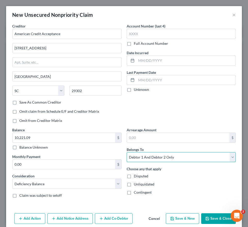
click at [147, 157] on select "Select Debtor 1 Only Debtor 2 Only Debtor 1 And Debtor 2 Only At Least One Of T…" at bounding box center [181, 157] width 109 height 10
select select "1"
click at [127, 152] on select "Select Debtor 1 Only Debtor 2 Only Debtor 1 And Debtor 2 Only At Least One Of T…" at bounding box center [181, 157] width 109 height 10
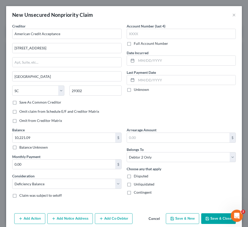
click at [210, 217] on button "Save & Close" at bounding box center [218, 218] width 35 height 11
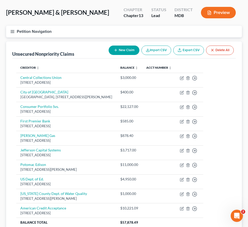
click at [12, 33] on icon "button" at bounding box center [12, 31] width 5 height 5
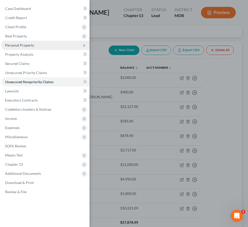
click at [13, 46] on span "Personal Property" at bounding box center [19, 45] width 29 height 4
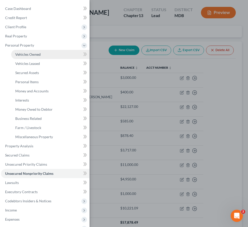
click at [23, 53] on span "Vehicles Owned" at bounding box center [27, 54] width 25 height 4
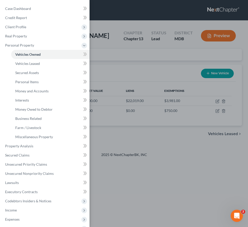
click at [105, 42] on div "Case Dashboard Payments Invoices Payments Payments Credit Report Client Profile" at bounding box center [124, 113] width 248 height 227
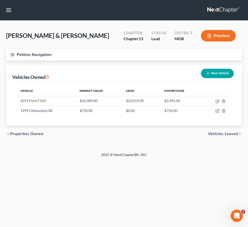
click at [13, 53] on icon "button" at bounding box center [12, 54] width 5 height 5
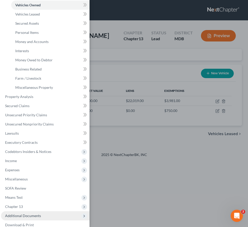
scroll to position [65, 0]
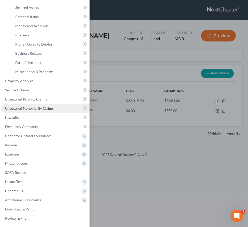
click at [20, 108] on span "Unsecured Nonpriority Claims" at bounding box center [29, 108] width 49 height 4
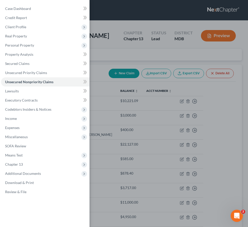
click at [142, 58] on div "Case Dashboard Payments Invoices Payments Payments Credit Report Client Profile" at bounding box center [124, 113] width 248 height 227
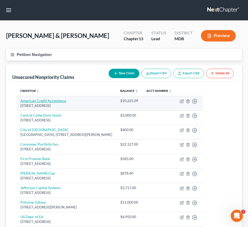
click at [49, 101] on link "American Credit Acceptance" at bounding box center [43, 101] width 46 height 4
select select "42"
select select "4"
select select "1"
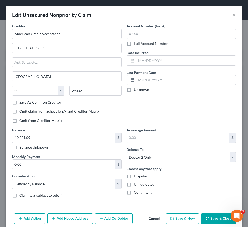
click at [19, 102] on label "Save As Common Creditor" at bounding box center [40, 102] width 42 height 5
click at [21, 102] on input "Save As Common Creditor" at bounding box center [22, 101] width 3 height 3
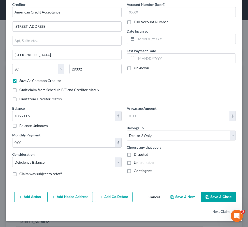
click at [177, 198] on button "Save & New" at bounding box center [182, 197] width 33 height 11
checkbox input "false"
select select "2"
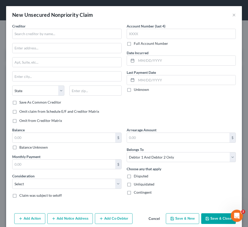
type input "0"
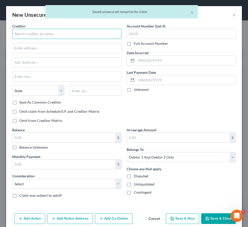
click at [32, 29] on input "text" at bounding box center [66, 34] width 109 height 10
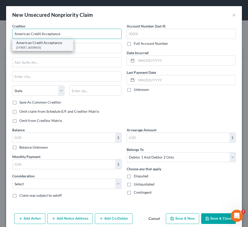
type input "American Credit Acceptance"
click at [33, 43] on div "American Credit Acceptance" at bounding box center [42, 42] width 53 height 5
type input "961 East Main St."
type input "Spartanburg"
select select "42"
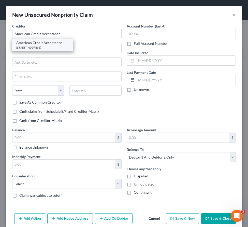
type input "29302"
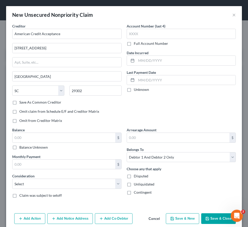
scroll to position [7, 0]
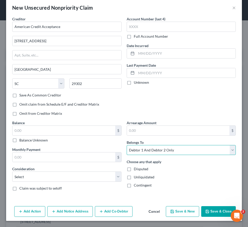
click at [146, 151] on select "Select Debtor 1 Only Debtor 2 Only Debtor 1 And Debtor 2 Only At Least One Of T…" at bounding box center [181, 150] width 109 height 10
select select "0"
click at [127, 145] on select "Select Debtor 1 Only Debtor 2 Only Debtor 1 And Debtor 2 Only At Least One Of T…" at bounding box center [181, 150] width 109 height 10
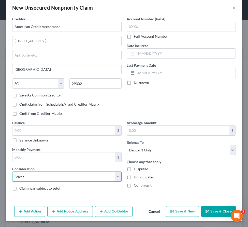
click at [63, 177] on select "Select Cable / Satellite Services Collection Agency Credit Card Debt Debt Couns…" at bounding box center [66, 177] width 109 height 10
select select "4"
click at [12, 172] on select "Select Cable / Satellite Services Collection Agency Credit Card Debt Debt Couns…" at bounding box center [66, 177] width 109 height 10
click at [19, 140] on label "Balance Unknown" at bounding box center [33, 140] width 29 height 5
click at [21, 140] on input "Balance Unknown" at bounding box center [22, 139] width 3 height 3
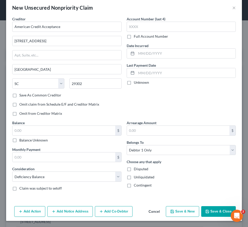
checkbox input "true"
type input "0.00"
click at [211, 210] on button "Save & Close" at bounding box center [218, 211] width 35 height 11
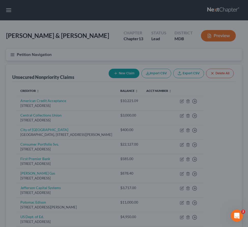
type input "0.00"
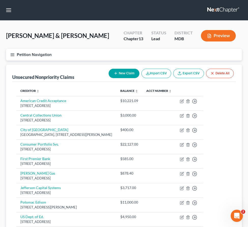
click at [115, 71] on button "New Claim" at bounding box center [124, 73] width 31 height 9
select select "2"
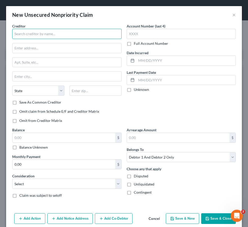
click at [25, 33] on input "text" at bounding box center [66, 34] width 109 height 10
type input "T Mobile"
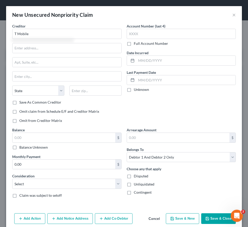
click at [41, 53] on div "Creditor * T Mobile State AL AK AR AZ CA CO CT DE DC FL GA GU HI ID IL IN IA KS…" at bounding box center [66, 61] width 109 height 76
click at [26, 50] on input "text" at bounding box center [66, 48] width 109 height 10
type input "4515 N Santa Fe Ave."
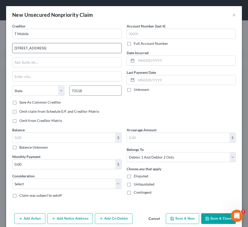
type input "73118"
type input "Oklahoma City"
select select "37"
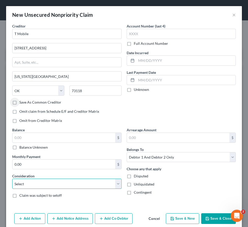
click at [31, 184] on select "Select Cable / Satellite Services Collection Agency Credit Card Debt Debt Couns…" at bounding box center [66, 184] width 109 height 10
select select "19"
click at [12, 179] on select "Select Cable / Satellite Services Collection Agency Credit Card Debt Debt Couns…" at bounding box center [66, 184] width 109 height 10
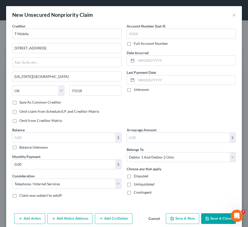
click at [220, 217] on button "Save & Close" at bounding box center [218, 218] width 35 height 11
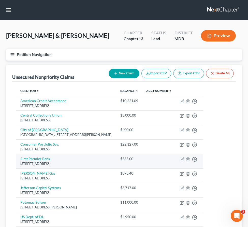
scroll to position [98, 0]
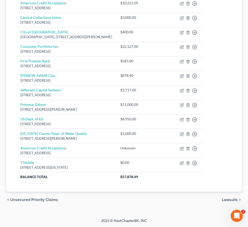
click at [43, 198] on span "Unsecured Priority Claims" at bounding box center [34, 200] width 48 height 4
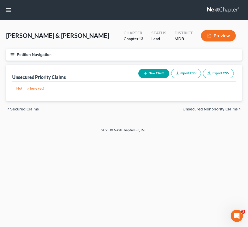
click at [20, 109] on span "Secured Claims" at bounding box center [24, 109] width 29 height 4
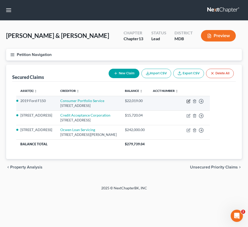
click at [191, 103] on icon "button" at bounding box center [189, 101] width 4 height 4
select select "4"
select select "2"
select select "0"
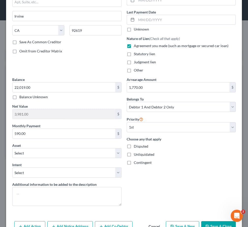
scroll to position [68, 0]
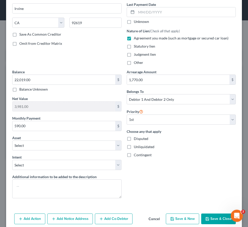
click at [212, 217] on button "Save & Close" at bounding box center [218, 219] width 35 height 11
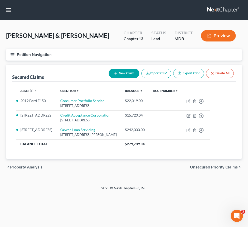
click at [212, 169] on span "Unsecured Priority Claims" at bounding box center [214, 167] width 48 height 4
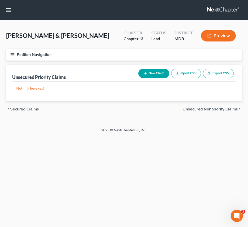
click at [194, 109] on span "Unsecured Nonpriority Claims" at bounding box center [210, 109] width 55 height 4
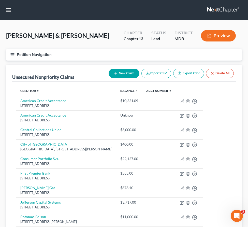
click at [117, 75] on button "New Claim" at bounding box center [124, 73] width 31 height 9
select select "2"
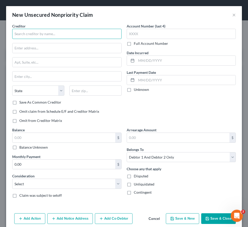
click at [35, 35] on input "text" at bounding box center [66, 34] width 109 height 10
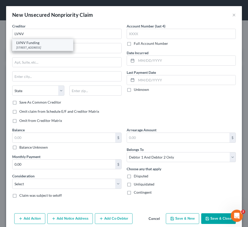
click at [23, 44] on div "LVNV Funding" at bounding box center [42, 42] width 53 height 5
type input "LVNV Funding"
type input "PO Box 1269"
type input "Greenville"
select select "42"
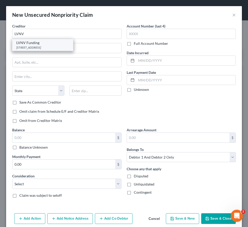
type input "29602"
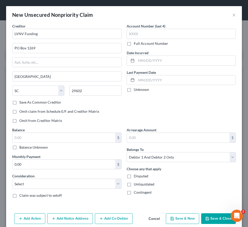
scroll to position [7, 0]
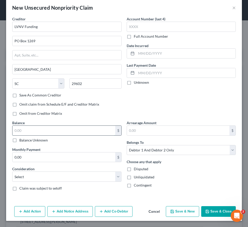
click at [52, 131] on input "text" at bounding box center [63, 131] width 103 height 10
type input "812.66"
click at [215, 212] on button "Save & Close" at bounding box center [218, 211] width 35 height 11
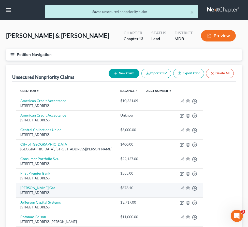
scroll to position [87, 0]
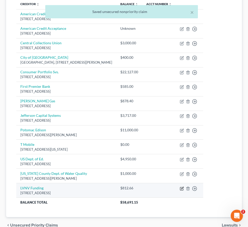
click at [183, 187] on icon "button" at bounding box center [182, 189] width 4 height 4
select select "42"
select select "2"
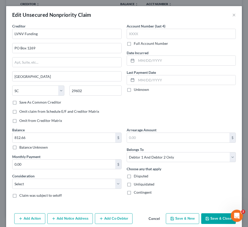
scroll to position [5, 0]
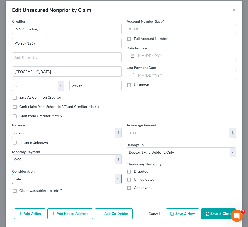
click at [66, 175] on select "Select Cable / Satellite Services Collection Agency Credit Card Debt Debt Couns…" at bounding box center [66, 179] width 109 height 10
select select "1"
click at [12, 174] on select "Select Cable / Satellite Services Collection Agency Credit Card Debt Debt Couns…" at bounding box center [66, 179] width 109 height 10
click at [215, 213] on button "Save & Close" at bounding box center [218, 213] width 35 height 11
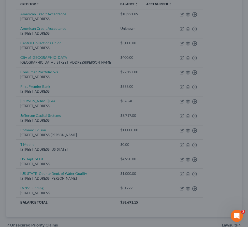
type input "0"
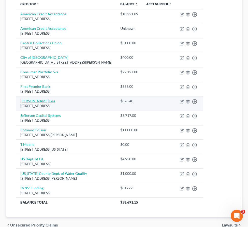
click at [23, 99] on link "Heller's Gas" at bounding box center [37, 101] width 35 height 4
select select "39"
select select "2"
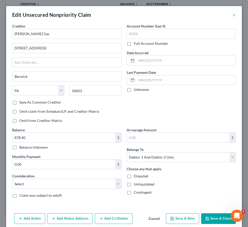
click at [151, 218] on button "Cancel" at bounding box center [154, 219] width 19 height 10
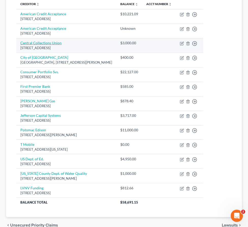
click at [22, 43] on link "Central Collections Union" at bounding box center [40, 43] width 41 height 4
select select "21"
select select "14"
select select "1"
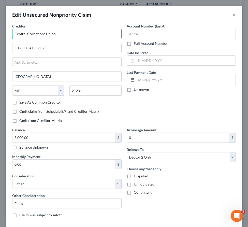
drag, startPoint x: 62, startPoint y: 35, endPoint x: -1, endPoint y: 30, distance: 63.3
click at [0, 30] on html "Home New Case Client Portal Law Office of David Cahn, LLC david@cahnlawoffice.c…" at bounding box center [124, 83] width 248 height 340
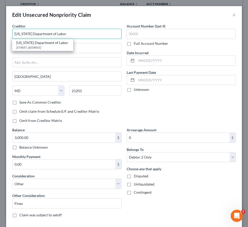
type input "Maryland Department of Labor"
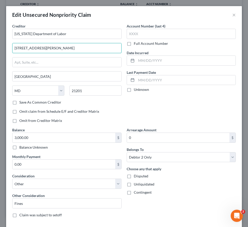
type input "100 South Charles St., 3rd Fl."
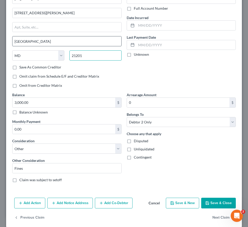
scroll to position [41, 0]
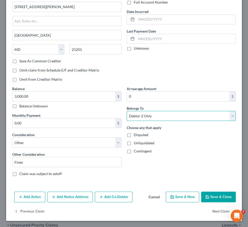
click at [140, 117] on select "Select Debtor 1 Only Debtor 2 Only Debtor 1 And Debtor 2 Only At Least One Of T…" at bounding box center [181, 116] width 109 height 10
select select "0"
click at [127, 111] on select "Select Debtor 1 Only Debtor 2 Only Debtor 1 And Debtor 2 Only At Least One Of T…" at bounding box center [181, 116] width 109 height 10
click at [214, 194] on button "Save & Close" at bounding box center [218, 197] width 35 height 11
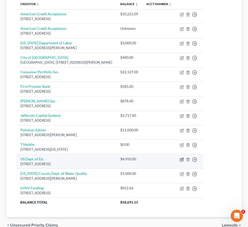
click at [184, 159] on icon "button" at bounding box center [182, 160] width 4 height 4
select select "45"
select select "17"
select select "0"
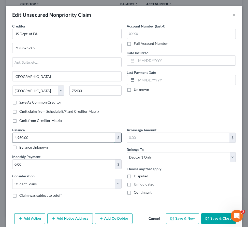
drag, startPoint x: 54, startPoint y: 137, endPoint x: 45, endPoint y: 136, distance: 9.2
click at [45, 136] on input "4,950.00" at bounding box center [63, 138] width 103 height 10
type input "5,074.83"
click at [214, 217] on button "Save & Close" at bounding box center [218, 218] width 35 height 11
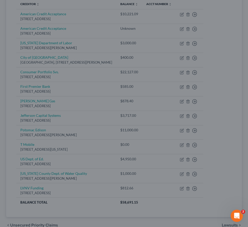
type input "0"
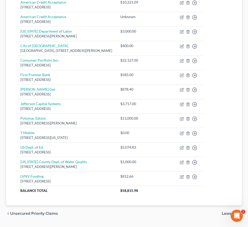
scroll to position [112, 0]
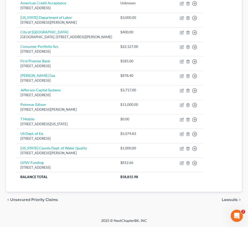
click at [37, 198] on span "Unsecured Priority Claims" at bounding box center [34, 200] width 48 height 4
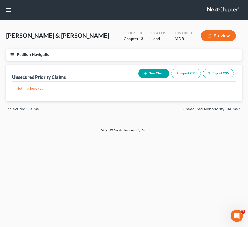
click at [25, 108] on span "Secured Claims" at bounding box center [24, 109] width 29 height 4
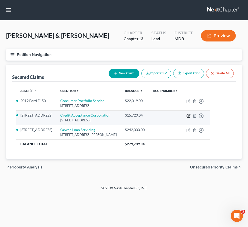
click at [191, 118] on icon "button" at bounding box center [189, 116] width 4 height 4
select select "23"
select select "6"
select select "2"
select select "0"
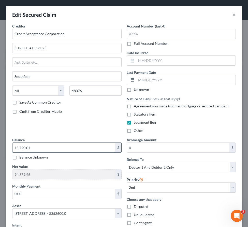
click at [20, 149] on input "15,720.04" at bounding box center [63, 148] width 103 height 10
drag, startPoint x: 20, startPoint y: 149, endPoint x: 35, endPoint y: 149, distance: 15.5
click at [35, 149] on input "15,720.04" at bounding box center [63, 148] width 103 height 10
type input "15,888.18"
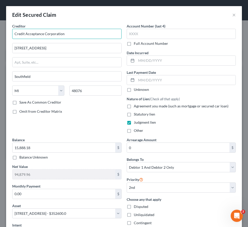
click at [64, 37] on input "Credit Acceptance Corporation" at bounding box center [66, 34] width 109 height 10
type input "Credit Acceptance Corporation"
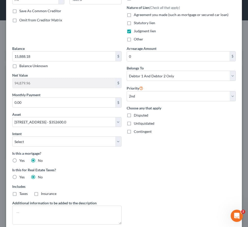
scroll to position [140, 0]
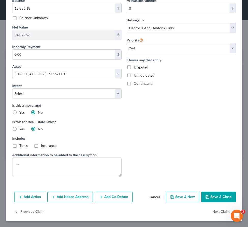
click at [219, 197] on button "Save & Close" at bounding box center [218, 197] width 35 height 11
select select
select select "1"
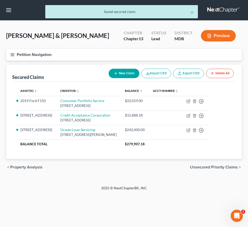
click at [198, 169] on span "Unsecured Priority Claims" at bounding box center [214, 167] width 48 height 4
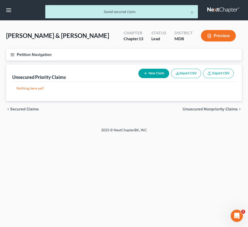
click at [187, 110] on span "Unsecured Nonpriority Claims" at bounding box center [210, 109] width 55 height 4
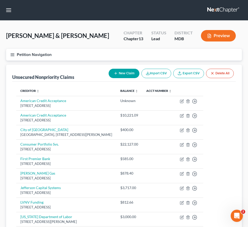
click at [121, 74] on button "New Claim" at bounding box center [124, 73] width 31 height 9
select select "2"
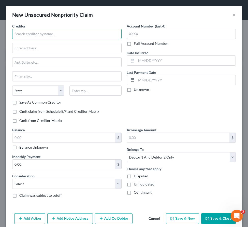
click at [19, 33] on input "text" at bounding box center [66, 34] width 109 height 10
type input "Credit Acceptance Corporation"
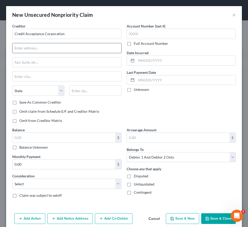
click at [24, 48] on input "text" at bounding box center [66, 48] width 109 height 10
type input "25505 W. 12 Mile Rd., Ste. 3000"
type input "48034"
type input "Southfield"
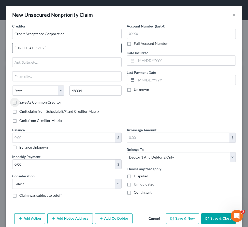
select select "23"
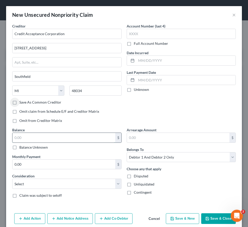
click at [17, 134] on input "text" at bounding box center [63, 138] width 103 height 10
type input "15,888.18"
click at [30, 185] on select "Select Cable / Satellite Services Collection Agency Credit Card Debt Debt Couns…" at bounding box center [66, 184] width 109 height 10
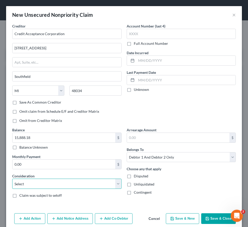
select select "4"
click at [12, 179] on select "Select Cable / Satellite Services Collection Agency Credit Card Debt Debt Couns…" at bounding box center [66, 184] width 109 height 10
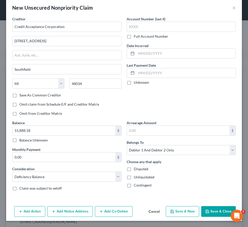
click at [217, 208] on button "Save & Close" at bounding box center [218, 211] width 35 height 11
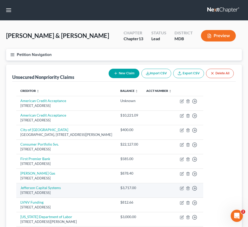
scroll to position [127, 0]
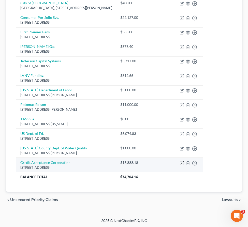
click at [184, 163] on icon "button" at bounding box center [182, 162] width 2 height 2
select select "23"
select select "4"
select select "2"
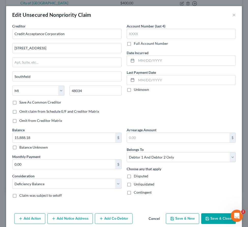
click at [210, 218] on button "Save & Close" at bounding box center [218, 218] width 35 height 11
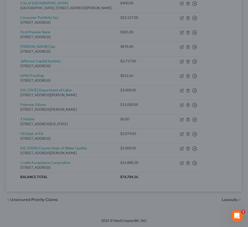
type input "0"
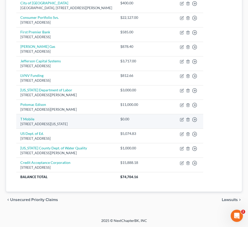
scroll to position [0, 0]
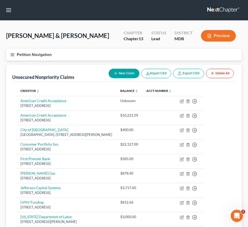
click at [115, 72] on icon "button" at bounding box center [116, 73] width 4 height 4
select select "2"
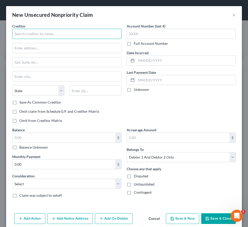
click at [24, 33] on input "text" at bounding box center [66, 34] width 109 height 10
type input "Ford Motor Credit Company LLC"
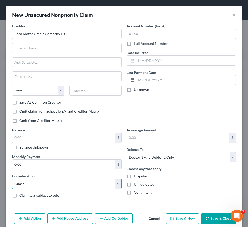
click at [33, 183] on select "Select Cable / Satellite Services Collection Agency Credit Card Debt Debt Couns…" at bounding box center [66, 184] width 109 height 10
select select "14"
click at [12, 179] on select "Select Cable / Satellite Services Collection Agency Credit Card Debt Debt Couns…" at bounding box center [66, 184] width 109 height 10
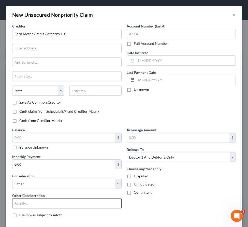
click at [26, 202] on input "text" at bounding box center [66, 204] width 109 height 10
type input "Judgment"
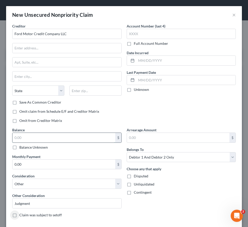
click at [30, 137] on input "text" at bounding box center [63, 138] width 103 height 10
paste input "38,741.17"
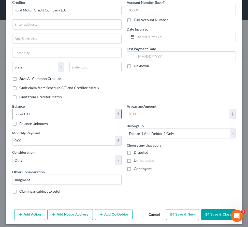
scroll to position [27, 0]
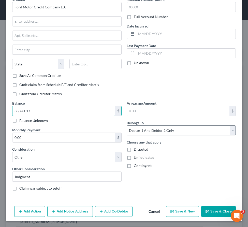
type input "38,741.17"
click at [137, 131] on select "Select Debtor 1 Only Debtor 2 Only Debtor 1 And Debtor 2 Only At Least One Of T…" at bounding box center [181, 131] width 109 height 10
select select "0"
click at [127, 126] on select "Select Debtor 1 Only Debtor 2 Only Debtor 1 And Debtor 2 Only At Least One Of T…" at bounding box center [181, 131] width 109 height 10
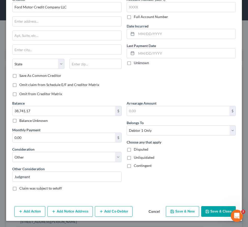
click at [215, 212] on button "Save & Close" at bounding box center [218, 211] width 35 height 11
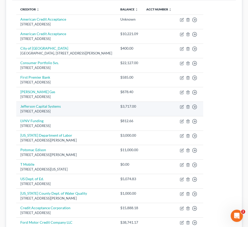
scroll to position [137, 0]
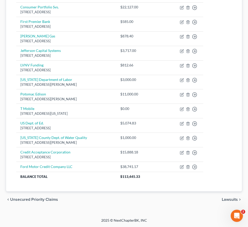
click at [24, 200] on span "Unsecured Priority Claims" at bounding box center [34, 200] width 48 height 4
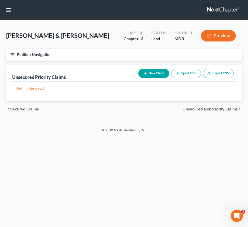
click at [14, 110] on span "Secured Claims" at bounding box center [24, 109] width 29 height 4
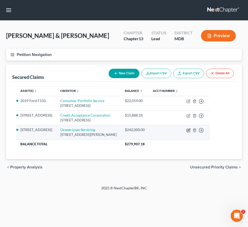
click at [191, 132] on icon "button" at bounding box center [189, 130] width 4 height 4
select select "9"
select select "3"
select select "0"
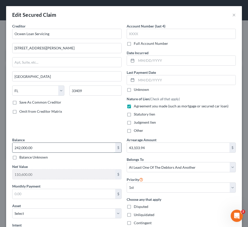
click at [48, 149] on input "242,000.00" at bounding box center [63, 148] width 103 height 10
paste input "38,741.17"
type input "38,741.17"
click at [86, 120] on div "Creditor * Ocwen Loan Servicing 1661 Worthington Rd., Ste. 100 West Palm Beach …" at bounding box center [67, 80] width 115 height 114
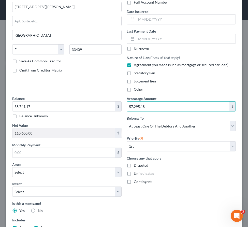
scroll to position [48, 0]
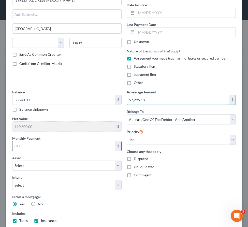
type input "57,295.18"
click at [28, 147] on input "text" at bounding box center [63, 146] width 103 height 10
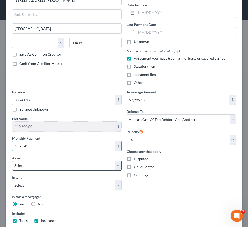
scroll to position [137, 0]
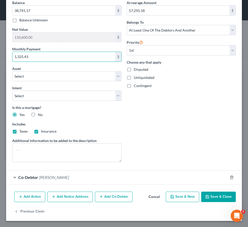
type input "1,325.43"
click at [210, 196] on button "Save & Close" at bounding box center [218, 197] width 35 height 11
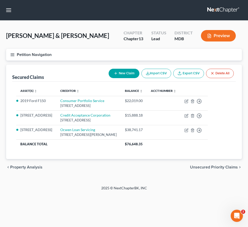
click at [193, 169] on span "Unsecured Priority Claims" at bounding box center [214, 167] width 48 height 4
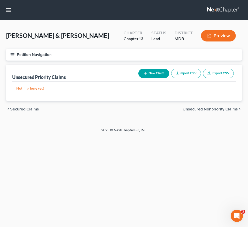
click at [191, 109] on span "Unsecured Nonpriority Claims" at bounding box center [210, 109] width 55 height 4
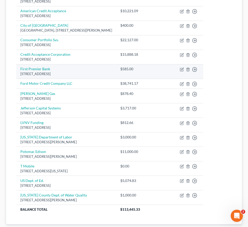
scroll to position [137, 0]
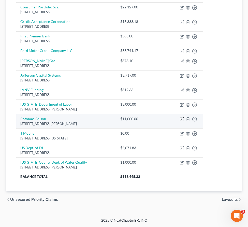
click at [184, 118] on icon "button" at bounding box center [182, 119] width 4 height 4
select select "21"
select select "20"
select select "1"
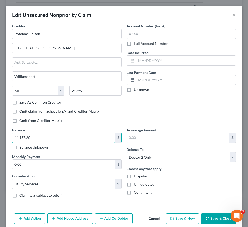
type input "11,157.20"
click at [210, 216] on button "Save & Close" at bounding box center [218, 218] width 35 height 11
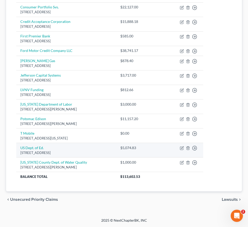
scroll to position [0, 0]
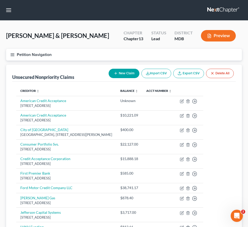
click at [115, 73] on icon "button" at bounding box center [116, 73] width 4 height 4
select select "2"
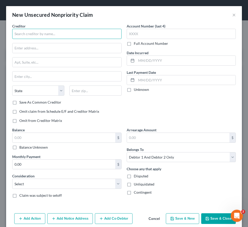
click at [23, 31] on input "text" at bounding box center [66, 34] width 109 height 10
type input "MedStar Health"
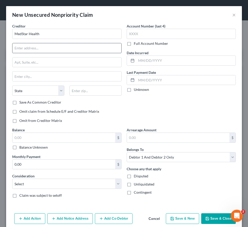
click at [16, 46] on input "text" at bounding box center [66, 48] width 109 height 10
type input "PO Box 1123"
type input "55440"
type input "Minneapolis"
select select "24"
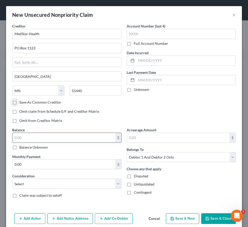
click at [44, 136] on input "text" at bounding box center [63, 138] width 103 height 10
paste input "38,741.17"
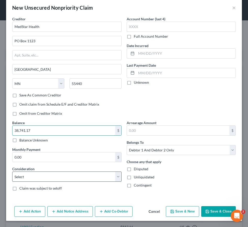
type input "38,741.17"
click at [66, 178] on select "Select Cable / Satellite Services Collection Agency Credit Card Debt Debt Couns…" at bounding box center [66, 177] width 109 height 10
select select "9"
click at [12, 172] on select "Select Cable / Satellite Services Collection Agency Credit Card Debt Debt Couns…" at bounding box center [66, 177] width 109 height 10
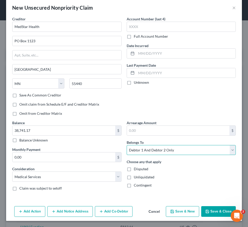
click at [130, 150] on select "Select Debtor 1 Only Debtor 2 Only Debtor 1 And Debtor 2 Only At Least One Of T…" at bounding box center [181, 150] width 109 height 10
select select "0"
click at [127, 145] on select "Select Debtor 1 Only Debtor 2 Only Debtor 1 And Debtor 2 Only At Least One Of T…" at bounding box center [181, 150] width 109 height 10
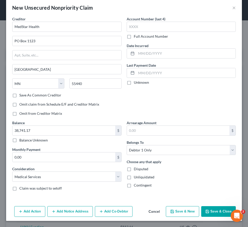
click at [208, 212] on icon "button" at bounding box center [207, 212] width 4 height 4
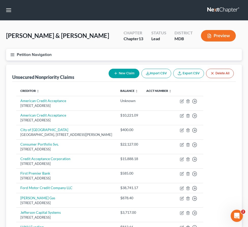
click at [118, 71] on button "New Claim" at bounding box center [124, 73] width 31 height 9
select select "2"
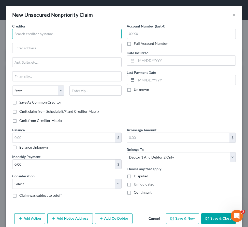
click at [30, 34] on input "text" at bounding box center [66, 34] width 109 height 10
type input "Diagnostic Imaging Services, LLC"
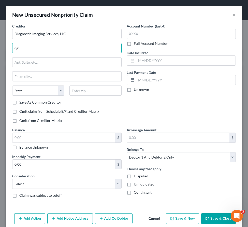
drag, startPoint x: 27, startPoint y: 48, endPoint x: 1, endPoint y: 48, distance: 26.5
click at [1, 48] on div "New Unsecured Nonpriority Claim × Creditor * Diagnostic Imaging Services, LLC c…" at bounding box center [124, 113] width 248 height 227
type input "11110 Medical Campus Rd."
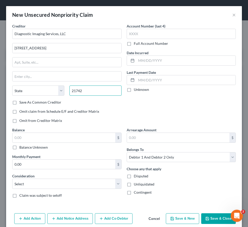
type input "21742"
type input "Hagerstown"
select select "21"
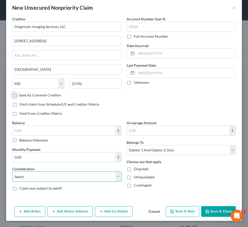
click at [71, 176] on select "Select Cable / Satellite Services Collection Agency Credit Card Debt Debt Couns…" at bounding box center [66, 177] width 109 height 10
select select "9"
click at [12, 172] on select "Select Cable / Satellite Services Collection Agency Credit Card Debt Debt Couns…" at bounding box center [66, 177] width 109 height 10
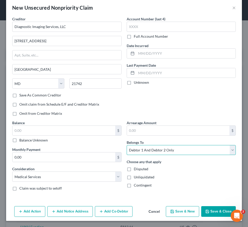
click at [168, 149] on select "Select Debtor 1 Only Debtor 2 Only Debtor 1 And Debtor 2 Only At Least One Of T…" at bounding box center [181, 150] width 109 height 10
select select "0"
click at [127, 145] on select "Select Debtor 1 Only Debtor 2 Only Debtor 1 And Debtor 2 Only At Least One Of T…" at bounding box center [181, 150] width 109 height 10
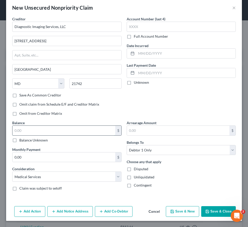
click at [23, 128] on input "text" at bounding box center [63, 131] width 103 height 10
type input "765"
click at [215, 210] on button "Save & Close" at bounding box center [218, 211] width 35 height 11
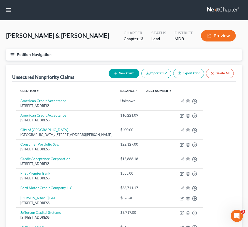
click at [127, 73] on button "New Claim" at bounding box center [124, 73] width 31 height 9
select select "2"
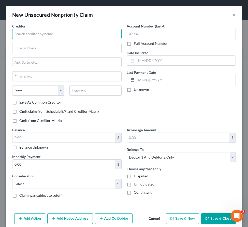
click at [20, 35] on input "text" at bounding box center [66, 34] width 109 height 10
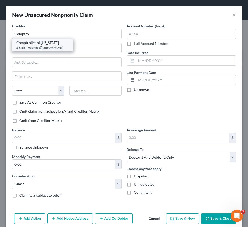
click at [24, 43] on div "Comptroller of Maryland" at bounding box center [42, 42] width 53 height 5
type input "Comptroller of Maryland"
type input "110 Carroll St."
type input "Annapolis"
select select "21"
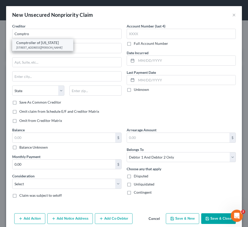
type input "21411"
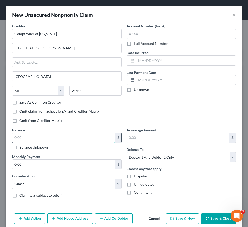
click at [52, 138] on input "text" at bounding box center [63, 138] width 103 height 10
paste input "38,741.17"
type input "38,741.17"
click at [47, 182] on select "Select Cable / Satellite Services Collection Agency Credit Card Debt Debt Couns…" at bounding box center [66, 184] width 109 height 10
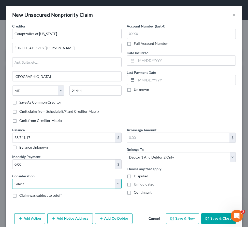
select select "7"
click at [12, 179] on select "Select Cable / Satellite Services Collection Agency Credit Card Debt Debt Couns…" at bounding box center [66, 184] width 109 height 10
click at [222, 218] on button "Save & Close" at bounding box center [218, 218] width 35 height 11
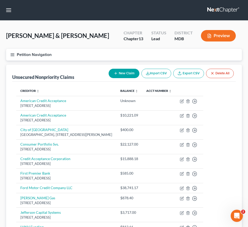
click at [118, 73] on button "New Claim" at bounding box center [124, 73] width 31 height 9
select select "2"
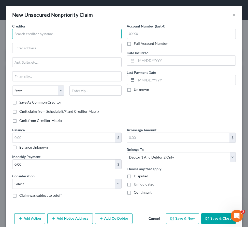
click at [18, 35] on input "text" at bounding box center [66, 34] width 109 height 10
paste input "38,741.17"
type input "38,741.17"
drag, startPoint x: 35, startPoint y: 33, endPoint x: -1, endPoint y: 27, distance: 36.9
click at [0, 27] on html "Home New Case Client Portal Law Office of David Cahn, LLC david@cahnlawoffice.c…" at bounding box center [124, 204] width 248 height 408
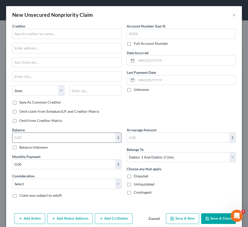
click at [32, 134] on input "text" at bounding box center [63, 138] width 103 height 10
paste input "38,741.17"
type input "38,741.17"
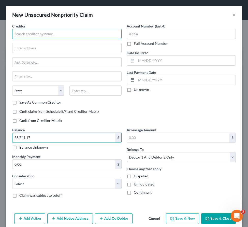
click at [20, 35] on input "text" at bounding box center [66, 34] width 109 height 10
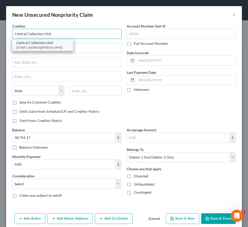
type input "Central Collection Unit"
click at [26, 44] on div "Central Collection Unit" at bounding box center [42, 42] width 53 height 5
type input "300 West Prest St."
type input "Baltimore"
select select "21"
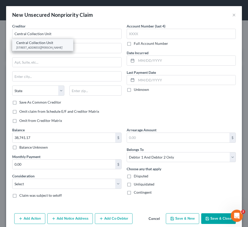
type input "21201"
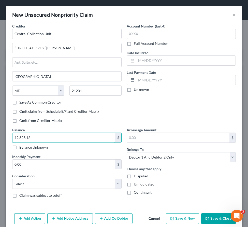
type input "12,823.12"
click at [68, 184] on select "Select Cable / Satellite Services Collection Agency Credit Card Debt Debt Couns…" at bounding box center [66, 184] width 109 height 10
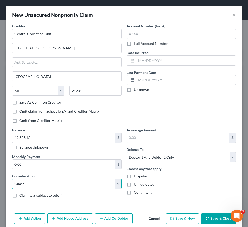
click at [68, 184] on select "Select Cable / Satellite Services Collection Agency Credit Card Debt Debt Couns…" at bounding box center [66, 184] width 109 height 10
select select "14"
click at [12, 179] on select "Select Cable / Satellite Services Collection Agency Credit Card Debt Debt Couns…" at bounding box center [66, 184] width 109 height 10
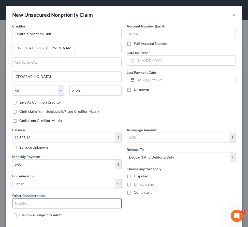
click at [49, 205] on input "text" at bounding box center [66, 204] width 109 height 10
paste input "38,741.17"
drag, startPoint x: 36, startPoint y: 204, endPoint x: 3, endPoint y: 202, distance: 33.4
click at [3, 202] on div "New Unsecured Nonpriority Claim × Creditor * Central Collection Unit 300 West P…" at bounding box center [124, 113] width 248 height 227
type input "Governmental Debt"
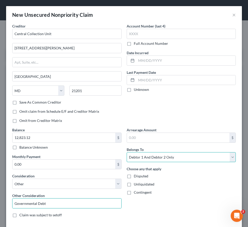
click at [151, 158] on select "Select Debtor 1 Only Debtor 2 Only Debtor 1 And Debtor 2 Only At Least One Of T…" at bounding box center [181, 157] width 109 height 10
select select "1"
click at [127, 152] on select "Select Debtor 1 Only Debtor 2 Only Debtor 1 And Debtor 2 Only At Least One Of T…" at bounding box center [181, 157] width 109 height 10
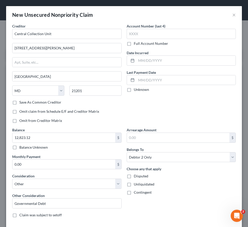
click at [159, 203] on div "Arrearage Amount $ Belongs To * Select Debtor 1 Only Debtor 2 Only Debtor 1 And…" at bounding box center [181, 174] width 115 height 94
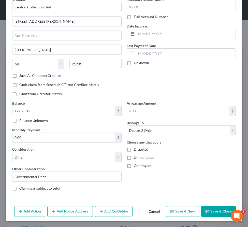
click at [217, 214] on button "Save & Close" at bounding box center [218, 211] width 35 height 11
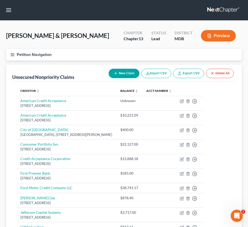
click at [12, 53] on icon "button" at bounding box center [12, 54] width 5 height 5
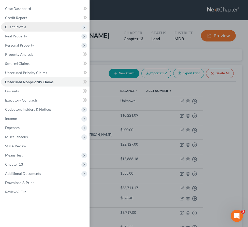
click at [10, 26] on span "Client Profile" at bounding box center [15, 27] width 21 height 4
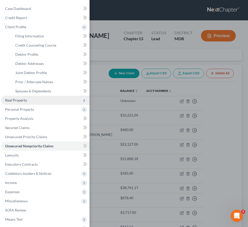
click at [16, 102] on span "Real Property" at bounding box center [16, 100] width 22 height 4
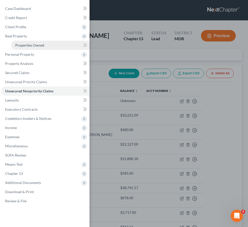
click at [18, 47] on span "Properties Owned" at bounding box center [29, 45] width 29 height 4
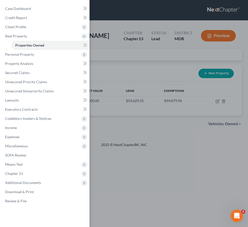
click at [135, 64] on div "Case Dashboard Payments Invoices Payments Payments Credit Report Client Profile" at bounding box center [124, 113] width 248 height 227
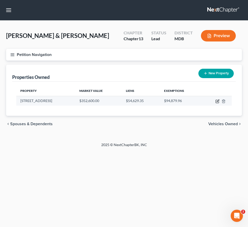
click at [217, 101] on icon "button" at bounding box center [218, 101] width 4 height 4
select select "21"
select select "2"
select select "5"
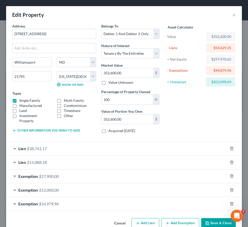
click at [37, 132] on button "Other information you wish to add" at bounding box center [46, 131] width 68 height 4
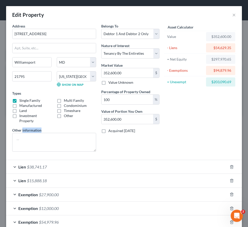
click at [37, 132] on label "Other information" at bounding box center [26, 130] width 29 height 5
click at [130, 72] on input "352,600.00" at bounding box center [128, 73] width 52 height 10
type input "3"
type input "3.00"
type input "31"
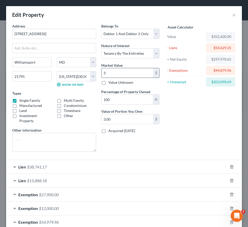
type input "31.00"
type input "311"
type input "311.00"
type input "3,113"
type input "3,113.00"
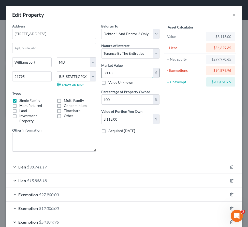
type input "3,11"
type input "311.00"
type input "31"
type input "31.00"
type input "313"
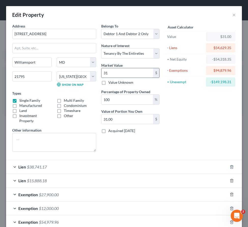
type input "313.00"
type input "3134"
type input "3,134.00"
type input "3,1347"
type input "31,347.00"
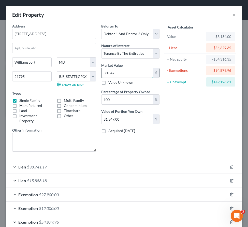
type input "3,13470"
type input "313,470.00"
type input "313,470"
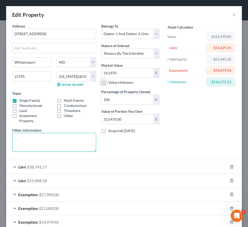
click at [23, 141] on textarea at bounding box center [54, 142] width 84 height 19
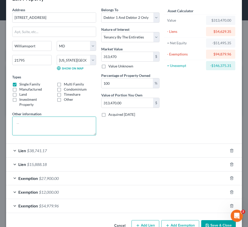
scroll to position [30, 0]
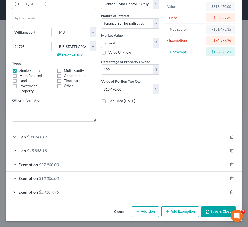
click at [82, 198] on div "Exemption $54,979.96" at bounding box center [117, 191] width 222 height 13
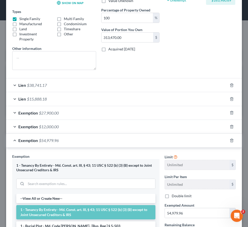
scroll to position [94, 0]
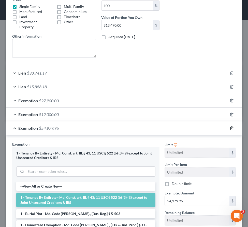
click at [232, 128] on icon "button" at bounding box center [232, 128] width 4 height 4
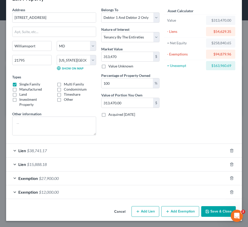
scroll to position [16, 0]
click at [83, 190] on div "Exemption $12,000.00" at bounding box center [117, 191] width 222 height 13
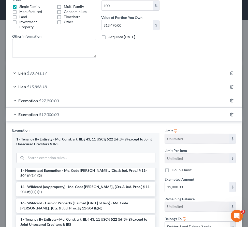
scroll to position [45, 0]
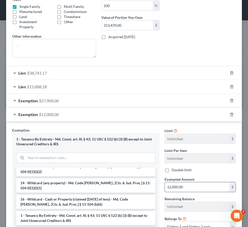
click at [193, 187] on input "12,000.00" at bounding box center [197, 187] width 65 height 10
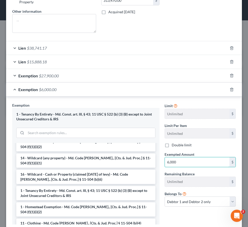
scroll to position [152, 0]
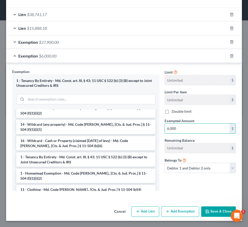
type input "6,000"
click at [172, 113] on label "Double limit" at bounding box center [182, 111] width 20 height 5
click at [174, 112] on input "Double limit" at bounding box center [175, 110] width 3 height 3
checkbox input "true"
click at [211, 207] on button "Save & Close" at bounding box center [218, 211] width 35 height 11
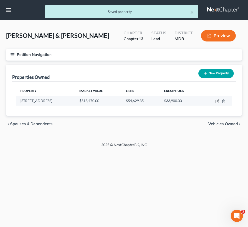
click at [217, 100] on icon "button" at bounding box center [218, 101] width 4 height 4
select select "21"
select select "2"
select select "5"
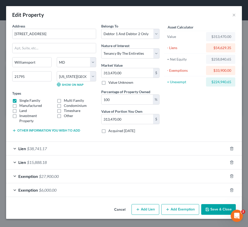
click at [32, 148] on span "$38,741.17" at bounding box center [37, 148] width 20 height 5
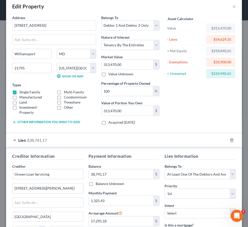
scroll to position [0, 0]
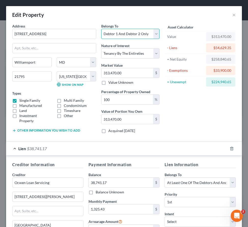
click at [122, 34] on select "Select Debtor 1 Only Debtor 2 Only Debtor 1 And Debtor 2 Only At Least One Of T…" at bounding box center [130, 34] width 59 height 10
select select "1"
click at [101, 29] on select "Select Debtor 1 Only Debtor 2 Only Debtor 1 And Debtor 2 Only At Least One Of T…" at bounding box center [130, 34] width 59 height 10
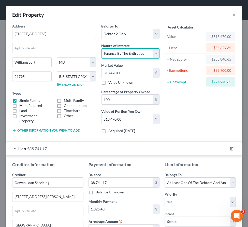
click at [119, 55] on select "Select Fee Simple Joint Tenant Life Estate Equitable Interest Future Interest T…" at bounding box center [130, 53] width 59 height 10
select select "0"
click at [101, 48] on select "Select Fee Simple Joint Tenant Life Estate Equitable Interest Future Interest T…" at bounding box center [130, 53] width 59 height 10
click at [35, 129] on button "Other information you wish to add" at bounding box center [46, 131] width 68 height 4
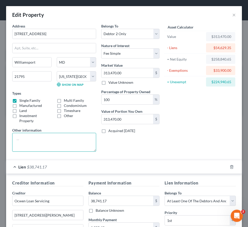
click at [32, 146] on textarea at bounding box center [54, 142] width 84 height 19
click at [25, 140] on textarea "FMV $348,300 less 10% cost of sale = $313,470.00 MV" at bounding box center [54, 142] width 84 height 19
click at [32, 139] on textarea "$348,300 less 10% cost of sale = $313,470.00 MV" at bounding box center [54, 142] width 84 height 19
type textarea "$348,300 FMV less 10% cost of sale = $313,470.00 MV"
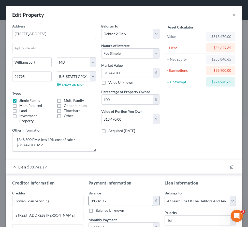
drag, startPoint x: 116, startPoint y: 201, endPoint x: 108, endPoint y: 201, distance: 7.9
click at [108, 201] on input "38,741.17" at bounding box center [121, 201] width 65 height 10
paste input "2"
drag, startPoint x: 108, startPoint y: 201, endPoint x: 72, endPoint y: 198, distance: 36.6
click at [72, 198] on div "Creditor Information Creditor * Ocwen Loan Servicing 1661 Worthington Rd., Ste.…" at bounding box center [124, 231] width 229 height 102
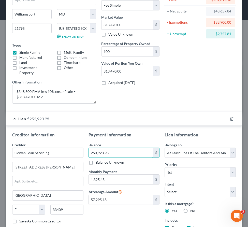
scroll to position [129, 0]
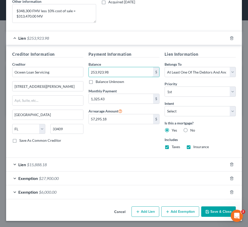
type input "253,923.98"
click at [208, 214] on button "Save & Close" at bounding box center [218, 211] width 35 height 11
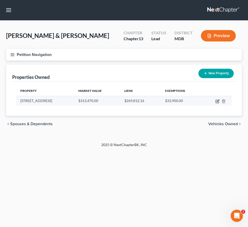
click at [216, 101] on icon "button" at bounding box center [218, 101] width 4 height 4
select select "21"
select select "1"
select select "0"
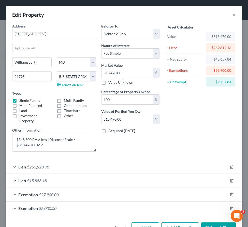
scroll to position [16, 0]
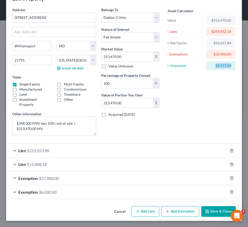
drag, startPoint x: 214, startPoint y: 65, endPoint x: 231, endPoint y: 65, distance: 17.3
click at [231, 65] on div "$9,757.84" at bounding box center [220, 65] width 29 height 9
copy div "$9,757.84"
click at [211, 206] on div "Cancel Add Lien Add Lease Add Exemption Save & Close" at bounding box center [124, 212] width 236 height 17
click at [211, 208] on button "Save & Close" at bounding box center [218, 211] width 35 height 11
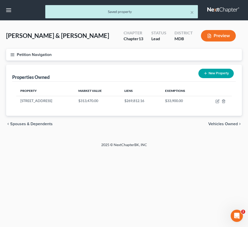
click at [12, 54] on icon "button" at bounding box center [12, 54] width 5 height 5
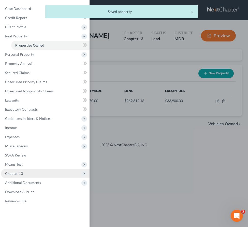
click at [17, 173] on span "Chapter 13" at bounding box center [14, 173] width 18 height 4
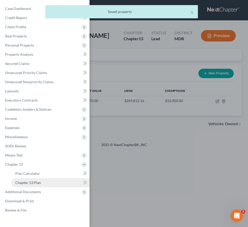
click at [21, 181] on span "Chapter 13 Plan" at bounding box center [28, 182] width 26 height 4
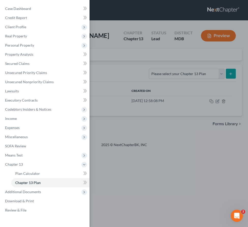
click at [108, 67] on div "Case Dashboard Payments Invoices Payments Payments Credit Report Client Profile" at bounding box center [124, 113] width 248 height 227
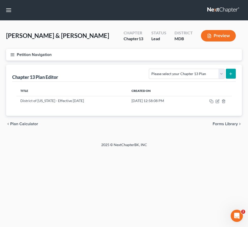
click at [23, 122] on span "Plan Calculator" at bounding box center [24, 124] width 28 height 4
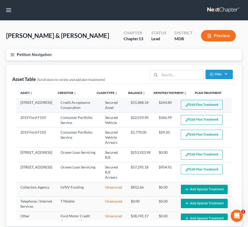
select select "59"
click at [208, 103] on button "Edit Plan Treatment" at bounding box center [202, 105] width 42 height 10
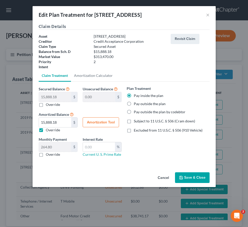
click at [134, 122] on label "Subject to 11 U.S.C. § 506 (Cram down)" at bounding box center [164, 121] width 61 height 5
click at [136, 122] on input "Subject to 11 U.S.C. § 506 (Cram down)" at bounding box center [137, 120] width 3 height 3
checkbox input "true"
click at [134, 131] on label "Excluded from 11 U.S.C. § 506 (910 Vehicle)" at bounding box center [168, 130] width 69 height 5
click at [136, 131] on input "Excluded from 11 U.S.C. § 506 (910 Vehicle)" at bounding box center [137, 129] width 3 height 3
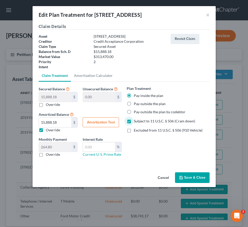
checkbox input "true"
click at [134, 122] on label "Subject to 11 U.S.C. § 506 (Cram down)" at bounding box center [164, 121] width 61 height 5
click at [136, 122] on input "Subject to 11 U.S.C. § 506 (Cram down)" at bounding box center [137, 120] width 3 height 3
checkbox input "false"
click at [188, 177] on button "Save & Close" at bounding box center [192, 177] width 35 height 11
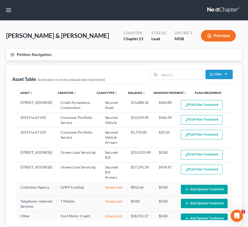
select select "59"
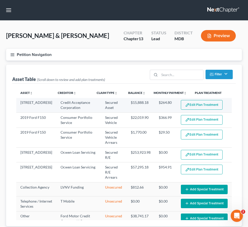
click at [199, 105] on button "Edit Plan Treatment" at bounding box center [202, 105] width 42 height 10
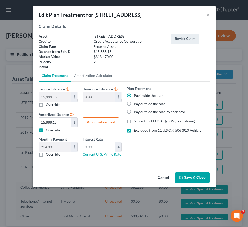
click at [134, 130] on label "Excluded from 11 U.S.C. § 506 (910 Vehicle)" at bounding box center [168, 130] width 69 height 5
click at [136, 130] on input "Excluded from 11 U.S.C. § 506 (910 Vehicle)" at bounding box center [137, 129] width 3 height 3
checkbox input "false"
click at [134, 96] on label "Pay inside the plan" at bounding box center [149, 95] width 30 height 5
click at [136, 96] on input "Pay inside the plan" at bounding box center [137, 94] width 3 height 3
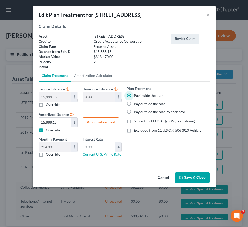
click at [134, 103] on label "Pay outside the plan" at bounding box center [150, 103] width 32 height 5
click at [136, 103] on input "Pay outside the plan" at bounding box center [137, 102] width 3 height 3
radio input "true"
click at [197, 179] on button "Save & Close" at bounding box center [192, 177] width 35 height 11
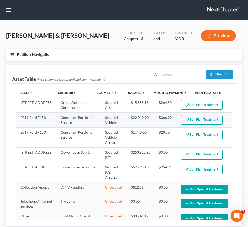
select select "59"
click at [187, 122] on button "Edit Plan Treatment" at bounding box center [202, 120] width 42 height 10
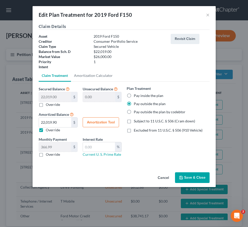
click at [134, 121] on label "Subject to 11 U.S.C. § 506 (Cram down)" at bounding box center [164, 121] width 61 height 5
click at [136, 121] on input "Subject to 11 U.S.C. § 506 (Cram down)" at bounding box center [137, 120] width 3 height 3
checkbox input "true"
click at [182, 178] on icon "button" at bounding box center [181, 178] width 4 height 4
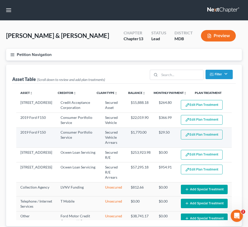
select select "59"
click at [193, 132] on button "Edit Plan Treatment" at bounding box center [202, 135] width 42 height 10
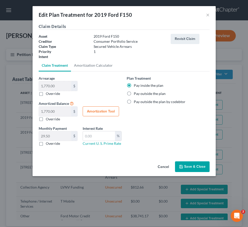
click at [134, 94] on label "Pay outside the plan" at bounding box center [150, 93] width 32 height 5
click at [136, 94] on input "Pay outside the plan" at bounding box center [137, 92] width 3 height 3
radio input "true"
click at [185, 168] on button "Save & Close" at bounding box center [192, 166] width 35 height 11
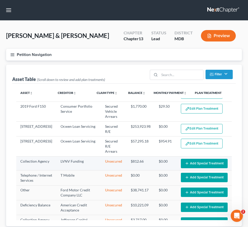
scroll to position [36, 0]
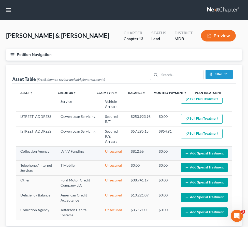
select select "59"
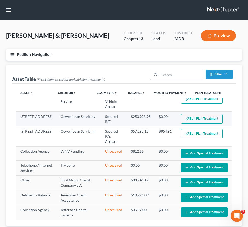
click at [197, 118] on button "Edit Plan Treatment" at bounding box center [202, 119] width 42 height 10
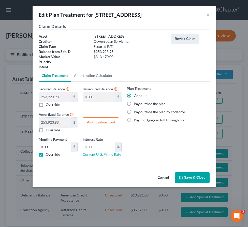
click at [191, 176] on button "Save & Close" at bounding box center [192, 177] width 35 height 11
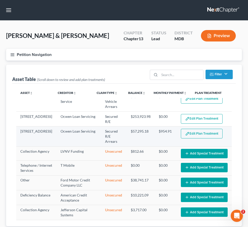
click at [198, 133] on button "Edit Plan Treatment" at bounding box center [202, 134] width 42 height 10
select select "59"
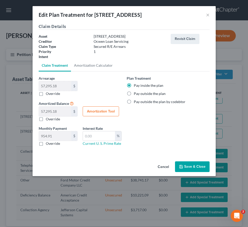
click at [134, 95] on label "Pay outside the plan" at bounding box center [150, 93] width 32 height 5
click at [136, 94] on input "Pay outside the plan" at bounding box center [137, 92] width 3 height 3
radio input "true"
click at [134, 85] on label "Pay inside the plan" at bounding box center [149, 85] width 30 height 5
click at [136, 85] on input "Pay inside the plan" at bounding box center [137, 84] width 3 height 3
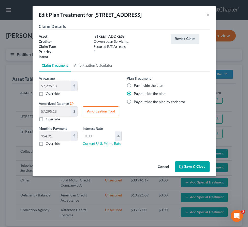
radio input "true"
click at [182, 165] on icon "button" at bounding box center [181, 166] width 3 height 3
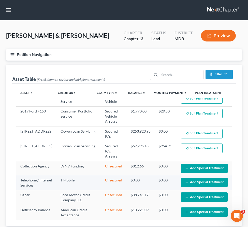
select select "59"
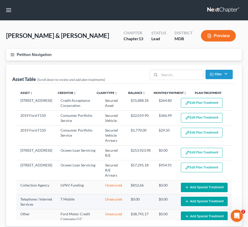
scroll to position [0, 0]
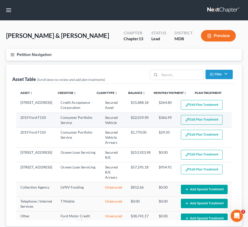
click at [197, 119] on button "Edit Plan Treatment" at bounding box center [202, 120] width 42 height 10
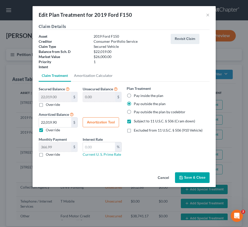
click at [95, 124] on button "Amortization Tool" at bounding box center [101, 122] width 36 height 10
type input "22,019.00"
type input "60"
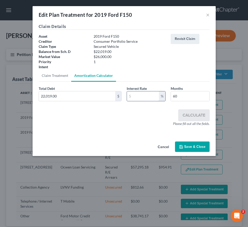
click at [135, 98] on input "text" at bounding box center [143, 96] width 32 height 10
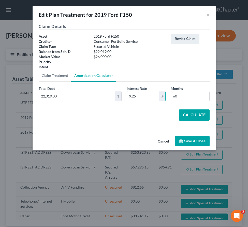
click at [193, 115] on button "Calculate" at bounding box center [194, 114] width 31 height 11
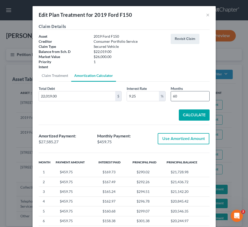
scroll to position [54, 0]
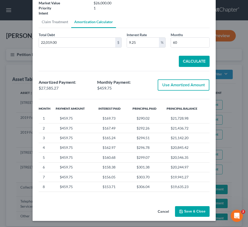
click at [188, 212] on button "Save & Close" at bounding box center [192, 211] width 35 height 11
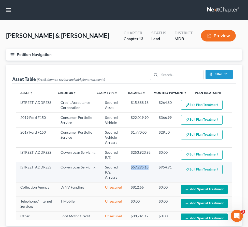
drag, startPoint x: 143, startPoint y: 167, endPoint x: 125, endPoint y: 166, distance: 17.6
click at [127, 166] on td "$57,295.18" at bounding box center [141, 172] width 28 height 20
copy td "$57,295.18"
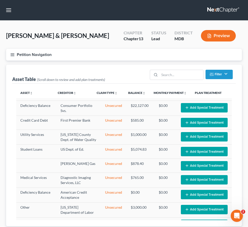
scroll to position [252, 0]
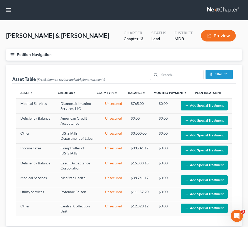
click at [11, 55] on line "button" at bounding box center [13, 55] width 4 height 0
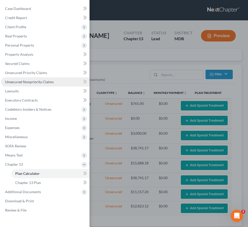
click at [19, 81] on span "Unsecured Nonpriority Claims" at bounding box center [29, 82] width 49 height 4
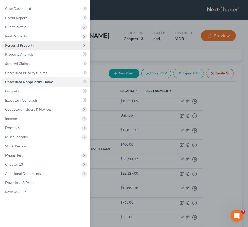
click at [15, 45] on span "Personal Property" at bounding box center [19, 45] width 29 height 4
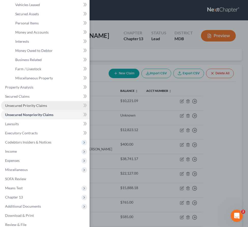
scroll to position [65, 0]
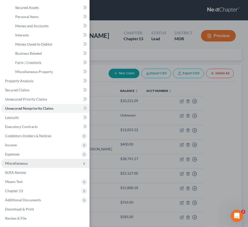
click at [17, 163] on span "Miscellaneous" at bounding box center [16, 163] width 23 height 4
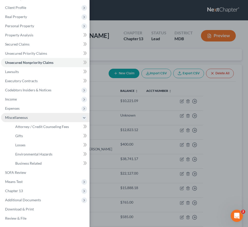
scroll to position [19, 0]
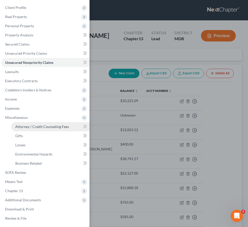
click at [30, 125] on span "Attorney / Credit Counseling Fees" at bounding box center [42, 126] width 54 height 4
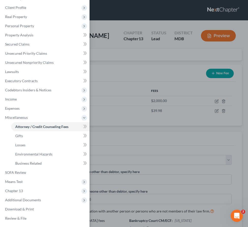
click at [103, 69] on div "Case Dashboard Payments Invoices Payments Payments Credit Report Client Profile" at bounding box center [124, 113] width 248 height 227
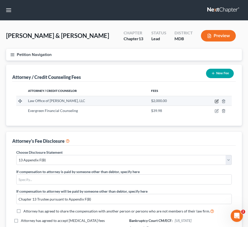
click at [218, 100] on icon "button" at bounding box center [217, 101] width 2 height 2
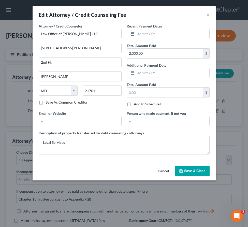
click at [195, 168] on button "Save & Close" at bounding box center [192, 171] width 35 height 11
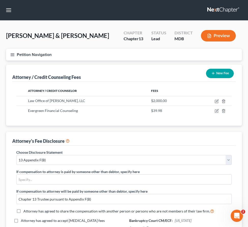
click at [12, 55] on line "button" at bounding box center [13, 55] width 4 height 0
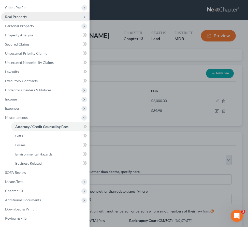
click at [11, 19] on span "Real Property" at bounding box center [16, 17] width 22 height 4
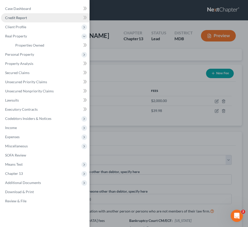
click at [15, 20] on span "Credit Report" at bounding box center [16, 18] width 22 height 4
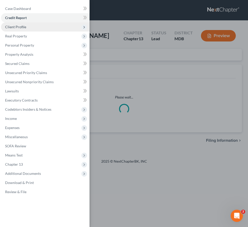
click at [15, 26] on span "Client Profile" at bounding box center [15, 27] width 21 height 4
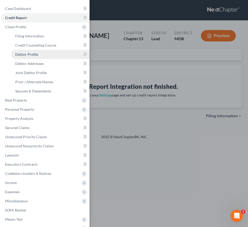
click at [22, 53] on span "Debtor Profile" at bounding box center [26, 54] width 23 height 4
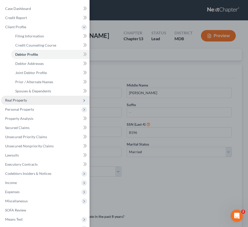
click at [16, 101] on span "Real Property" at bounding box center [16, 100] width 22 height 4
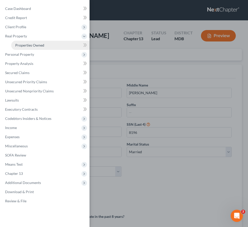
click at [20, 46] on span "Properties Owned" at bounding box center [29, 45] width 29 height 4
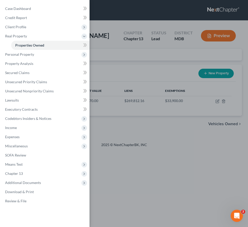
click at [218, 102] on div "Case Dashboard Payments Invoices Payments Payments Credit Report Client Profile" at bounding box center [124, 113] width 248 height 227
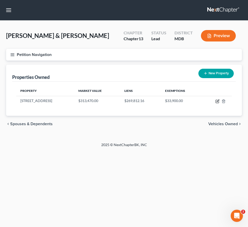
click at [218, 102] on icon "button" at bounding box center [218, 101] width 4 height 4
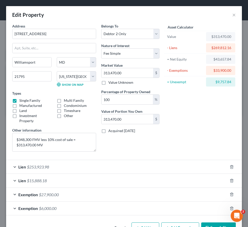
scroll to position [16, 0]
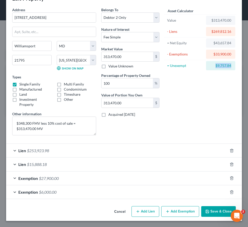
drag, startPoint x: 215, startPoint y: 67, endPoint x: 234, endPoint y: 67, distance: 18.3
click at [234, 67] on div "$9,757.84" at bounding box center [220, 65] width 29 height 9
copy div "$9,757.84"
click at [210, 212] on icon "button" at bounding box center [207, 212] width 4 height 4
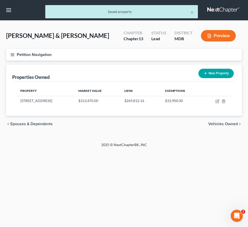
click at [11, 54] on icon "button" at bounding box center [12, 54] width 5 height 5
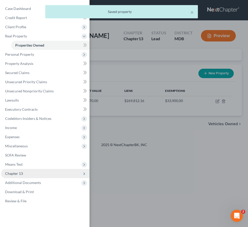
click at [7, 171] on span "Chapter 13" at bounding box center [45, 173] width 89 height 9
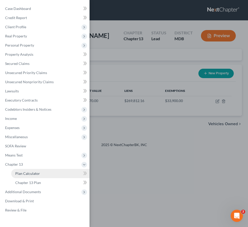
click at [20, 174] on span "Plan Calculator" at bounding box center [27, 173] width 25 height 4
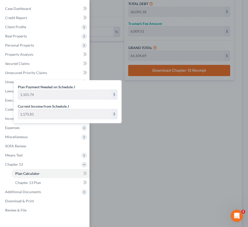
scroll to position [518, 0]
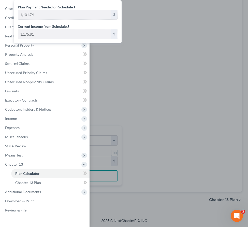
click at [221, 203] on div "Case Dashboard Payments Invoices Payments Payments Credit Report Client Profile" at bounding box center [124, 113] width 248 height 227
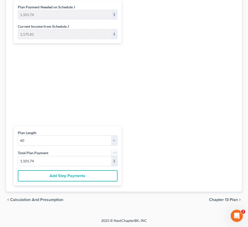
scroll to position [0, 0]
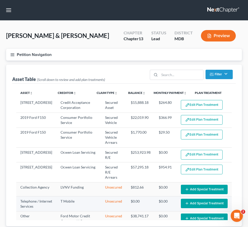
click at [220, 201] on button "Add Special Treatment" at bounding box center [204, 203] width 47 height 9
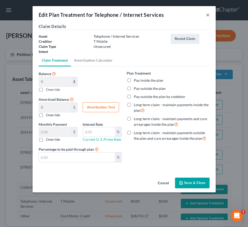
click at [208, 15] on button "×" at bounding box center [208, 15] width 4 height 6
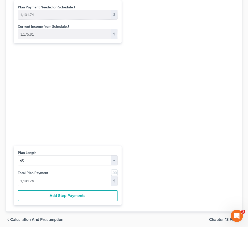
scroll to position [518, 0]
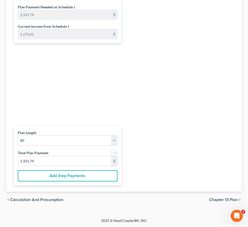
click at [219, 199] on span "Chapter 13 Plan" at bounding box center [223, 200] width 29 height 4
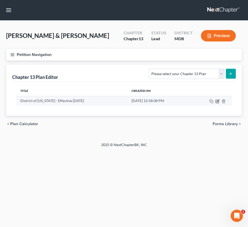
click at [217, 101] on icon "button" at bounding box center [218, 101] width 4 height 4
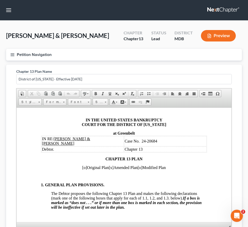
scroll to position [41, 0]
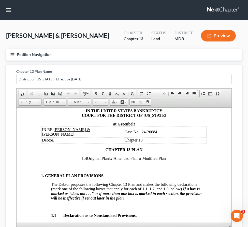
click at [82, 156] on span "[o]" at bounding box center [84, 158] width 5 height 4
click at [142, 130] on span "Case No. 24-20684" at bounding box center [141, 132] width 33 height 4
drag, startPoint x: 144, startPoint y: 130, endPoint x: 159, endPoint y: 130, distance: 14.3
click at [159, 130] on td "Case No. 24-20684" at bounding box center [165, 132] width 82 height 10
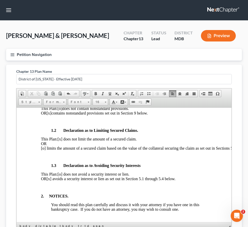
scroll to position [168, 0]
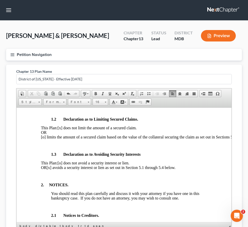
click at [66, 126] on span "[x] does not limit the amount of a secured claim." at bounding box center [97, 128] width 79 height 4
click at [44, 139] on span "[o] limits the amount of a secured claim based on the value of the collateral s…" at bounding box center [154, 137] width 227 height 4
click at [66, 127] on span "[x ] does not limit the amount of a secured claim." at bounding box center [97, 128] width 79 height 4
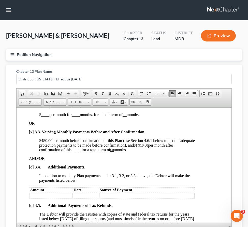
scroll to position [445, 12]
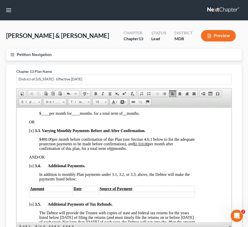
click at [148, 146] on u "$1,910.00" at bounding box center [141, 144] width 14 height 4
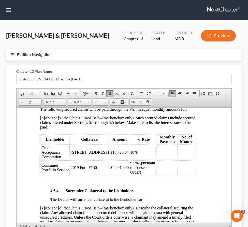
scroll to position [1041, 11]
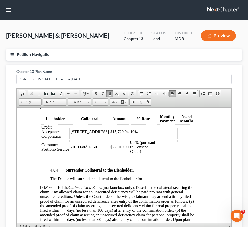
click at [130, 154] on td "9.5% (pursuant to Consent Order)" at bounding box center [143, 147] width 27 height 15
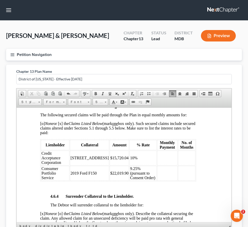
scroll to position [1017, 11]
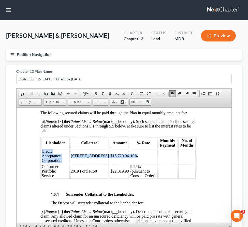
drag, startPoint x: 132, startPoint y: 174, endPoint x: 43, endPoint y: 171, distance: 88.9
click at [43, 163] on tr "Credit Acceptance Corporation 10725 Greenwich Dr. $15,720.04 10%" at bounding box center [118, 155] width 155 height 15
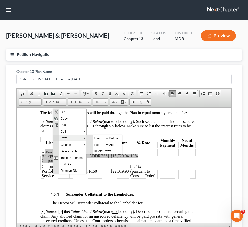
scroll to position [0, 0]
click at [95, 151] on span "Delete Rows" at bounding box center [108, 151] width 30 height 6
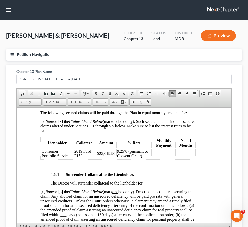
click at [128, 159] on td "9.25% (pursuant to Consent Order)" at bounding box center [134, 153] width 35 height 10
drag, startPoint x: 128, startPoint y: 171, endPoint x: 144, endPoint y: 175, distance: 17.0
click at [144, 159] on td "9.25% (pursuant to Consent Order)" at bounding box center [134, 153] width 35 height 10
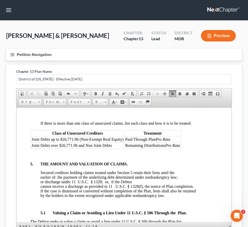
scroll to position [1356, 11]
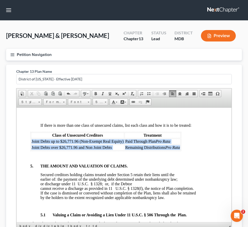
drag, startPoint x: 32, startPoint y: 167, endPoint x: 182, endPoint y: 173, distance: 149.8
click at [181, 150] on tbody "Joint Debts up to $26,771.96 (Non-Exempt Real Equity) Paid Through Plan Pro Rat…" at bounding box center [106, 144] width 150 height 12
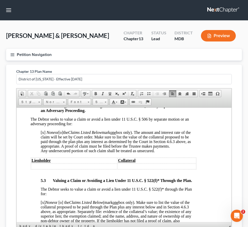
scroll to position [1553, 10]
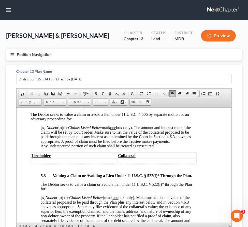
click at [45, 130] on span "[x]" at bounding box center [43, 127] width 5 height 4
click at [63, 130] on span "[o]" at bounding box center [61, 127] width 5 height 4
click at [37, 164] on td at bounding box center [74, 162] width 86 height 6
click at [160, 164] on td at bounding box center [174, 162] width 43 height 6
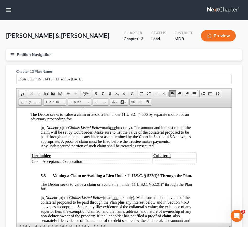
click at [160, 164] on td at bounding box center [174, 162] width 43 height 6
drag, startPoint x: 32, startPoint y: 190, endPoint x: 91, endPoint y: 191, distance: 58.8
click at [91, 164] on td "Credit Acceptance Corporation" at bounding box center [84, 162] width 106 height 6
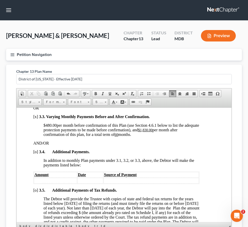
scroll to position [456, 8]
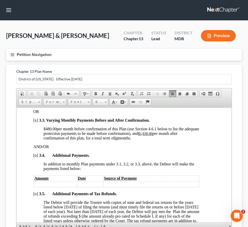
click at [56, 131] on span "480.00" at bounding box center [51, 129] width 11 height 4
drag, startPoint x: 57, startPoint y: 137, endPoint x: 44, endPoint y: 137, distance: 13.0
click at [44, 135] on span "$586.30 per month before confirmation of this Plan (use Section 4.6.1 below to …" at bounding box center [122, 131] width 156 height 9
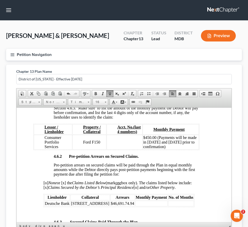
scroll to position [894, 8]
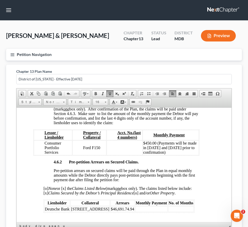
click at [155, 155] on td "$450.00 (Payments will be made in May 2025 and April 2025 prior to confirmation)" at bounding box center [171, 147] width 56 height 15
drag, startPoint x: 145, startPoint y: 160, endPoint x: 170, endPoint y: 170, distance: 26.3
click at [170, 155] on td "$450.00 (Payments will be made in May 2025 and April 2025 prior to confirmation)" at bounding box center [171, 147] width 56 height 15
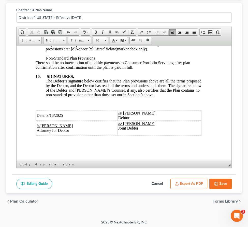
scroll to position [63, 0]
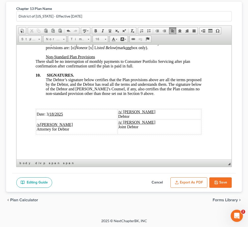
click at [49, 113] on u "/18/2025" at bounding box center [56, 114] width 15 height 4
click at [54, 114] on u "/18/2025" at bounding box center [56, 114] width 15 height 4
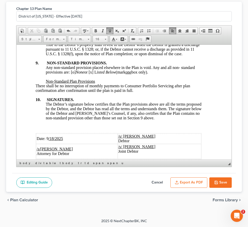
scroll to position [2023, 5]
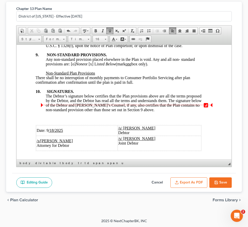
click at [74, 66] on span "Any non-standard provision placed elsewhere in the Plan is void. Any and all no…" at bounding box center [120, 61] width 149 height 9
click at [94, 66] on span "Any non-standard provision placed elsewhere in the Plan is void. Any and all no…" at bounding box center [120, 61] width 149 height 9
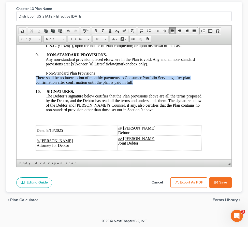
drag, startPoint x: 36, startPoint y: 117, endPoint x: 140, endPoint y: 119, distance: 103.6
click at [140, 85] on div "There shall be no interruption of monthly payments to Consumer Portfolio Servic…" at bounding box center [119, 79] width 166 height 9
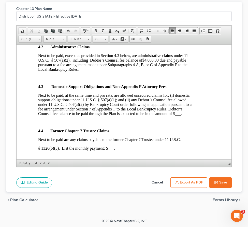
scroll to position [650, 13]
click at [151, 62] on u "$4,000.00" at bounding box center [151, 60] width 16 height 4
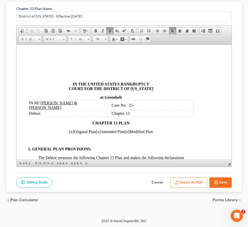
scroll to position [0, 13]
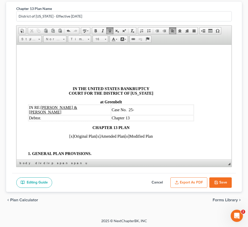
click at [99, 134] on span "[x]" at bounding box center [98, 136] width 5 height 4
click at [193, 184] on button "Export as PDF" at bounding box center [189, 182] width 37 height 11
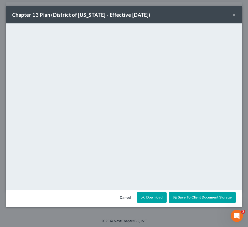
click at [232, 15] on div "Chapter 13 Plan (District of Maryland - Effective 12/1/17) ×" at bounding box center [124, 14] width 236 height 17
click at [233, 15] on button "×" at bounding box center [234, 15] width 4 height 6
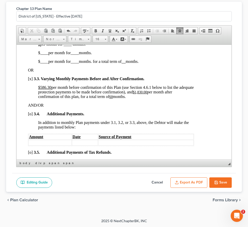
scroll to position [469, 13]
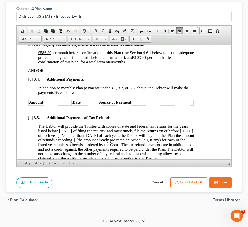
click at [51, 55] on u "$586.30" at bounding box center [44, 52] width 13 height 4
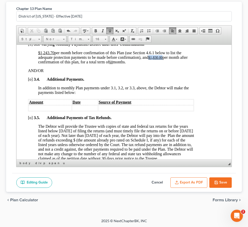
drag, startPoint x: 149, startPoint y: 65, endPoint x: 163, endPoint y: 65, distance: 14.0
click at [163, 59] on u "$1,830 .00" at bounding box center [155, 57] width 14 height 4
click at [96, 39] on span "Size" at bounding box center [98, 39] width 10 height 7
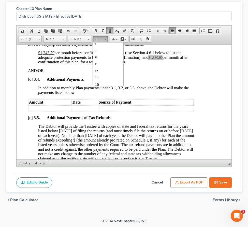
scroll to position [20, 0]
click at [98, 75] on span "16" at bounding box center [97, 73] width 4 height 4
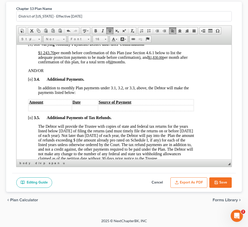
click at [145, 59] on span "$1,243.70 per month before confirmation of this Plan (use Section 4.6.1 below t…" at bounding box center [109, 54] width 143 height 9
drag, startPoint x: 149, startPoint y: 66, endPoint x: 164, endPoint y: 66, distance: 14.3
click at [164, 64] on p "$1,243.70 per month before confirmation of this Plan (use Section 4.6.1 below t…" at bounding box center [116, 57] width 156 height 14
click at [76, 38] on span "Font" at bounding box center [77, 39] width 18 height 7
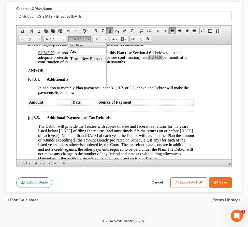
click at [77, 57] on span "Times New Roman" at bounding box center [86, 58] width 32 height 4
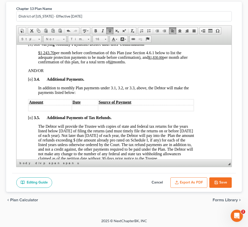
click at [110, 73] on p "AND/OR" at bounding box center [111, 70] width 166 height 5
click at [44, 55] on u "$1,243.70" at bounding box center [46, 52] width 16 height 4
click at [151, 59] on u "$1,830.00" at bounding box center [155, 57] width 14 height 4
click at [156, 59] on u "$1,830.00" at bounding box center [155, 57] width 14 height 4
drag, startPoint x: 149, startPoint y: 66, endPoint x: 163, endPoint y: 66, distance: 14.0
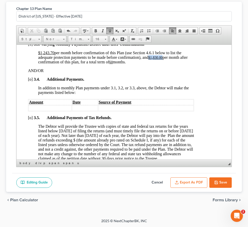
click at [163, 59] on u "$1,830.00" at bounding box center [155, 57] width 14 height 4
click at [110, 28] on link "Underline" at bounding box center [109, 30] width 7 height 7
click at [103, 81] on p "[o] 3.4. Additional Payments." at bounding box center [111, 79] width 166 height 5
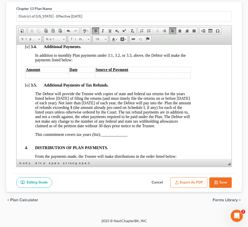
scroll to position [539, 16]
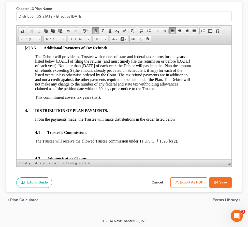
click at [186, 183] on button "Export as PDF" at bounding box center [189, 182] width 37 height 11
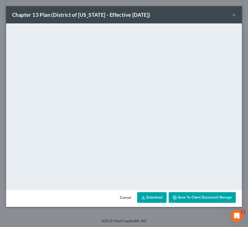
click at [235, 16] on button "×" at bounding box center [234, 15] width 4 height 6
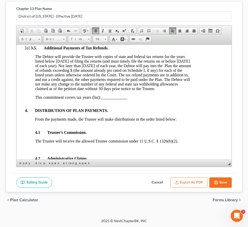
click at [219, 180] on button "Save" at bounding box center [221, 182] width 22 height 11
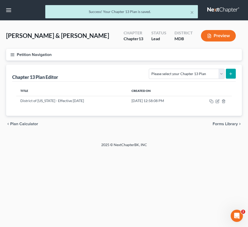
scroll to position [0, 0]
click at [13, 54] on icon "button" at bounding box center [12, 54] width 5 height 5
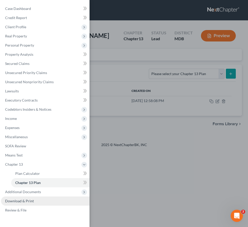
click at [12, 202] on span "Download & Print" at bounding box center [19, 201] width 29 height 4
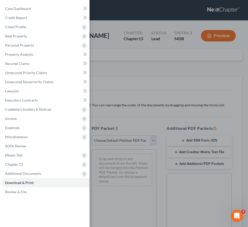
click at [135, 71] on div "Case Dashboard Payments Invoices Payments Payments Credit Report Client Profile" at bounding box center [124, 113] width 248 height 227
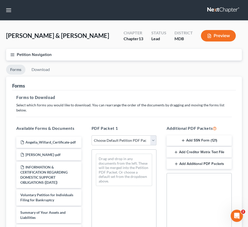
click at [12, 56] on icon "button" at bounding box center [12, 54] width 5 height 5
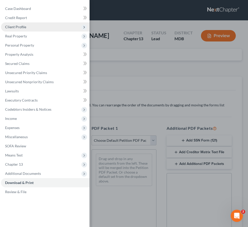
click at [13, 26] on span "Client Profile" at bounding box center [15, 27] width 21 height 4
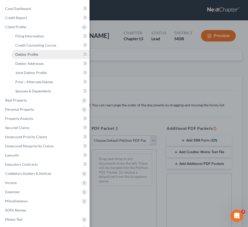
click at [24, 55] on span "Debtor Profile" at bounding box center [26, 54] width 23 height 4
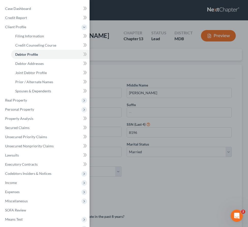
click at [134, 74] on div "Case Dashboard Payments Invoices Payments Payments Credit Report Client Profile" at bounding box center [124, 113] width 248 height 227
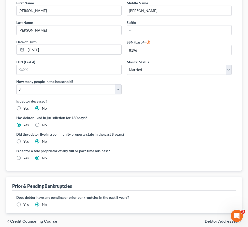
scroll to position [104, 0]
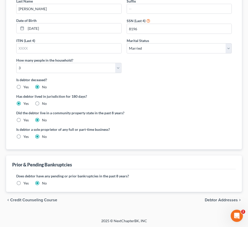
click at [23, 183] on label "Yes" at bounding box center [25, 183] width 5 height 5
click at [25, 183] on input "Yes" at bounding box center [26, 182] width 3 height 3
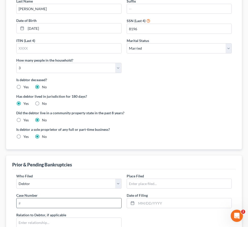
click at [57, 203] on input "text" at bounding box center [69, 203] width 105 height 10
click at [133, 182] on input "text" at bounding box center [179, 184] width 105 height 10
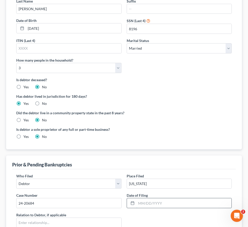
click at [141, 201] on input "text" at bounding box center [183, 203] width 95 height 10
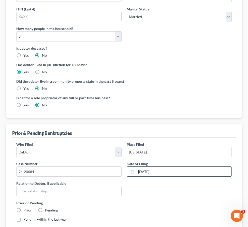
scroll to position [190, 0]
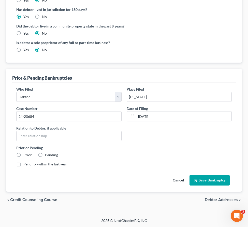
click at [201, 180] on button "Save Bankruptcy" at bounding box center [210, 180] width 40 height 11
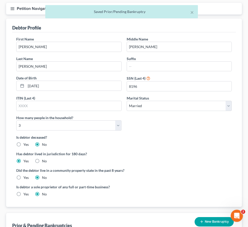
scroll to position [0, 0]
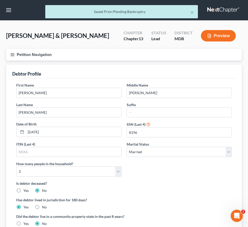
click at [14, 53] on icon "button" at bounding box center [12, 54] width 5 height 5
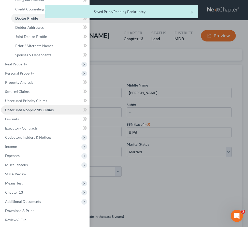
scroll to position [38, 0]
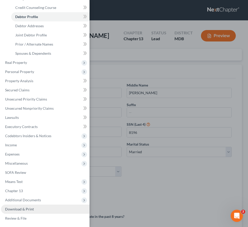
click at [23, 208] on span "Download & Print" at bounding box center [19, 209] width 29 height 4
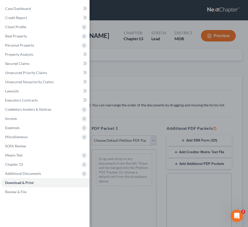
click at [107, 90] on div "Case Dashboard Payments Invoices Payments Payments Credit Report Client Profile" at bounding box center [124, 113] width 248 height 227
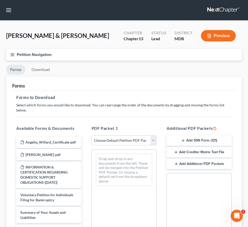
click at [152, 135] on select "Choose Default Petition PDF Packet Complete Bankruptcy Petition (all forms and …" at bounding box center [124, 140] width 65 height 10
click at [92, 135] on select "Choose Default Petition PDF Packet Complete Bankruptcy Petition (all forms and …" at bounding box center [124, 140] width 65 height 10
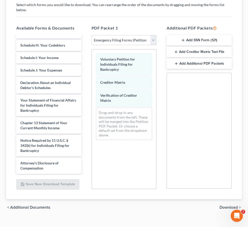
scroll to position [103, 0]
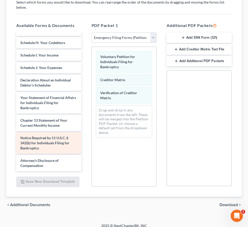
click at [86, 137] on div "Angelia_Willard_Certificate-pdf Kevin_Willard_Certificate-pdf INFORMATION & CER…" at bounding box center [48, 27] width 73 height 287
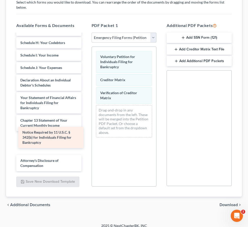
scroll to position [127, 0]
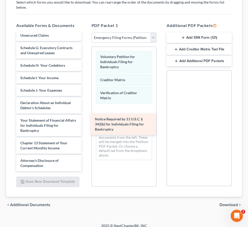
drag, startPoint x: 46, startPoint y: 140, endPoint x: 122, endPoint y: 127, distance: 77.3
click at [86, 127] on div "Notice Required by 11 U.S.C. § 342(b) for Individuals Filing for Bankruptcy Ang…" at bounding box center [48, 39] width 73 height 264
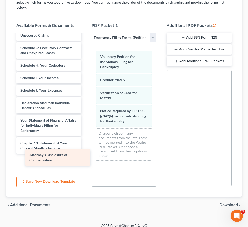
scroll to position [109, 0]
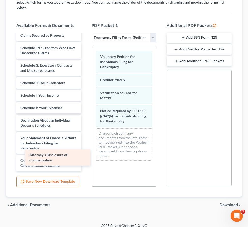
drag, startPoint x: 64, startPoint y: 157, endPoint x: 115, endPoint y: 140, distance: 53.0
click at [86, 140] on div "Attorney's Disclosure of Compensation Angelia_Willard_Certificate-pdf Kevin_Wil…" at bounding box center [48, 56] width 73 height 264
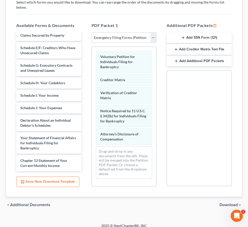
click at [225, 203] on span "Download" at bounding box center [229, 205] width 18 height 4
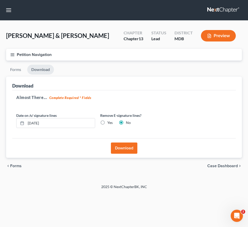
scroll to position [0, 0]
click at [126, 148] on button "Download" at bounding box center [124, 148] width 26 height 11
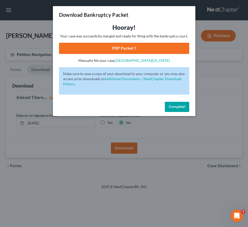
click at [117, 50] on link "PDF Packet 1" at bounding box center [124, 48] width 130 height 11
